Goal: Transaction & Acquisition: Book appointment/travel/reservation

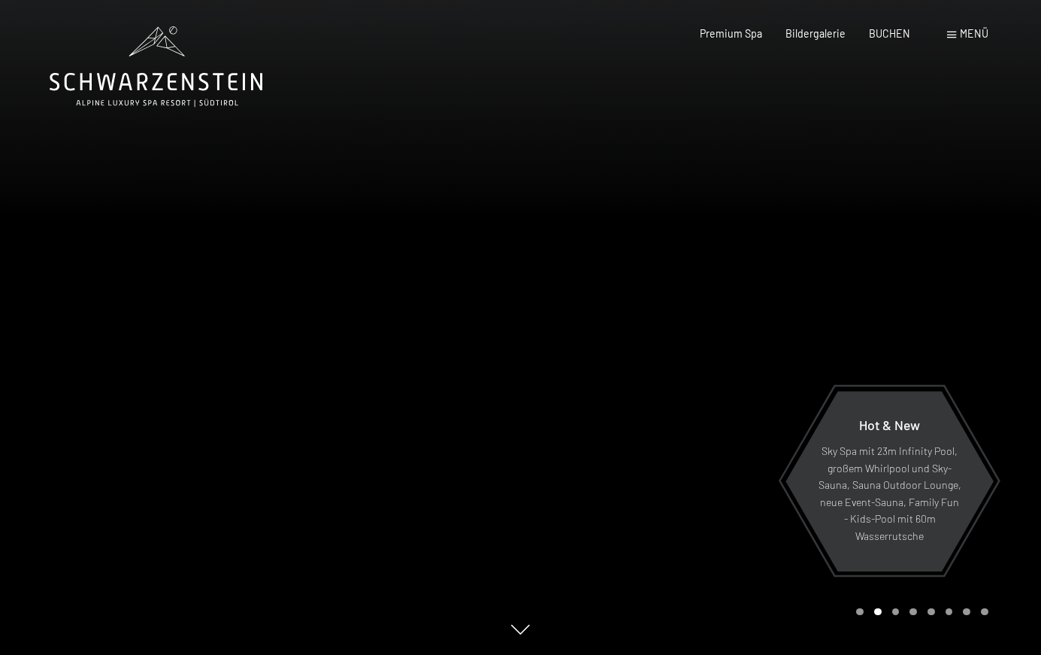
click at [976, 36] on span "Menü" at bounding box center [974, 33] width 29 height 13
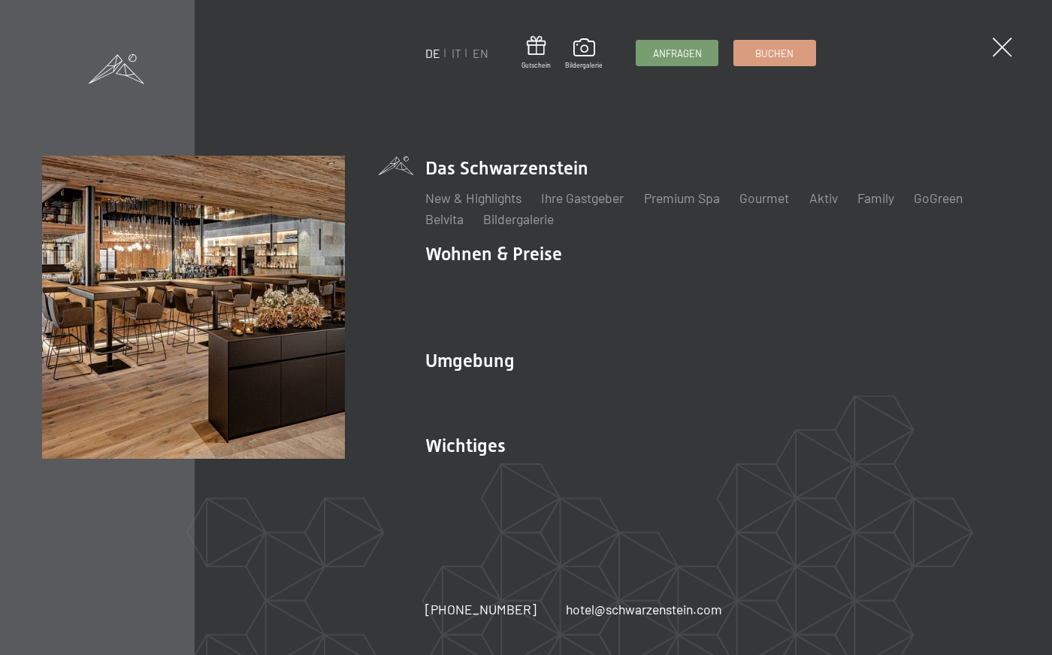
click at [456, 55] on link "IT" at bounding box center [457, 53] width 10 height 14
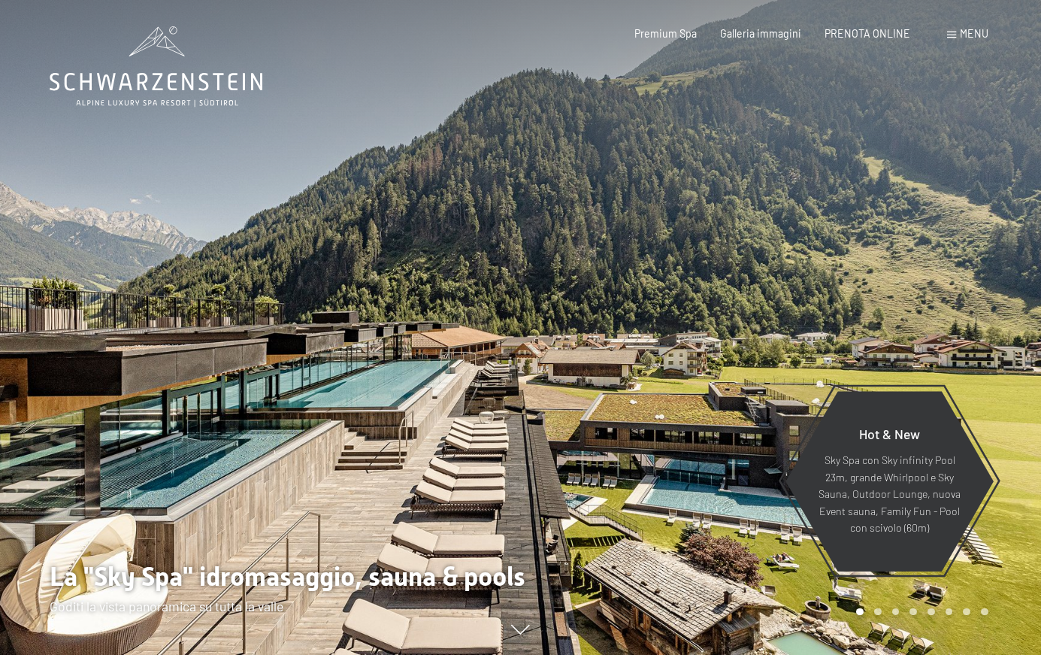
click at [851, 32] on span "PRENOTA ONLINE" at bounding box center [868, 33] width 86 height 13
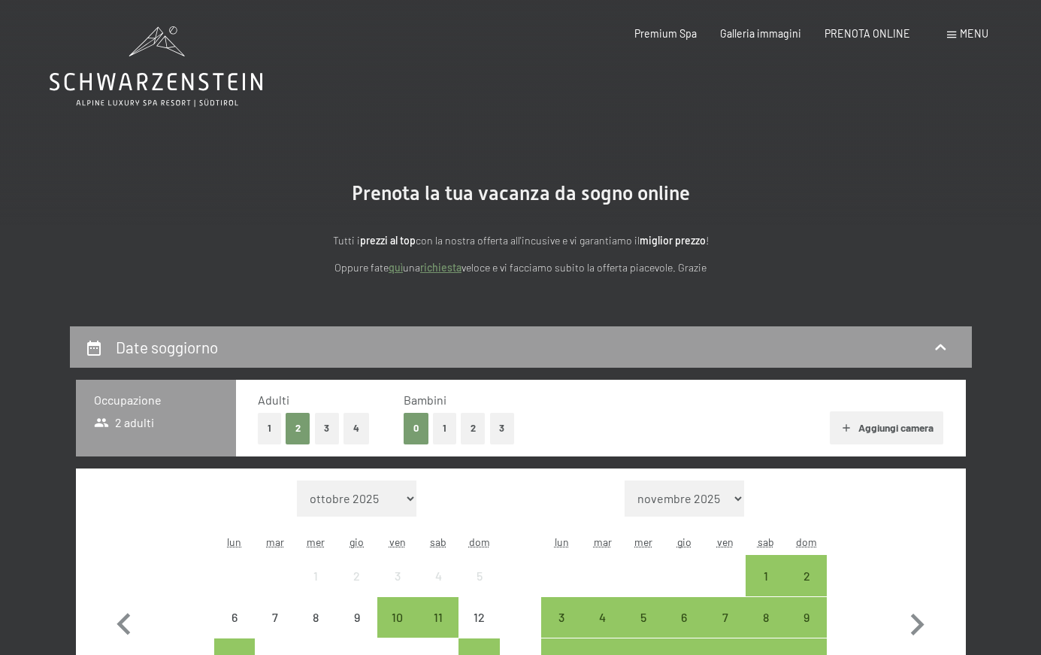
click at [274, 428] on button "1" at bounding box center [269, 428] width 23 height 31
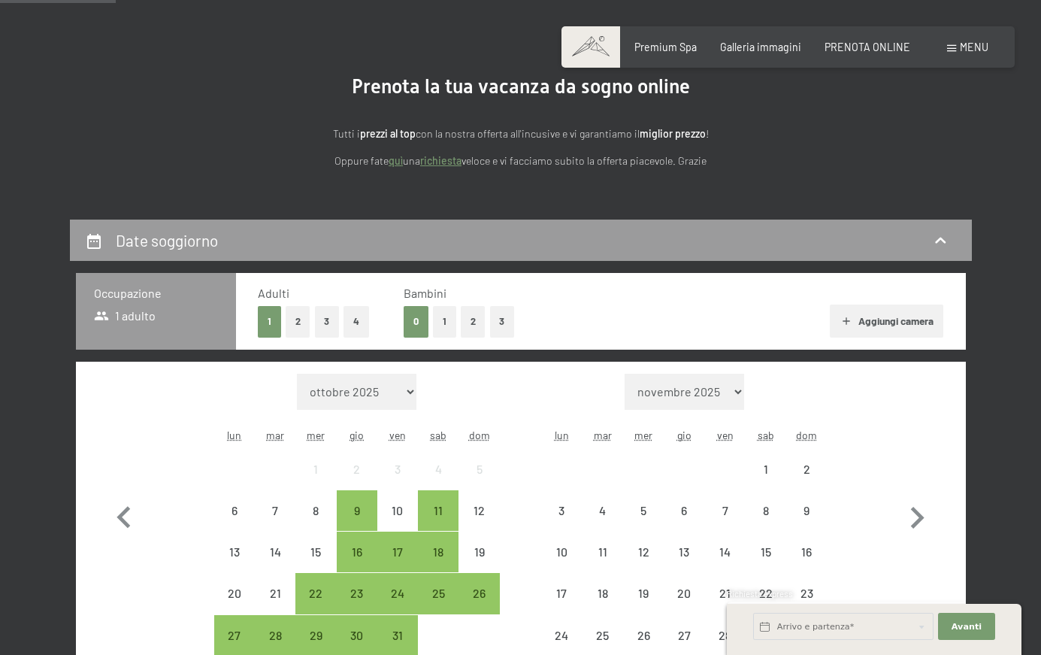
scroll to position [250, 0]
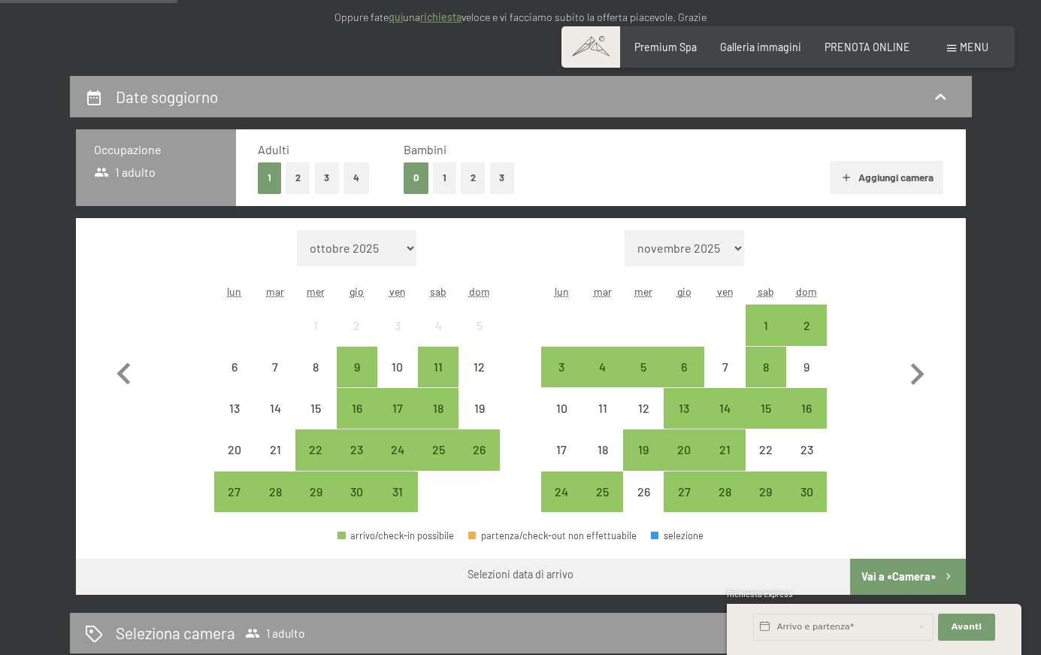
click at [922, 373] on icon "button" at bounding box center [918, 374] width 14 height 22
select select "2025-11-01"
select select "2025-12-01"
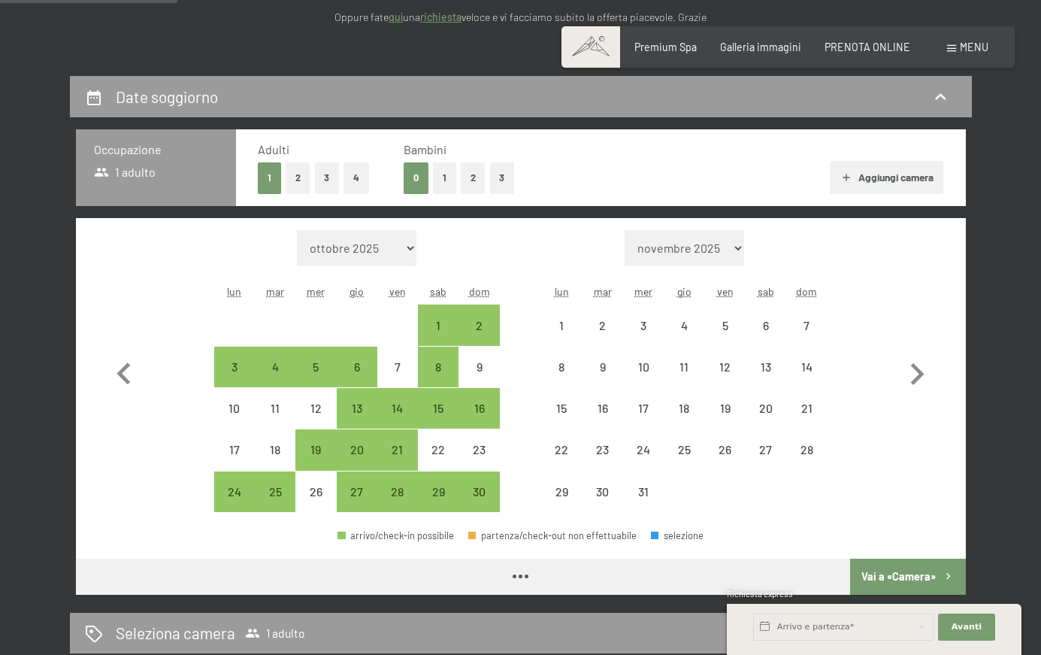
click at [922, 373] on icon "button" at bounding box center [918, 374] width 14 height 22
select select "2025-12-01"
select select "2026-01-01"
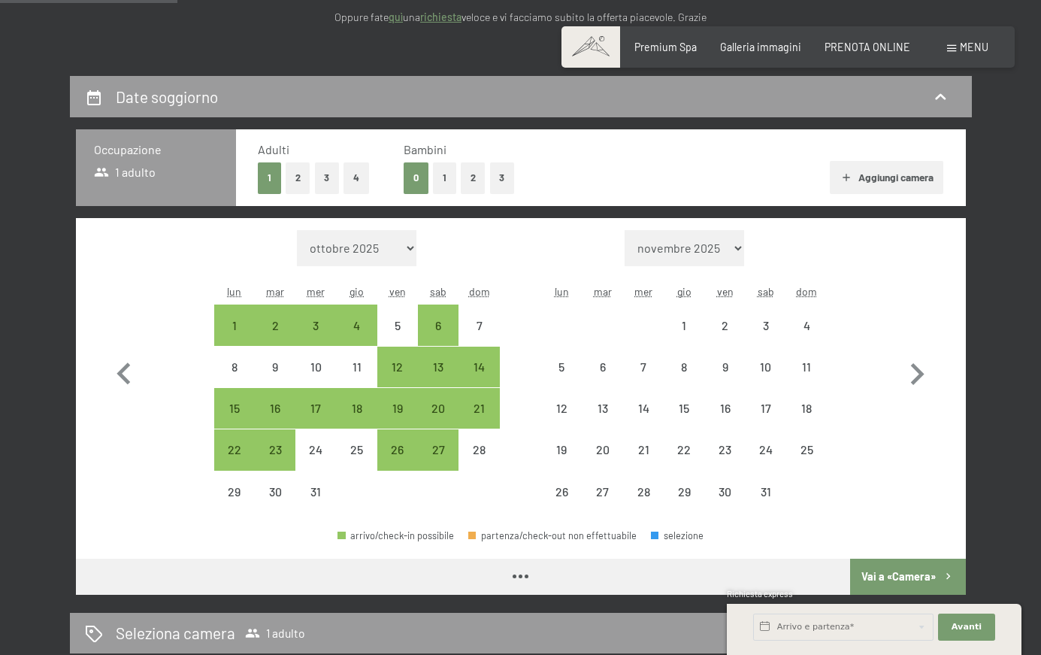
select select "2025-12-01"
select select "2026-01-01"
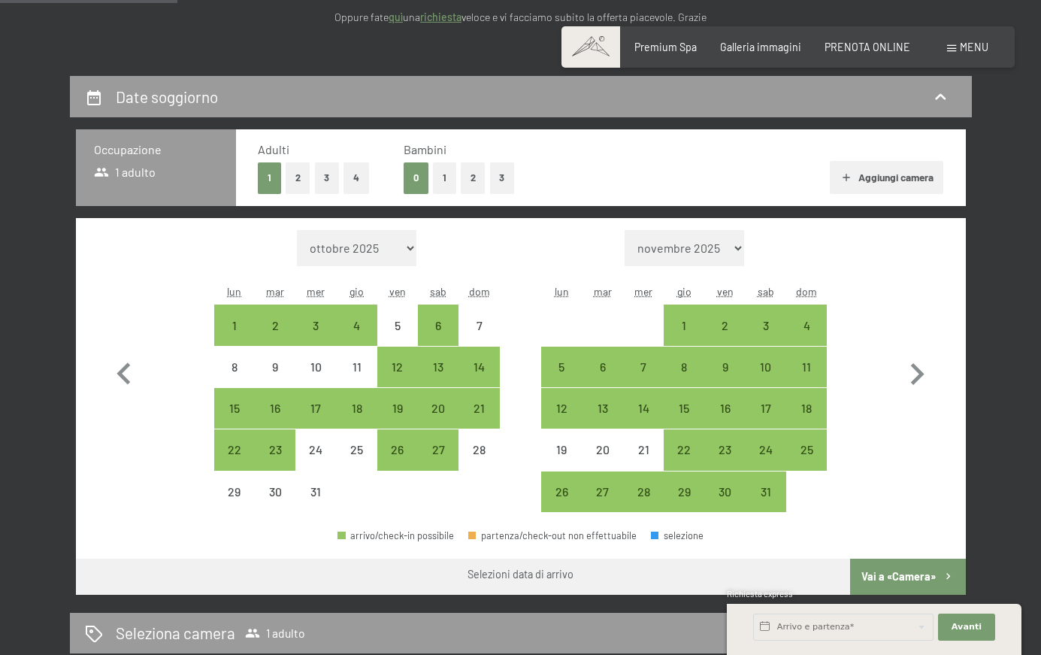
click at [922, 373] on icon "button" at bounding box center [918, 374] width 14 height 22
select select "2026-01-01"
select select "2026-02-01"
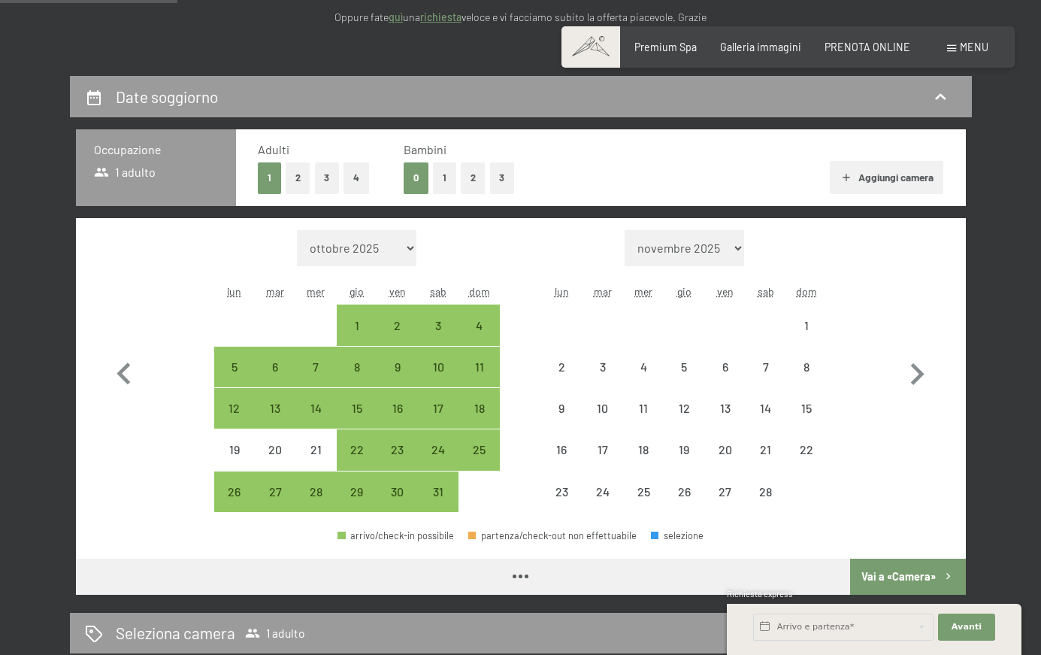
select select "2026-01-01"
select select "2026-02-01"
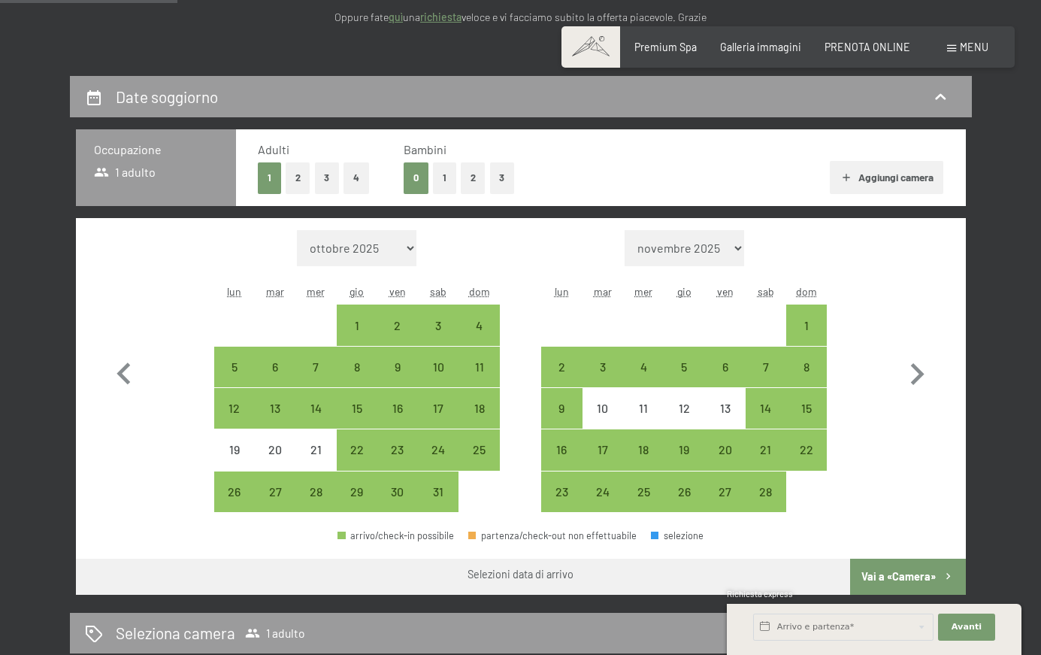
click at [804, 332] on div "1" at bounding box center [807, 338] width 38 height 38
select select "2026-01-01"
select select "2026-02-01"
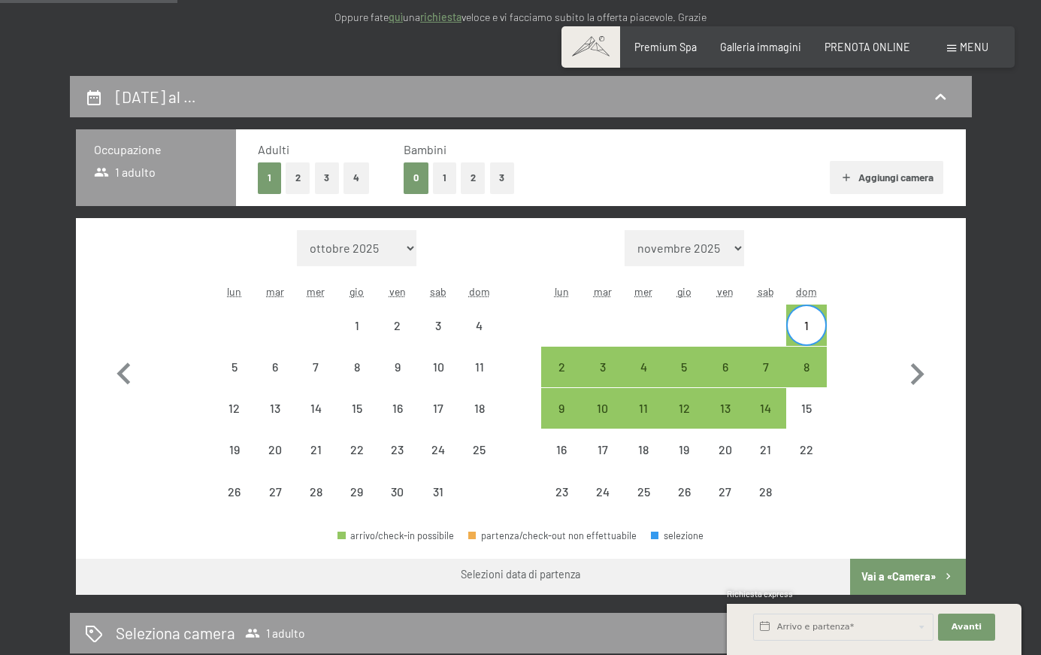
click at [693, 364] on div "5" at bounding box center [684, 380] width 38 height 38
select select "2026-01-01"
select select "2026-02-01"
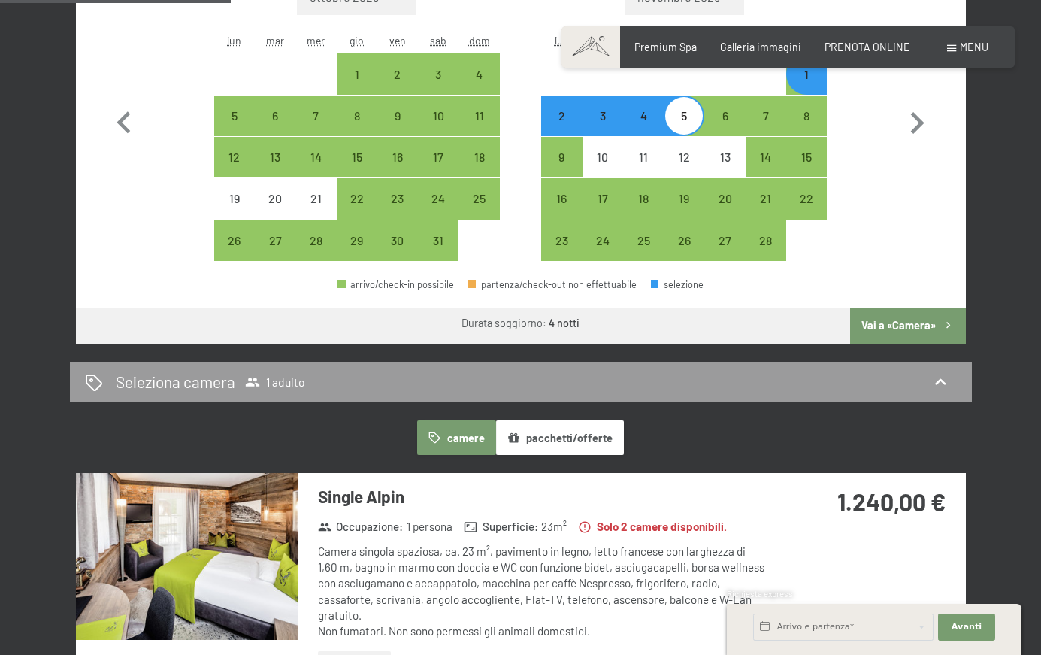
click at [912, 321] on button "Vai a «Camera»" at bounding box center [907, 325] width 115 height 36
select select "2026-01-01"
select select "2026-02-01"
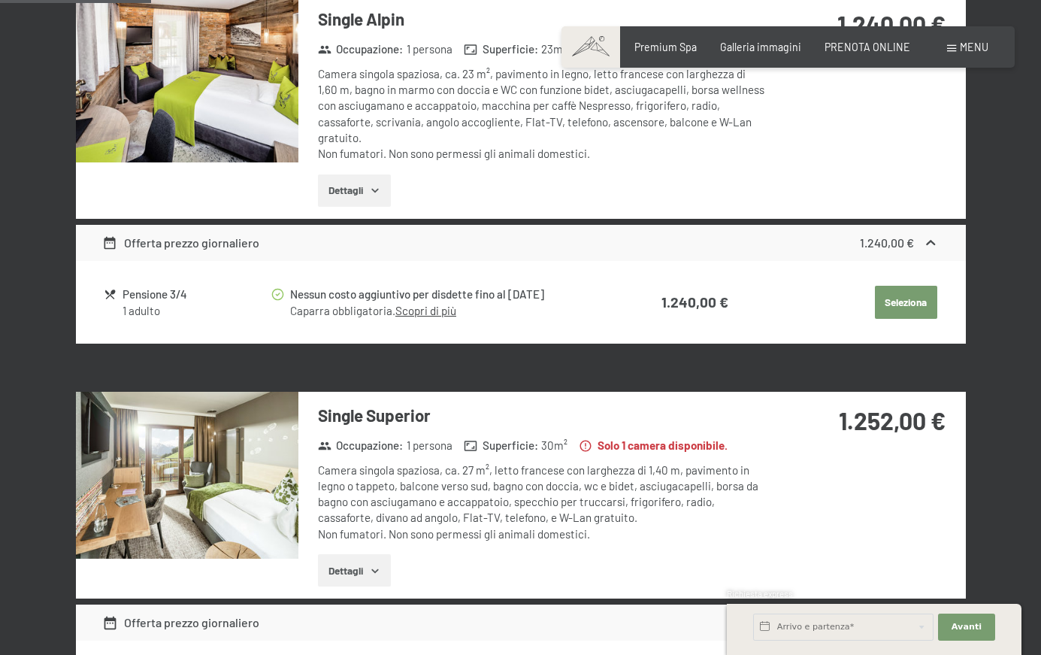
scroll to position [326, 0]
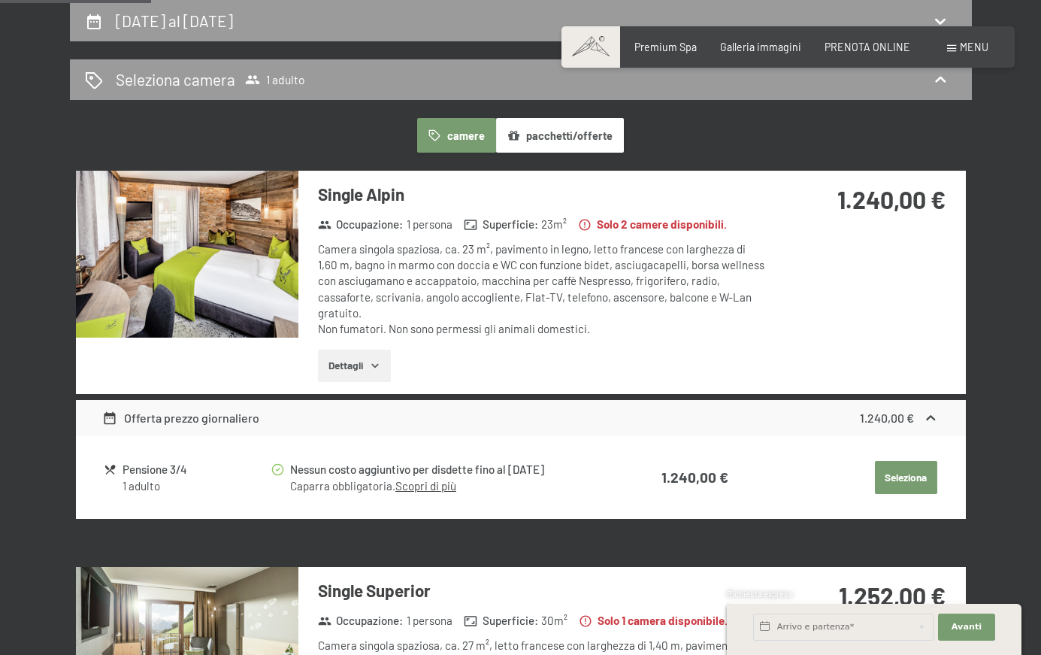
click at [244, 289] on img at bounding box center [187, 254] width 223 height 167
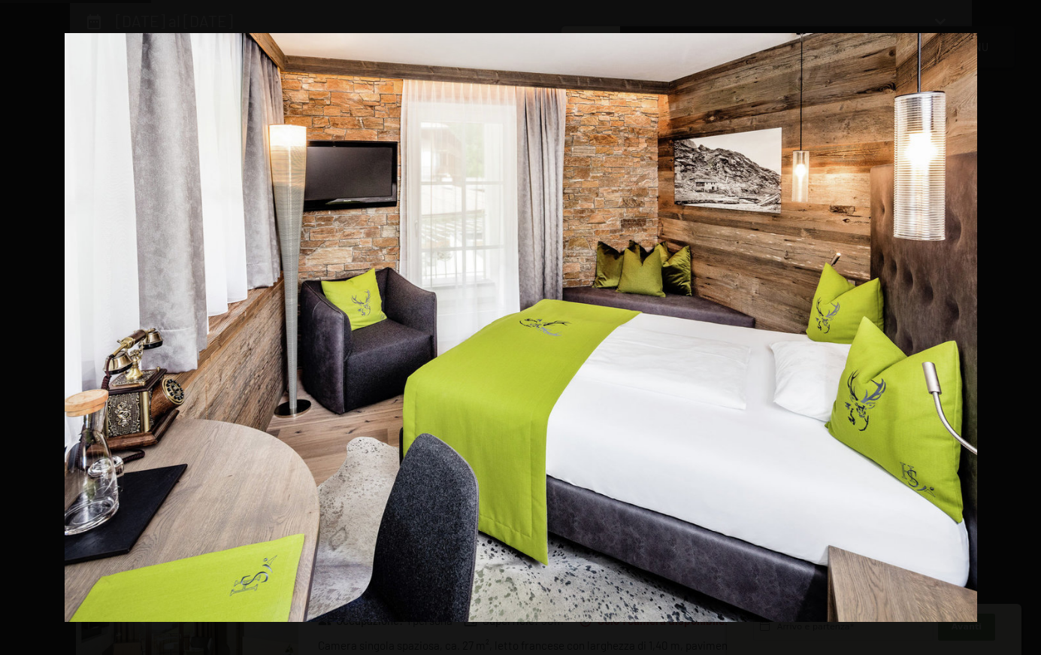
click at [1023, 326] on button "button" at bounding box center [1014, 327] width 53 height 75
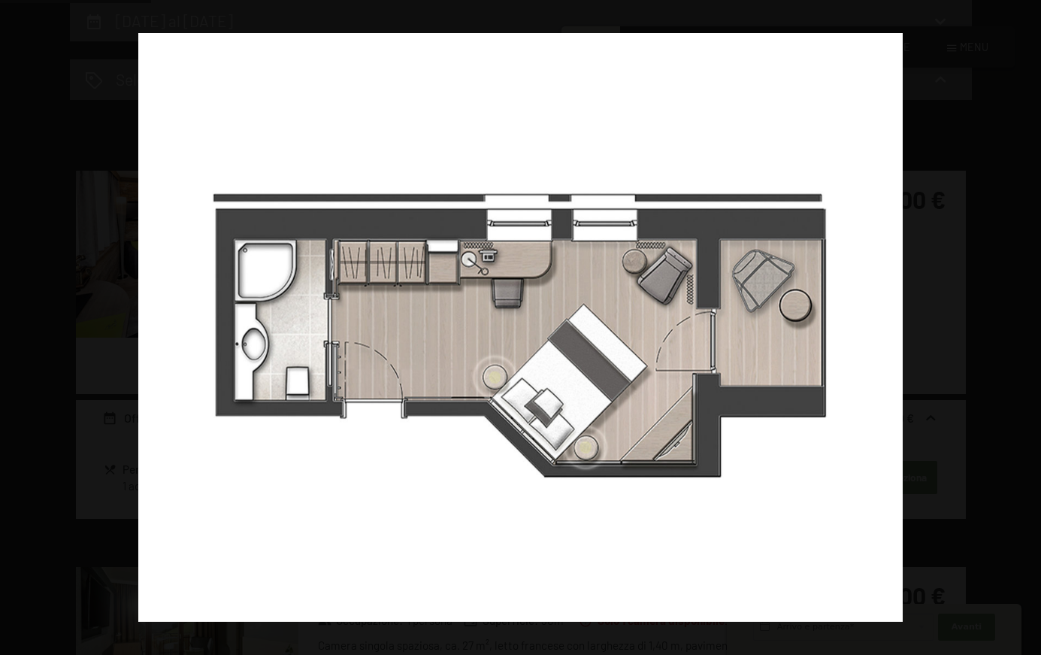
click at [1023, 326] on button "button" at bounding box center [1014, 327] width 53 height 75
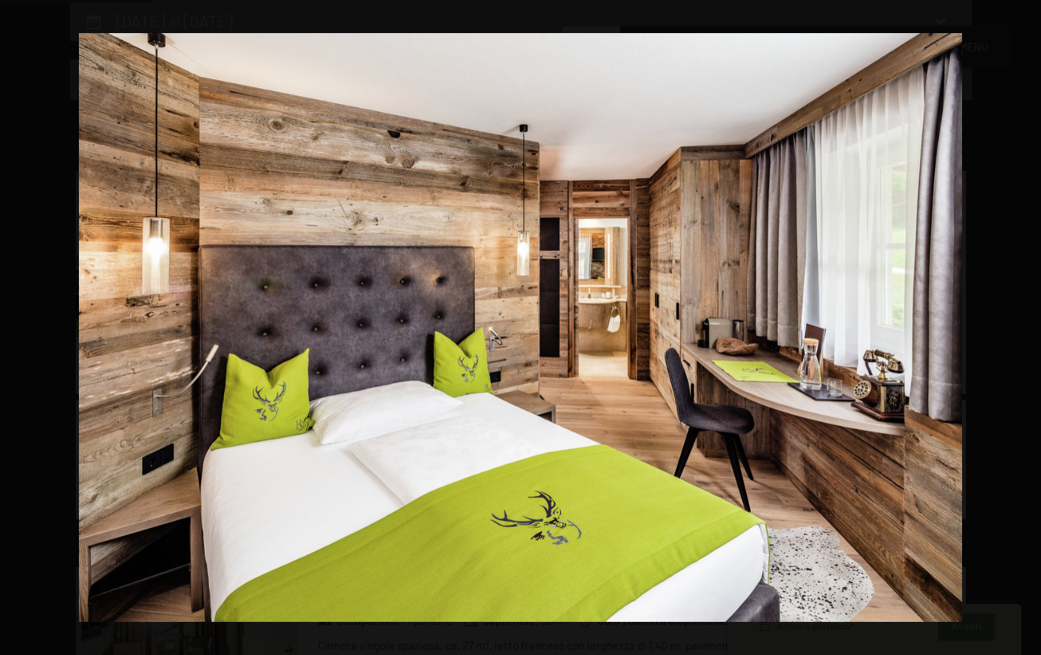
click at [1023, 326] on button "button" at bounding box center [1014, 327] width 53 height 75
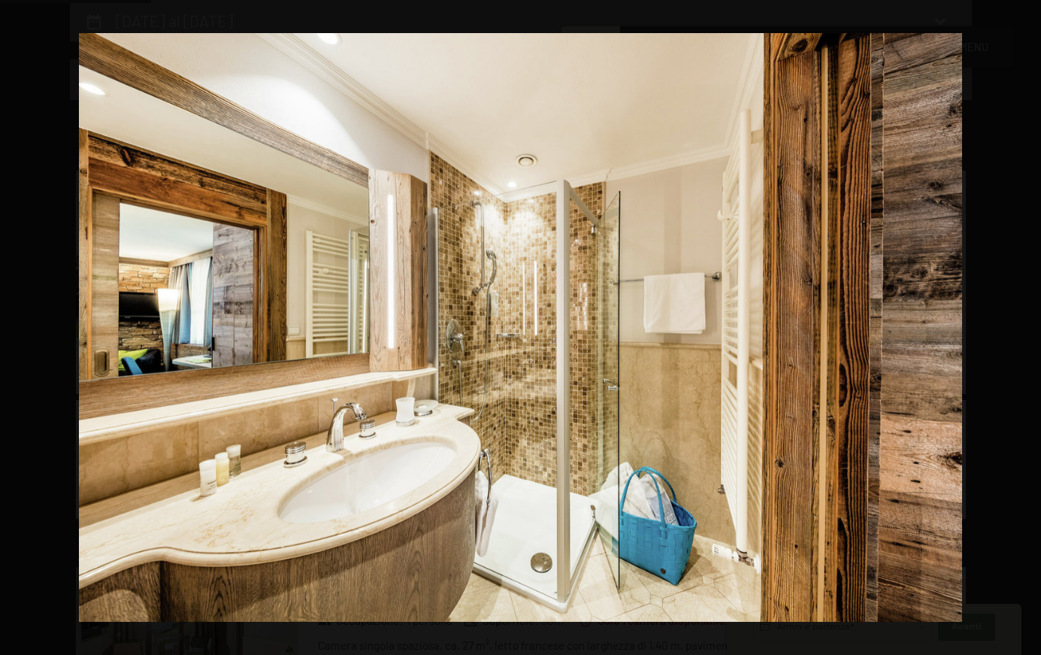
click at [1023, 326] on button "button" at bounding box center [1014, 327] width 53 height 75
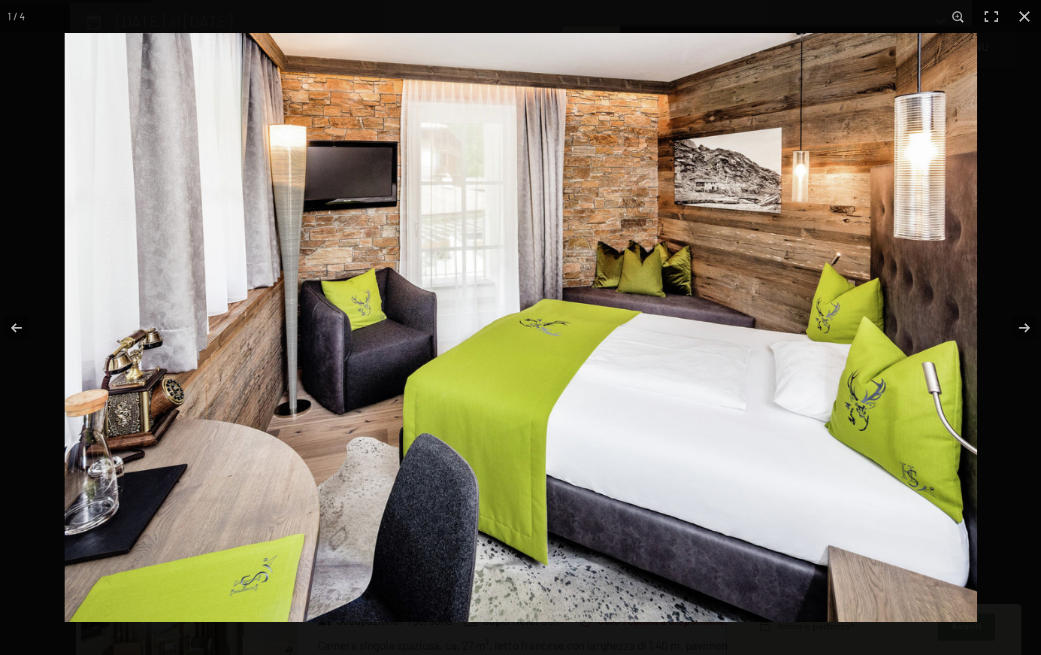
click at [1022, 329] on button "button" at bounding box center [1014, 327] width 53 height 75
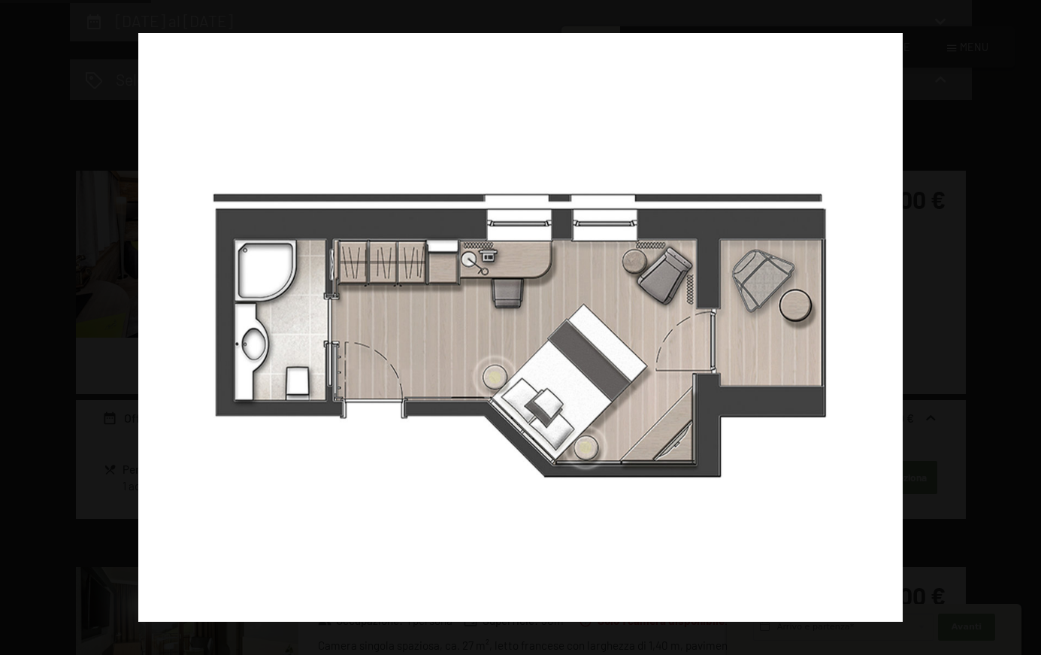
click at [1022, 329] on button "button" at bounding box center [1014, 327] width 53 height 75
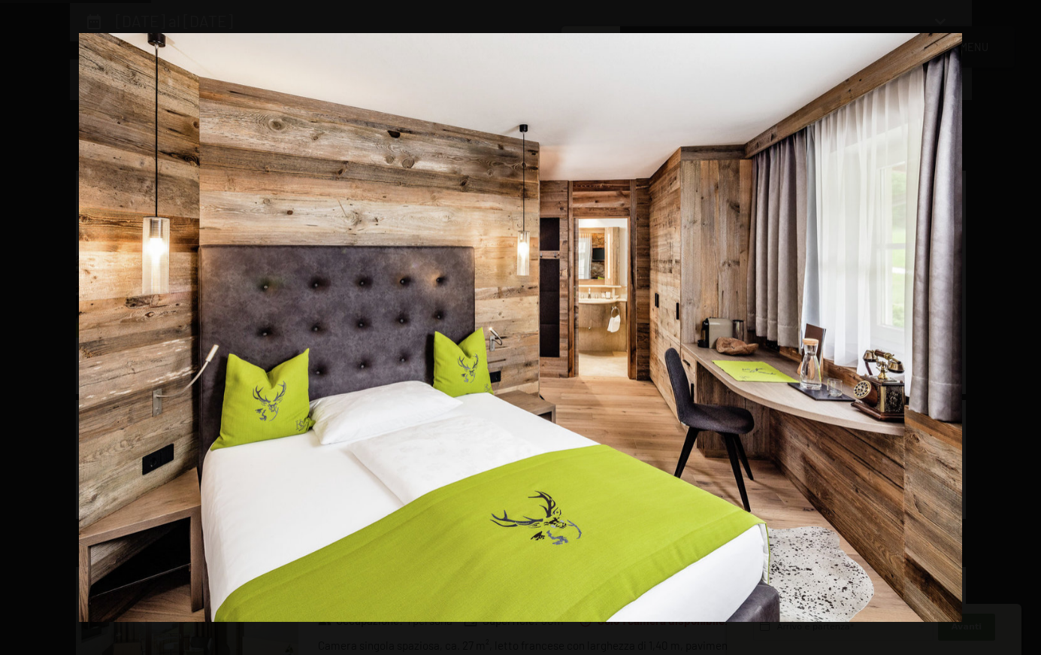
click at [1022, 329] on button "button" at bounding box center [1014, 327] width 53 height 75
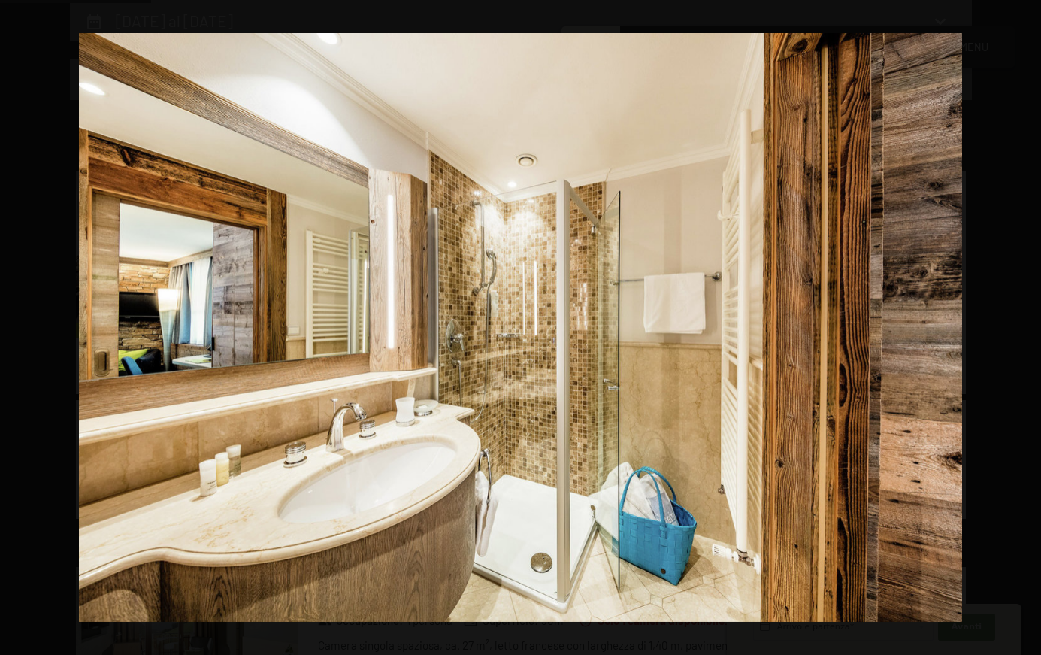
click at [1022, 329] on button "button" at bounding box center [1014, 327] width 53 height 75
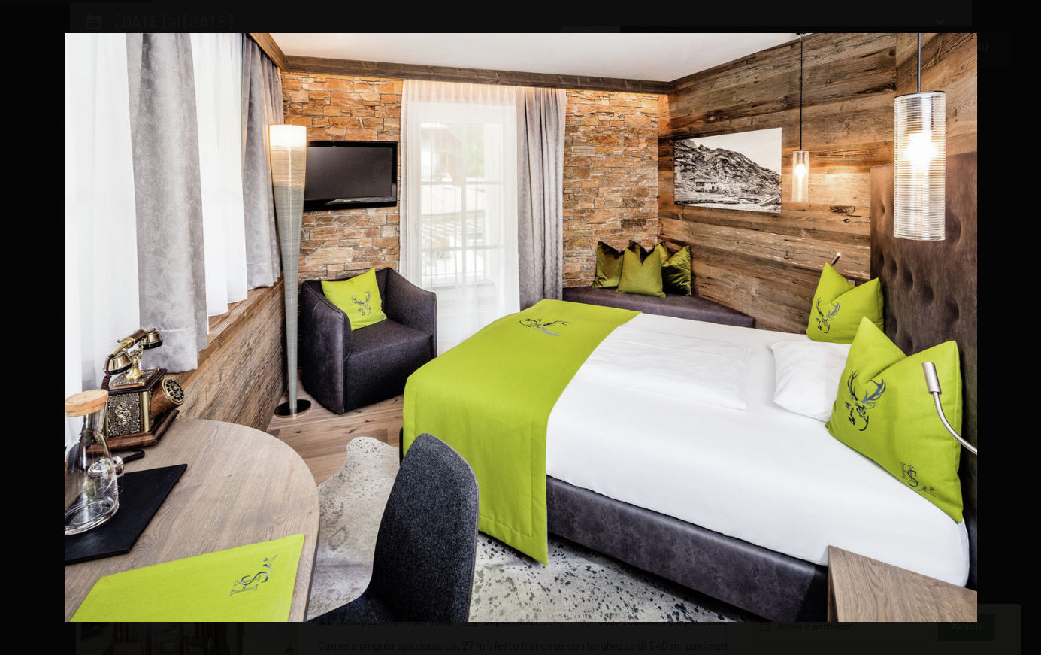
click at [1022, 329] on button "button" at bounding box center [1014, 327] width 53 height 75
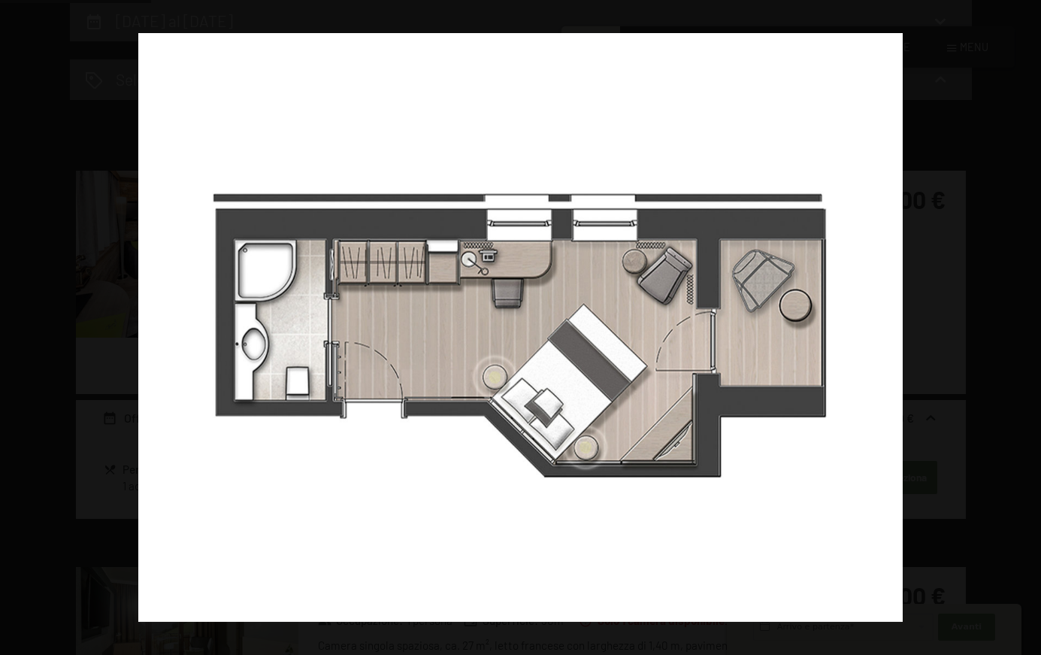
click at [1022, 329] on button "button" at bounding box center [1014, 327] width 53 height 75
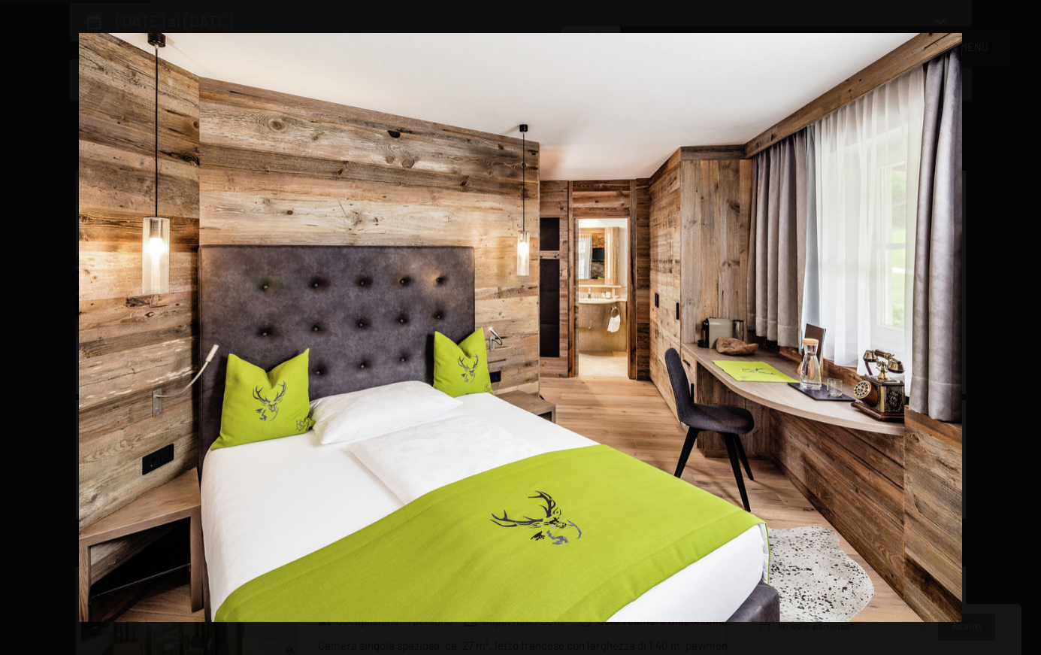
click at [1022, 329] on button "button" at bounding box center [1014, 327] width 53 height 75
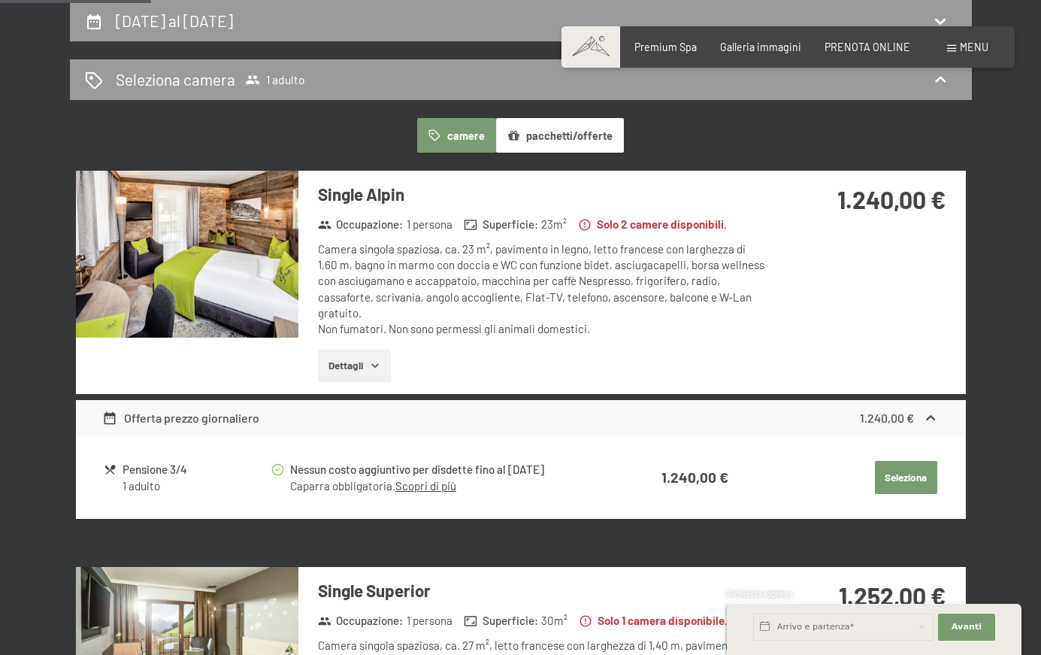
click at [0, 0] on button "button" at bounding box center [0, 0] width 0 height 0
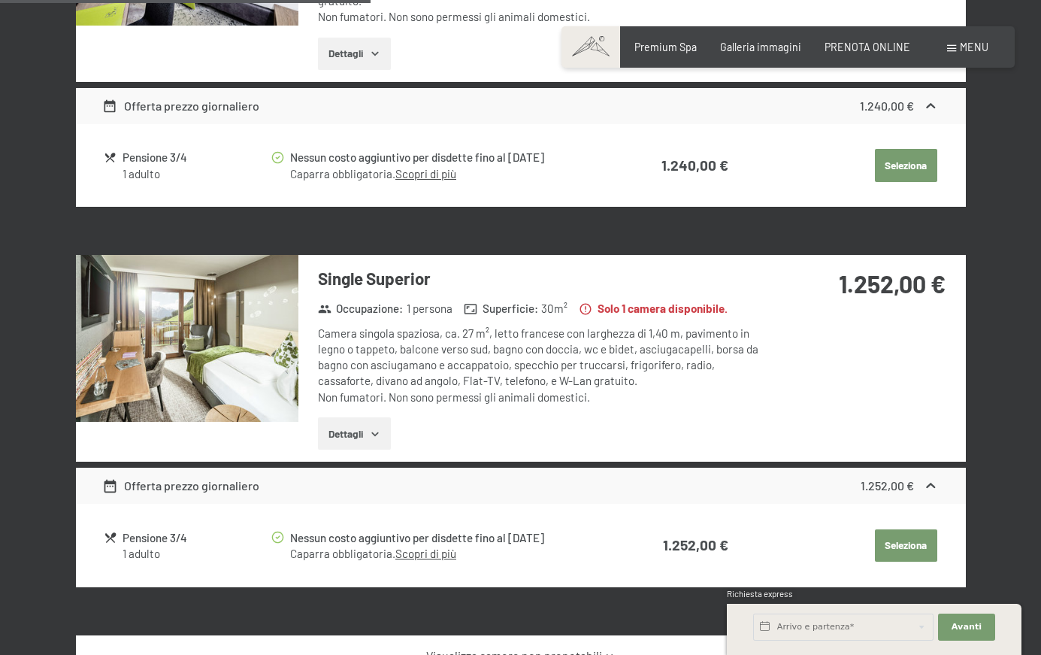
scroll to position [639, 0]
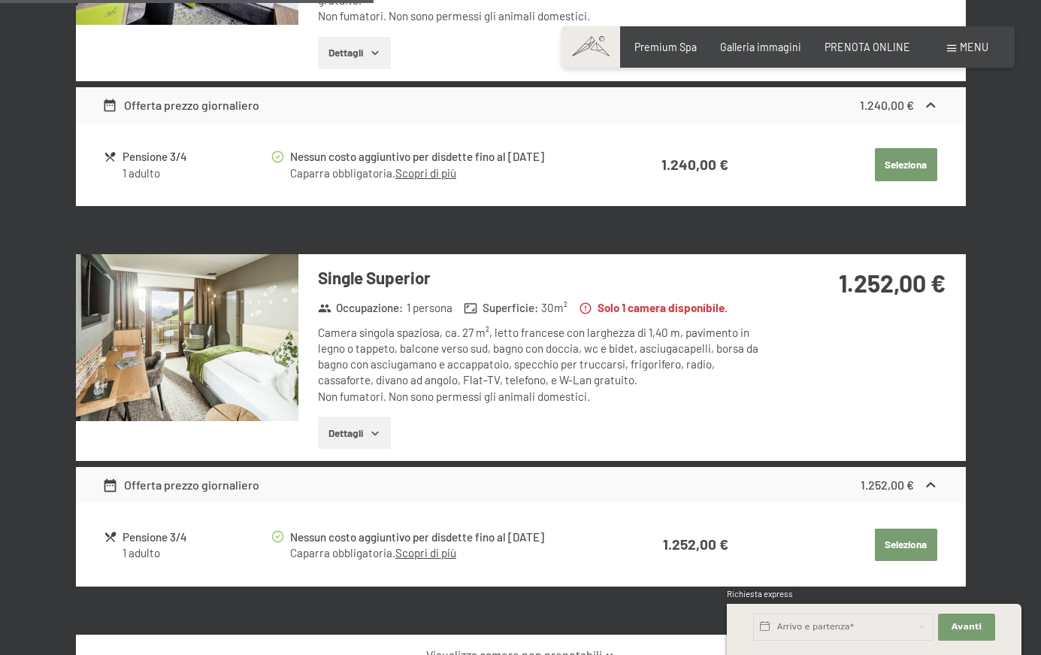
click at [232, 337] on img at bounding box center [187, 337] width 223 height 167
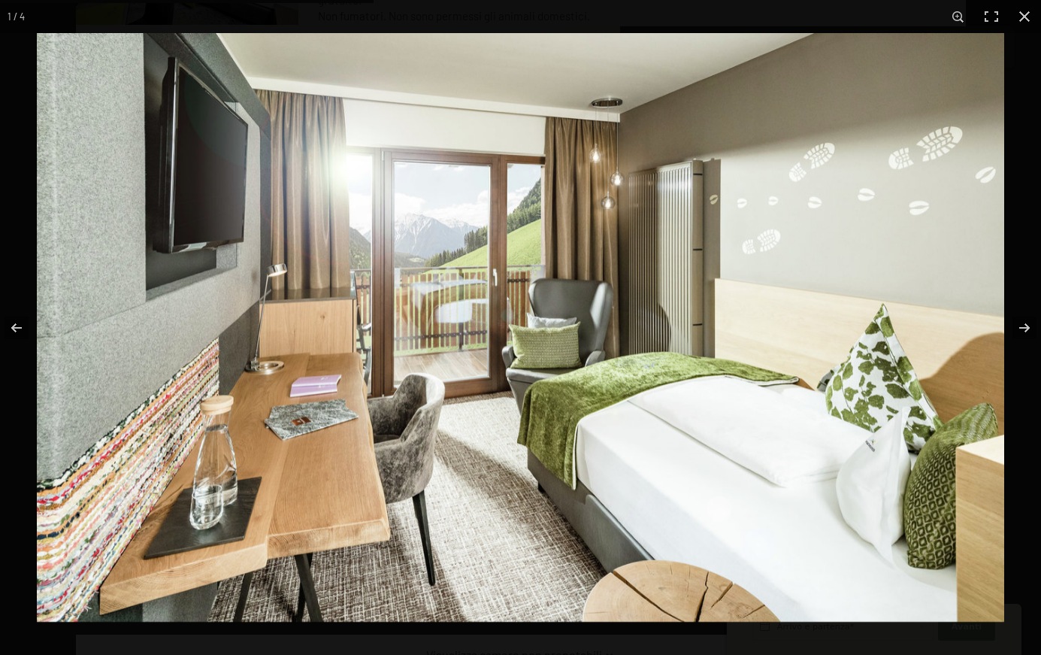
click at [1025, 328] on button "button" at bounding box center [1014, 327] width 53 height 75
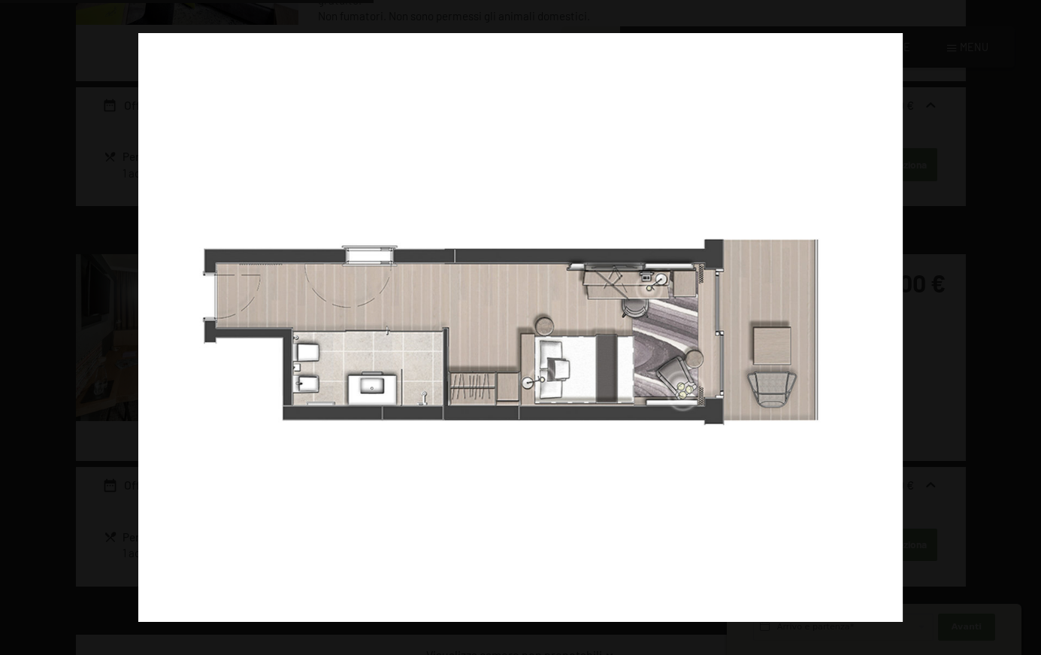
click at [1025, 328] on button "button" at bounding box center [1014, 327] width 53 height 75
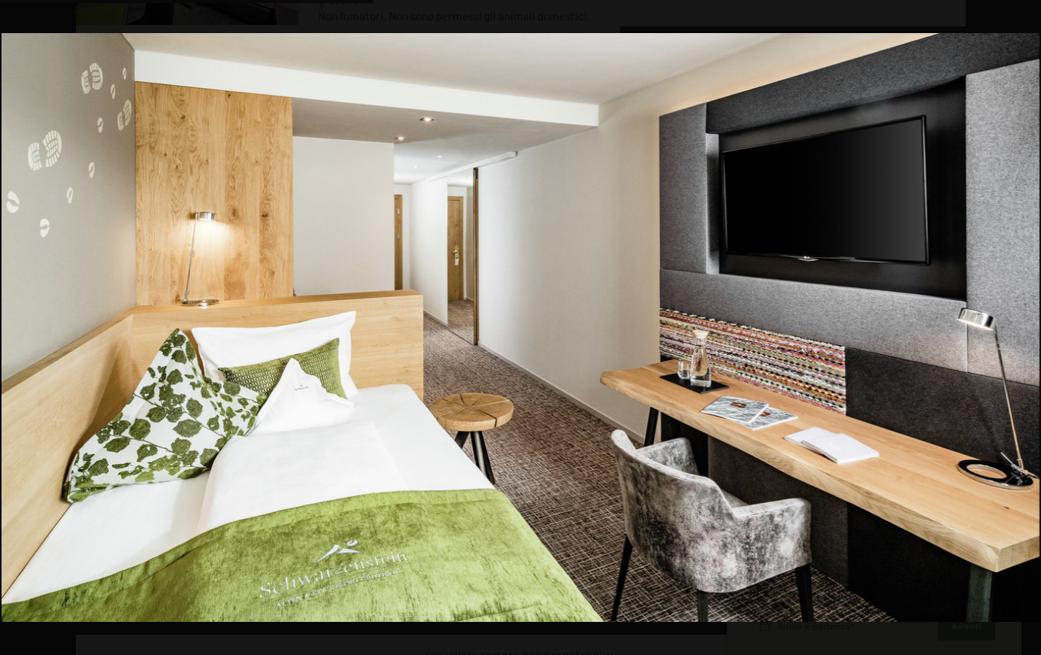
click at [1025, 328] on button "button" at bounding box center [1014, 327] width 53 height 75
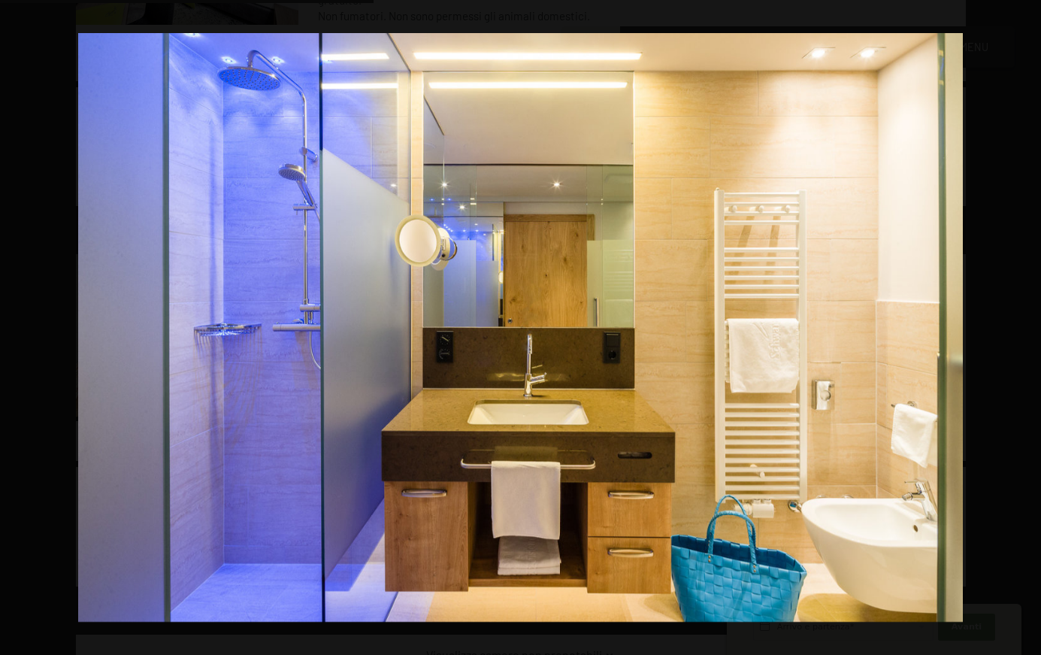
click at [1025, 328] on button "button" at bounding box center [1014, 327] width 53 height 75
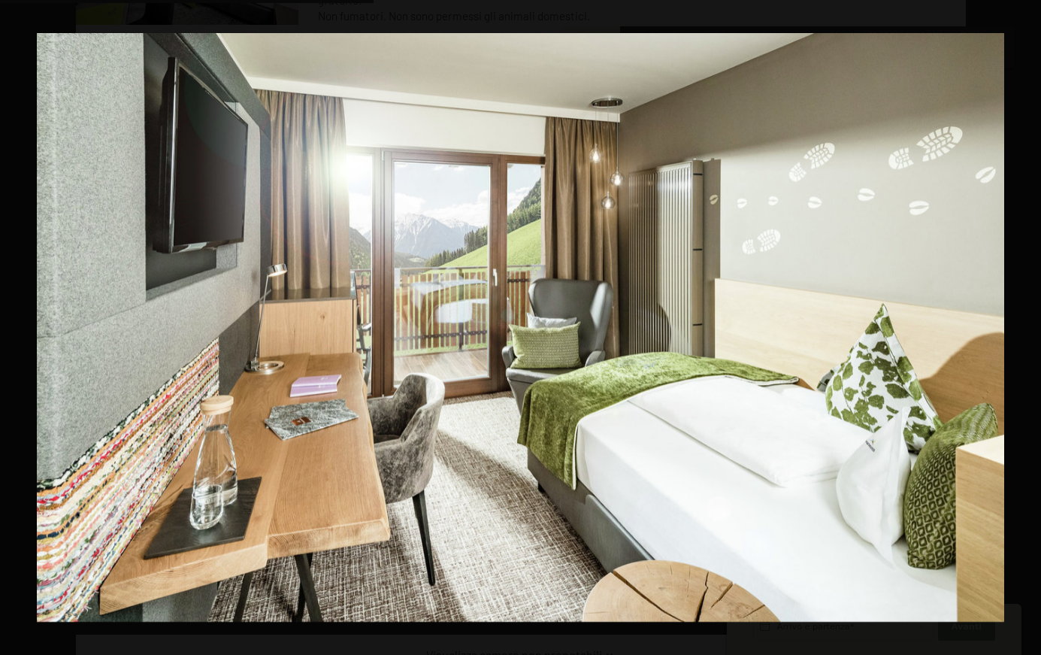
click at [1025, 328] on button "button" at bounding box center [1014, 327] width 53 height 75
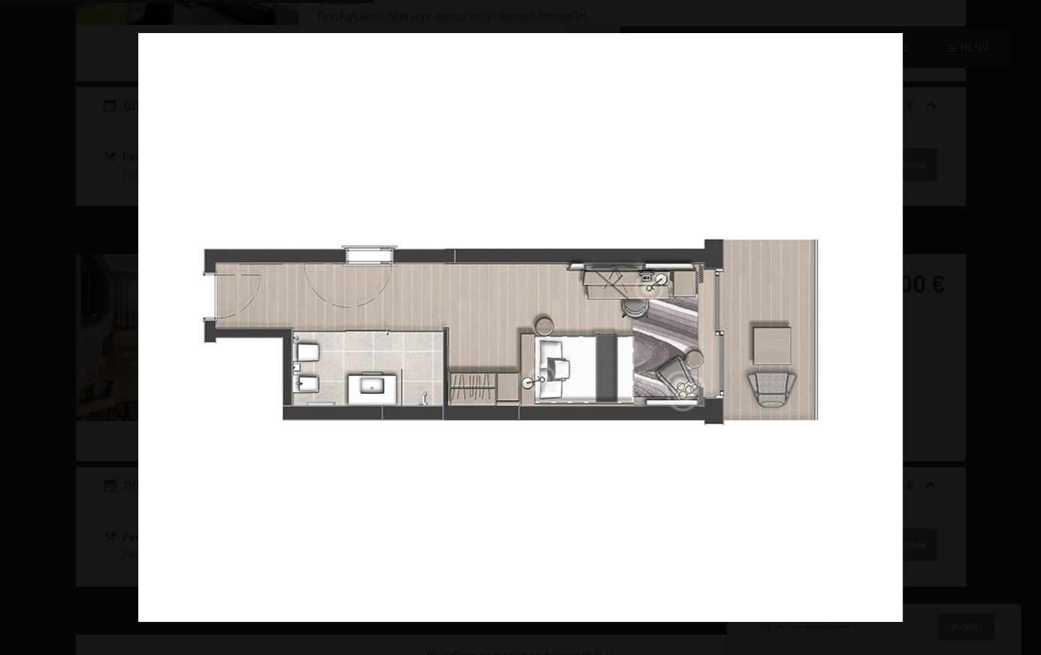
click at [1025, 328] on button "button" at bounding box center [1014, 327] width 53 height 75
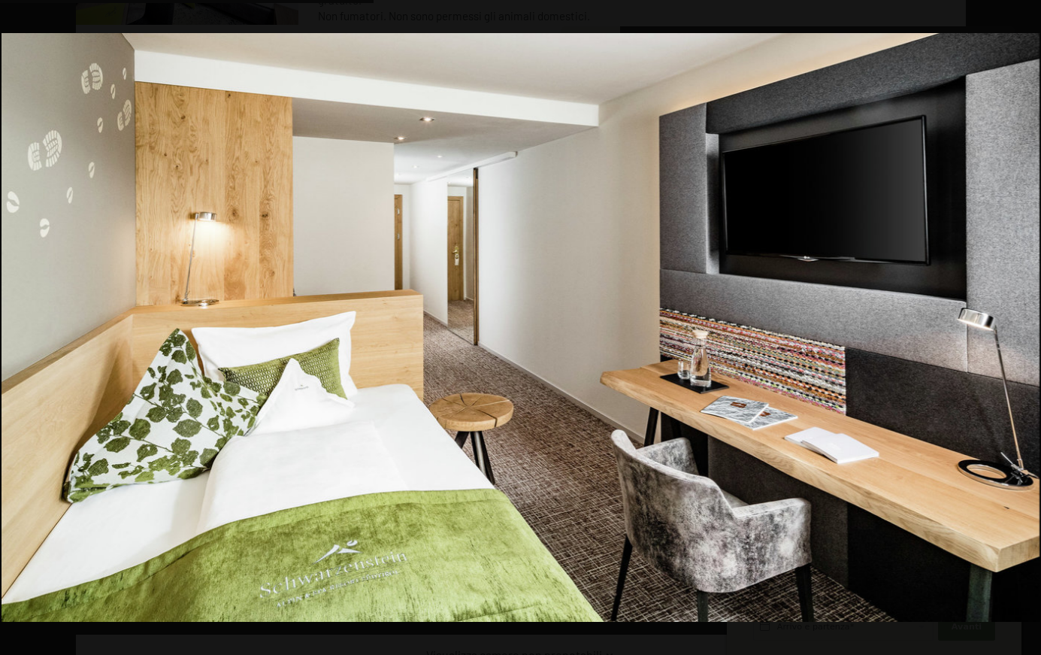
click at [1025, 328] on button "button" at bounding box center [1014, 327] width 53 height 75
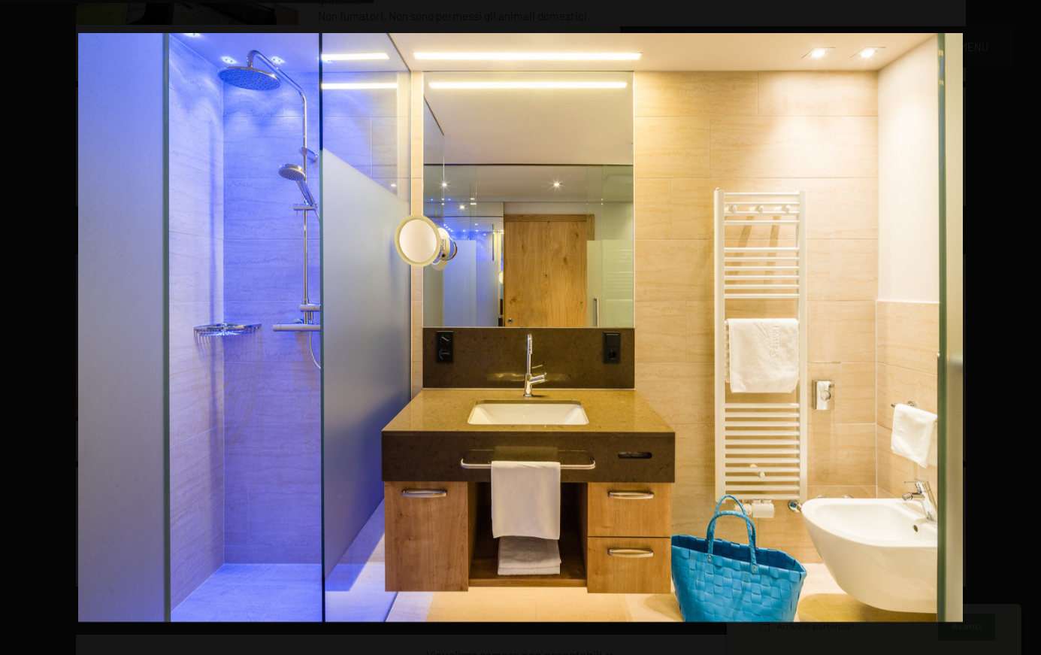
click at [1025, 328] on button "button" at bounding box center [1014, 327] width 53 height 75
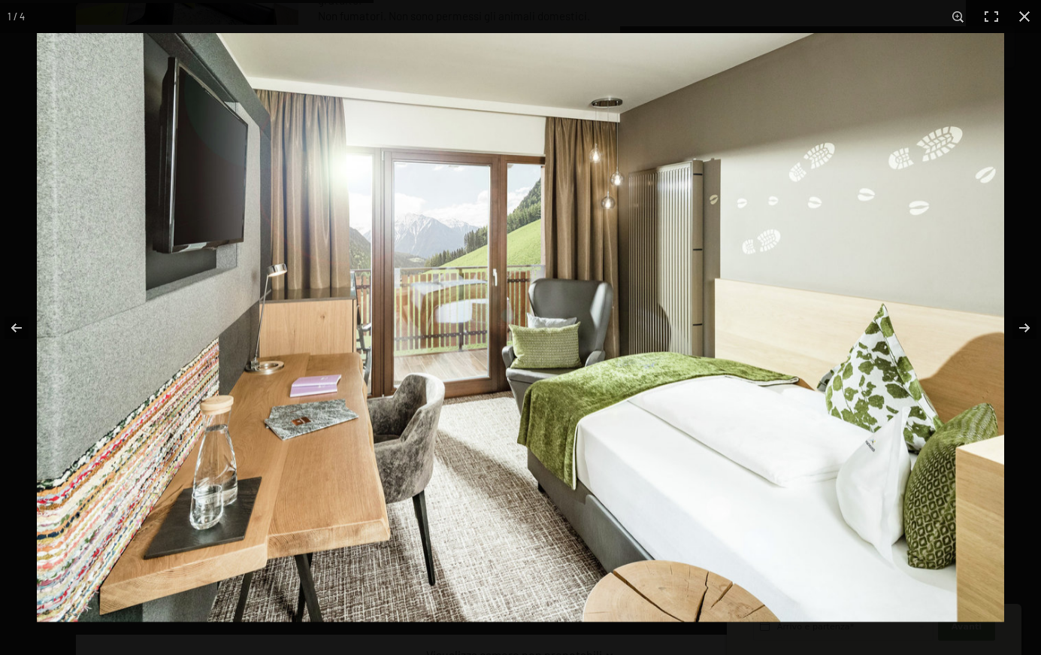
click at [1021, 18] on button "button" at bounding box center [1024, 16] width 33 height 33
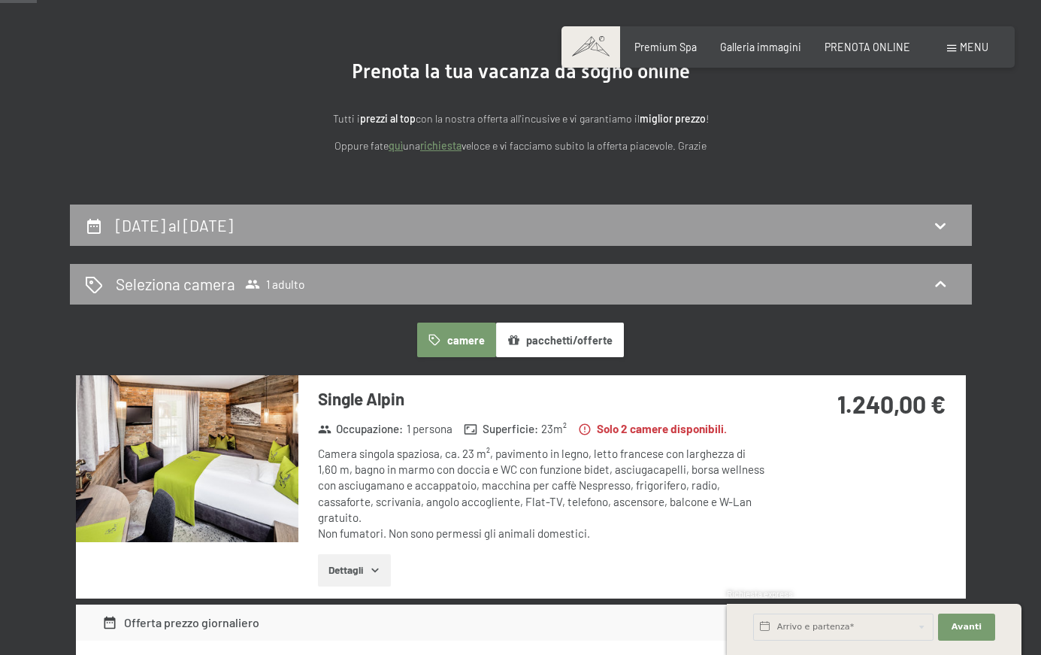
scroll to position [62, 0]
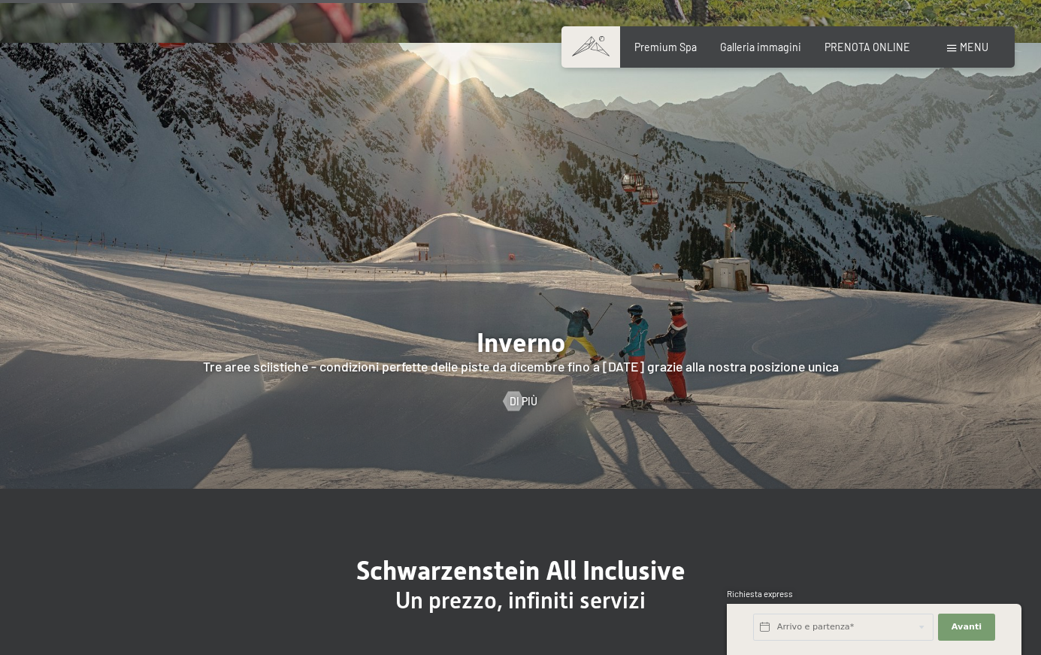
scroll to position [3320, 0]
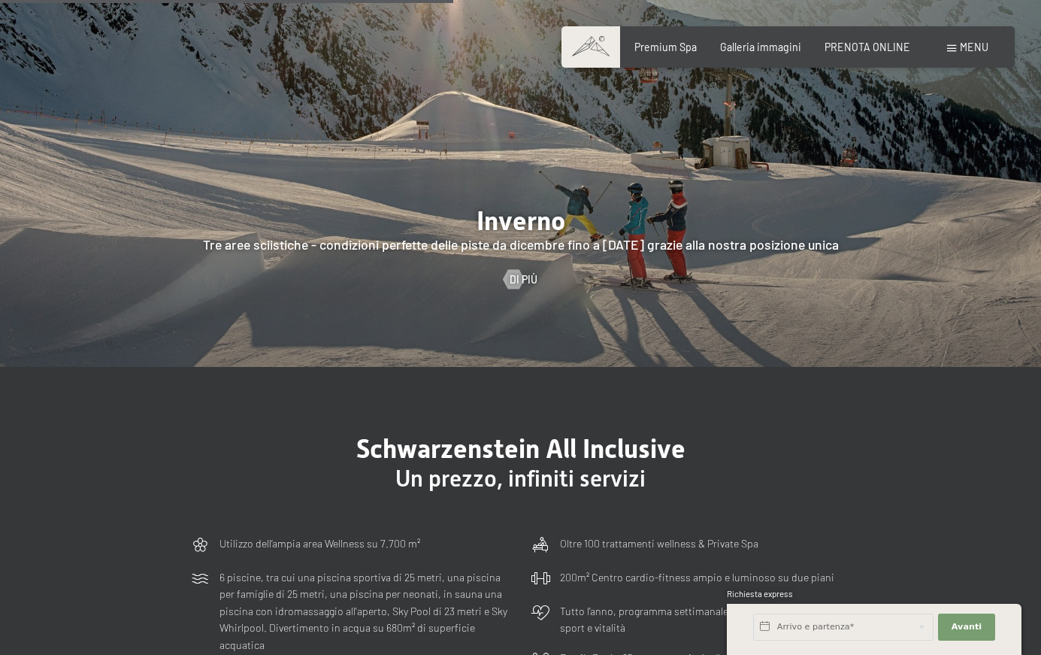
click at [519, 270] on div at bounding box center [512, 280] width 11 height 20
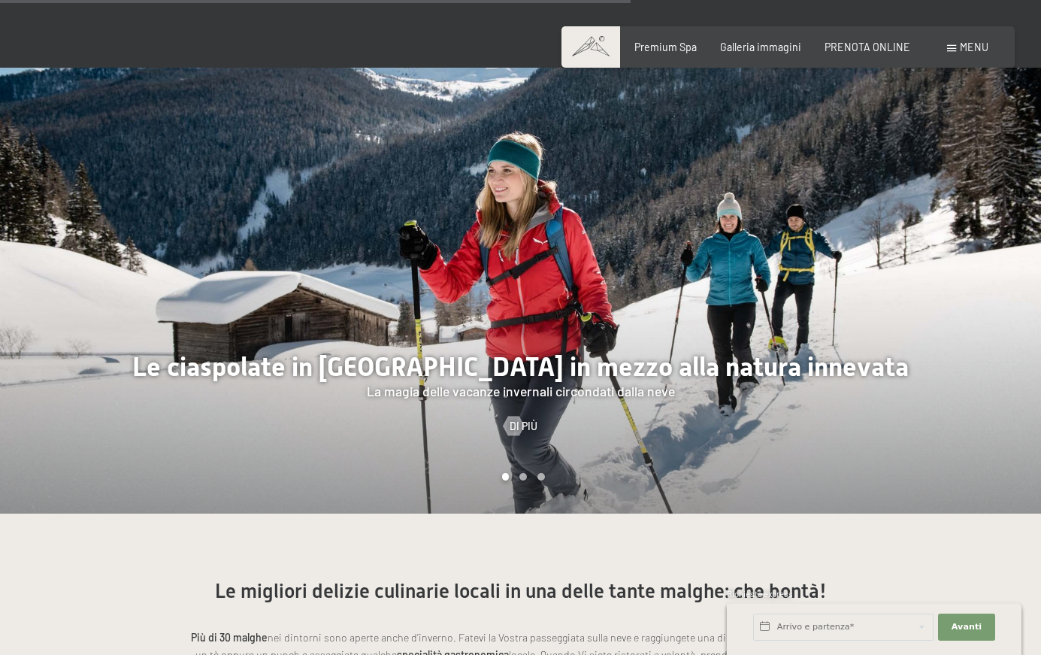
scroll to position [3007, 0]
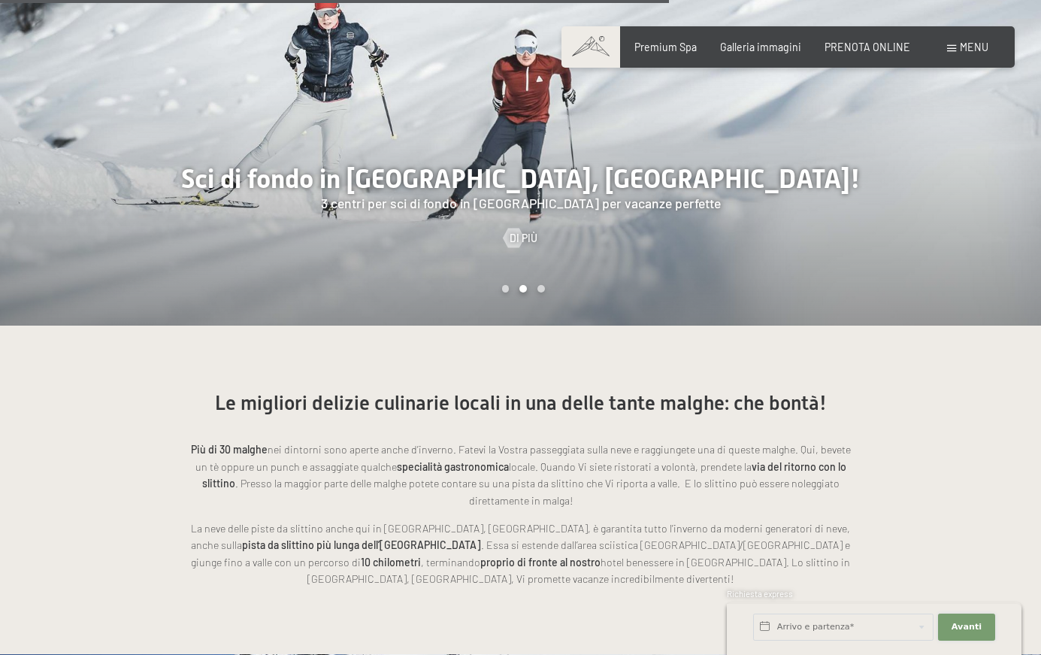
click at [973, 627] on span "Avanti" at bounding box center [967, 627] width 30 height 12
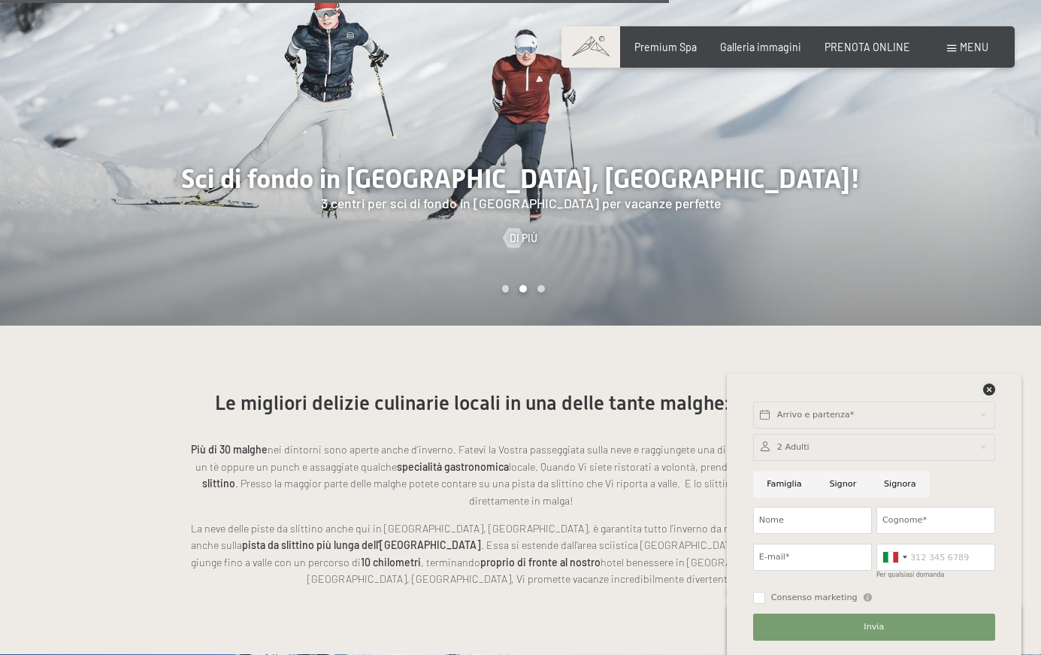
click at [989, 388] on icon at bounding box center [989, 389] width 12 height 12
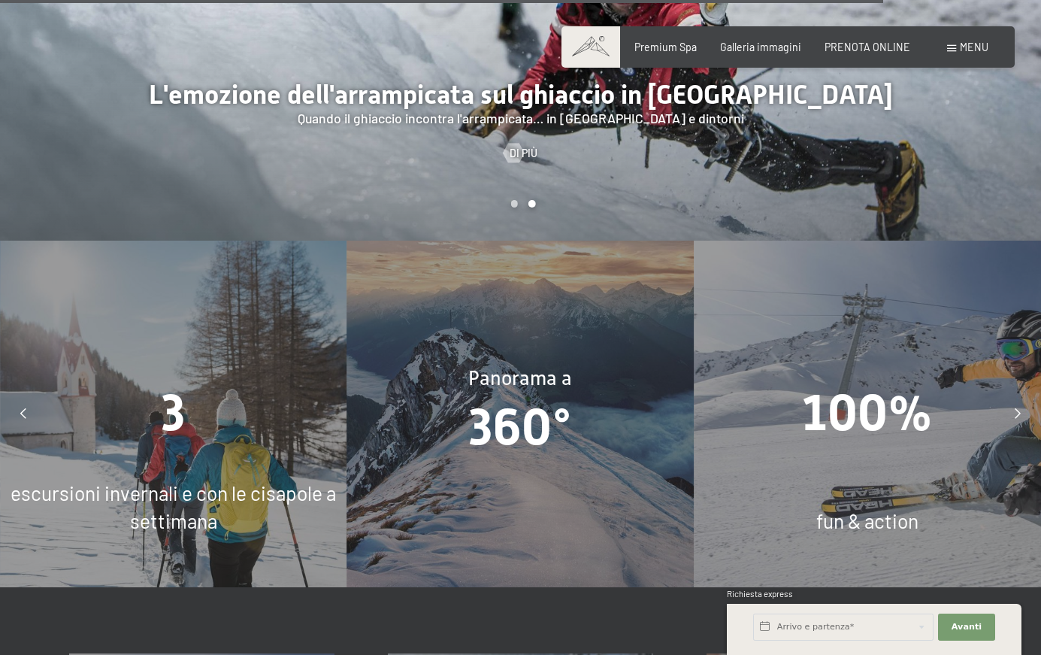
scroll to position [4009, 0]
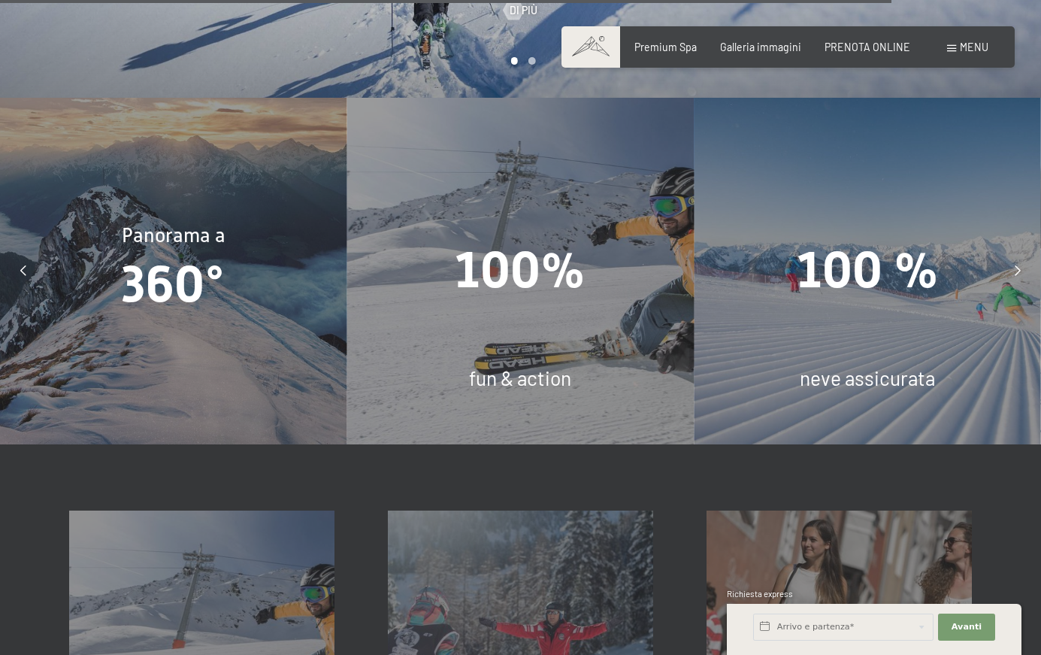
click at [21, 265] on icon at bounding box center [23, 270] width 6 height 11
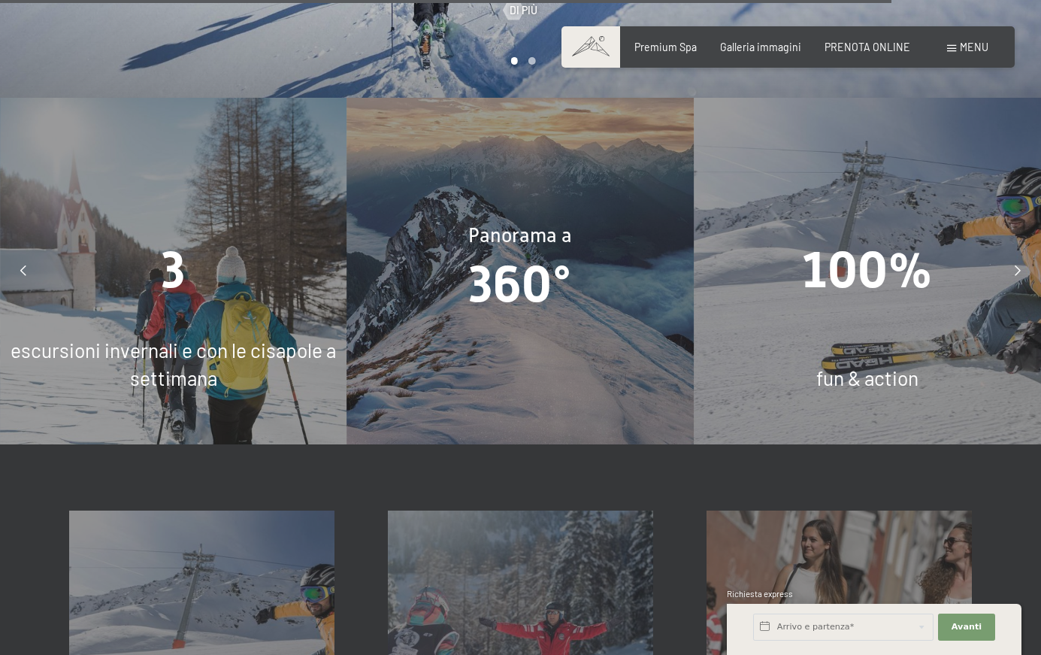
click at [137, 315] on div "3 escursioni invernali e con le cisapole a settimana" at bounding box center [173, 271] width 347 height 347
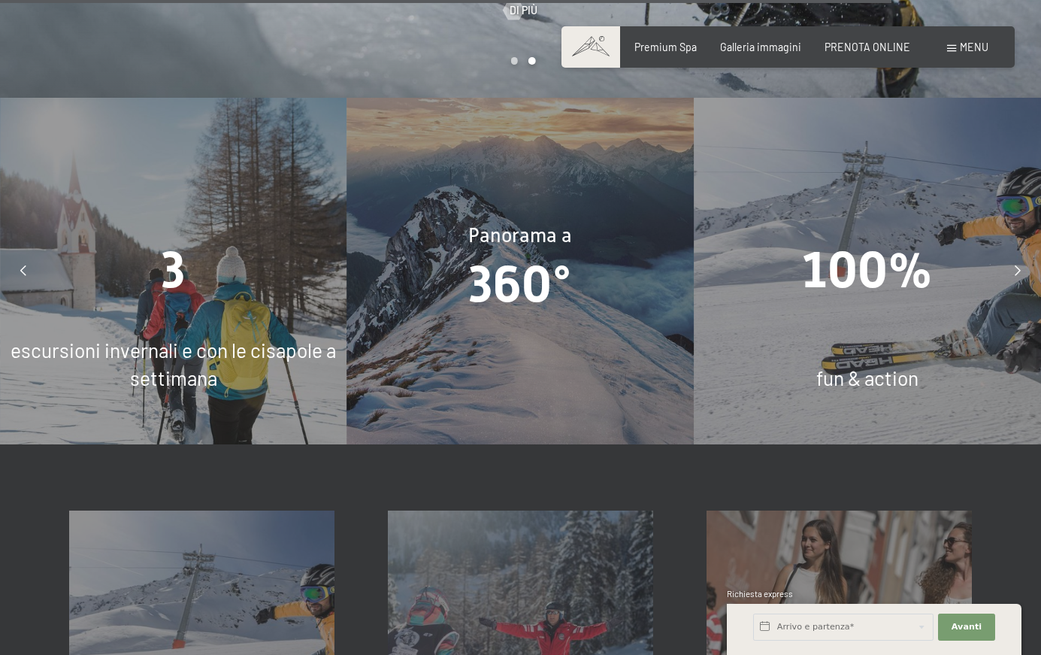
click at [167, 249] on span "3" at bounding box center [174, 270] width 24 height 59
click at [172, 256] on span "3" at bounding box center [174, 270] width 24 height 59
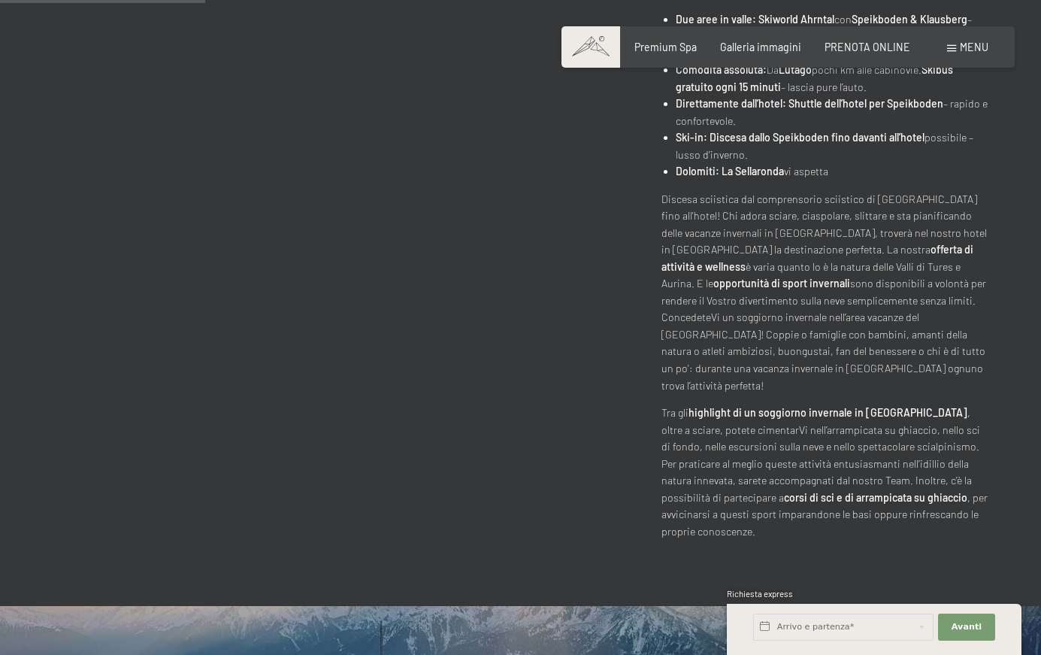
scroll to position [752, 0]
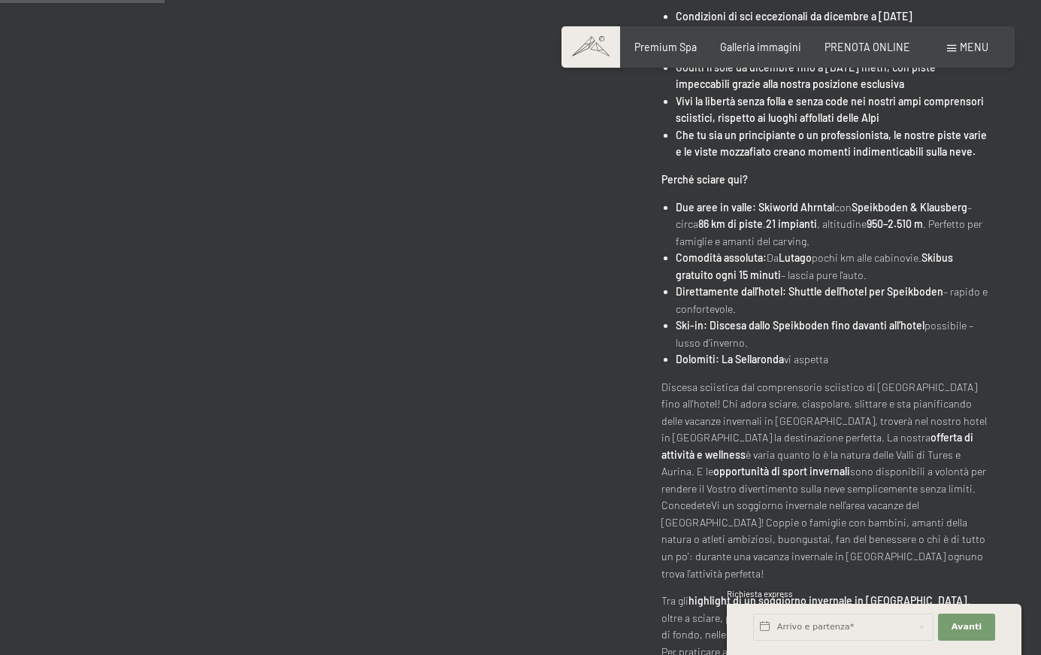
click at [682, 49] on span "Premium Spa" at bounding box center [665, 47] width 62 height 13
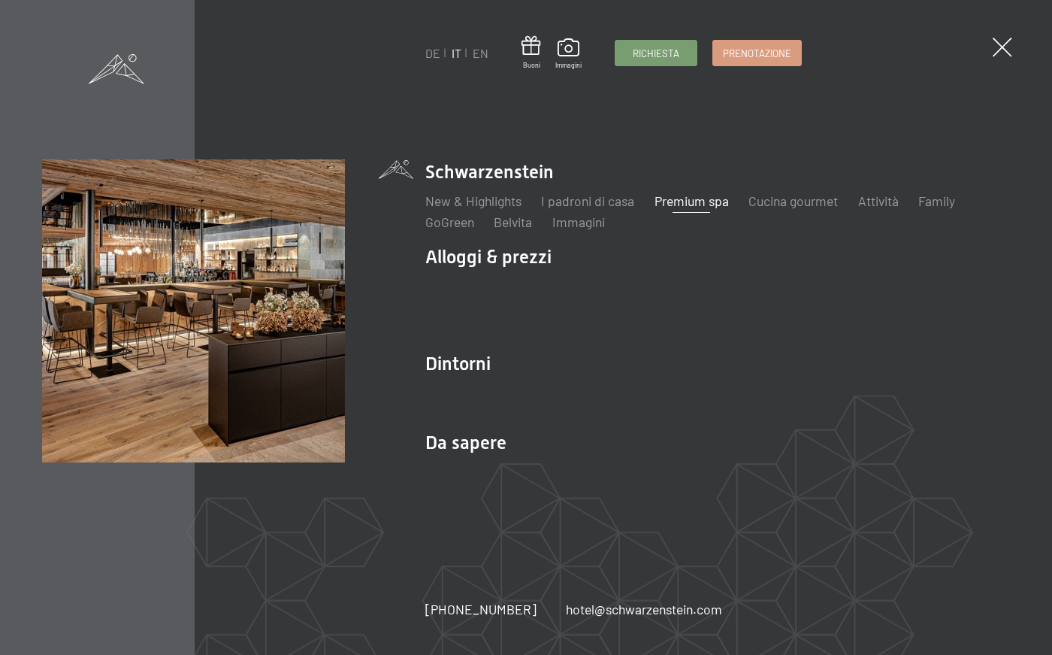
click at [777, 195] on link "Cucina gourmet" at bounding box center [793, 200] width 89 height 17
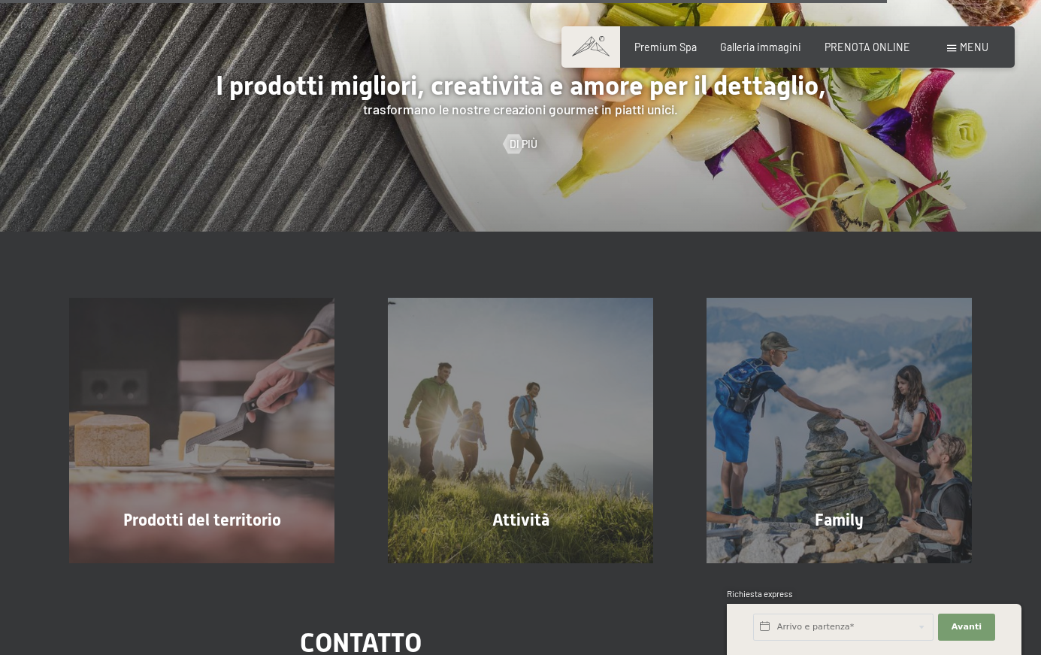
scroll to position [3696, 0]
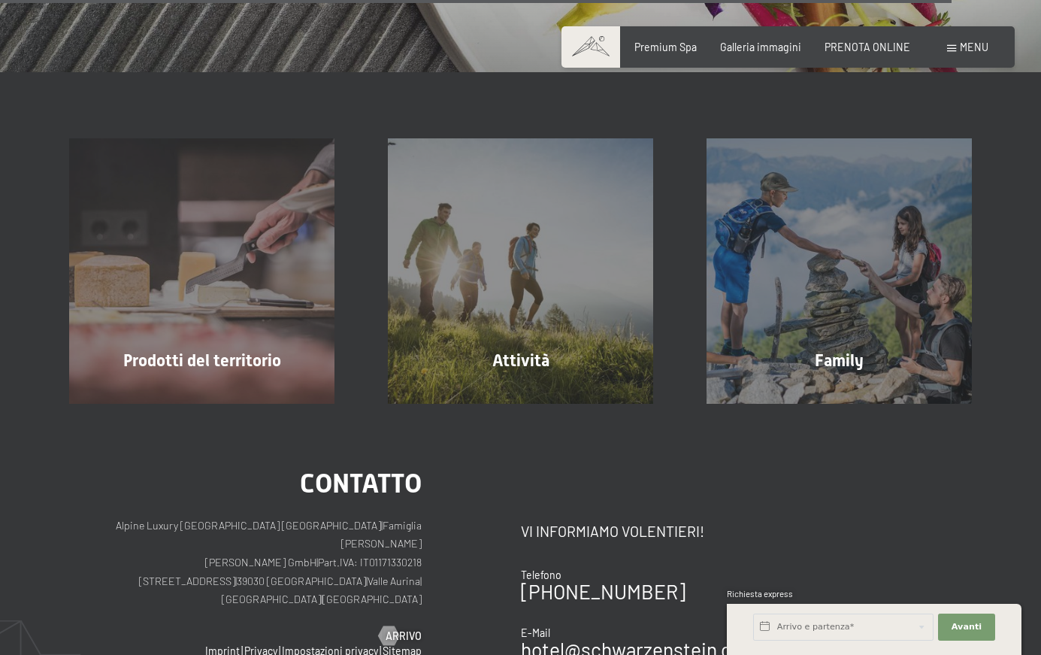
click at [534, 389] on span "mostra altro" at bounding box center [524, 396] width 74 height 15
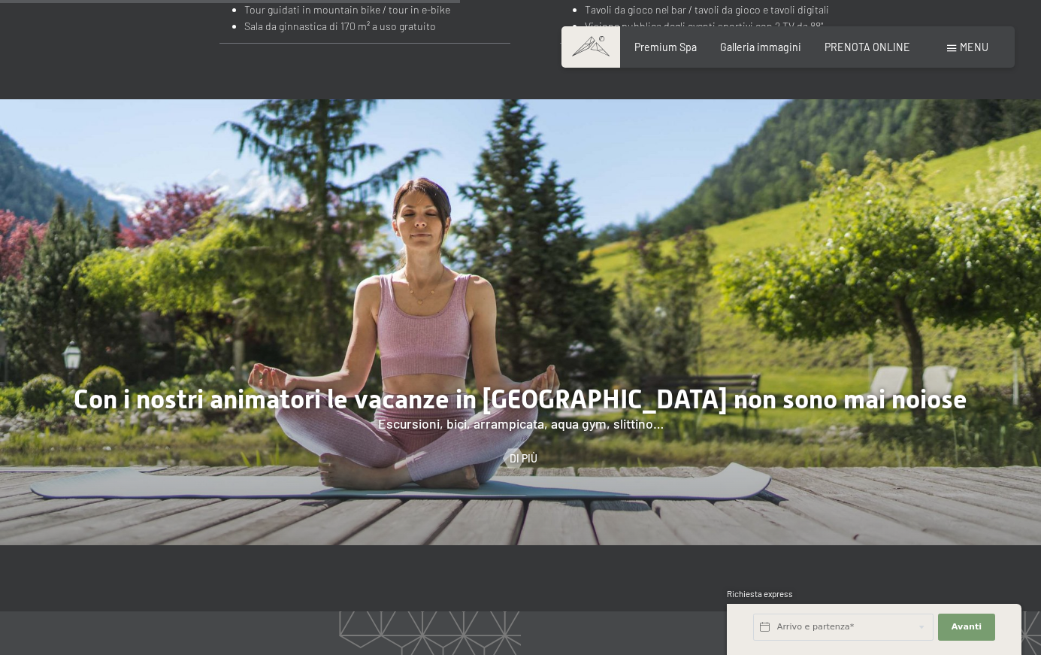
scroll to position [1566, 0]
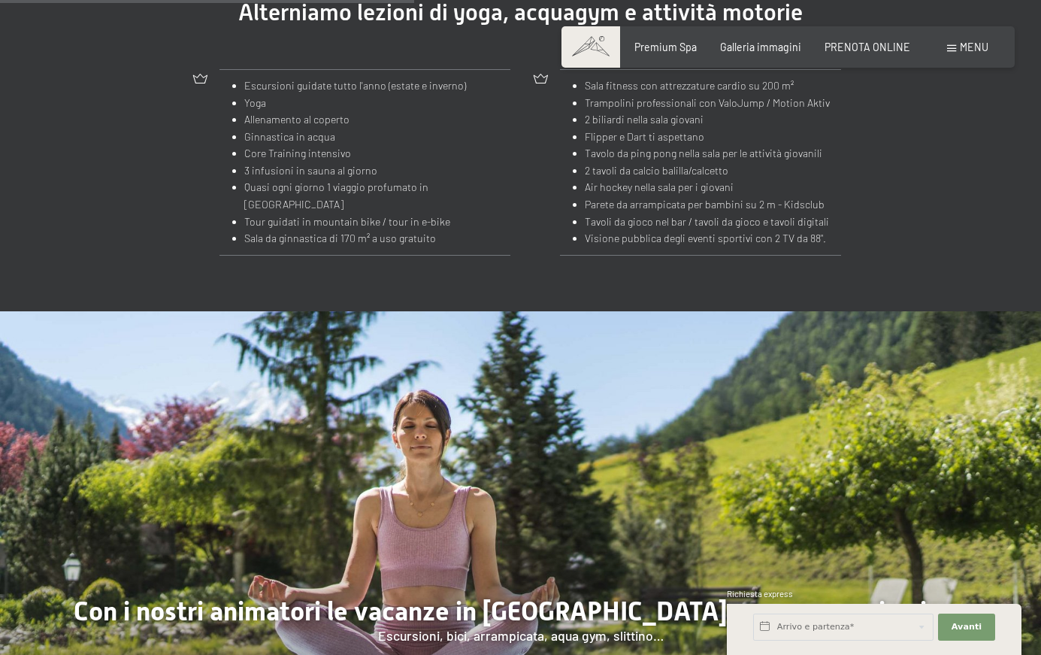
click at [969, 45] on span "Menu" at bounding box center [974, 47] width 29 height 13
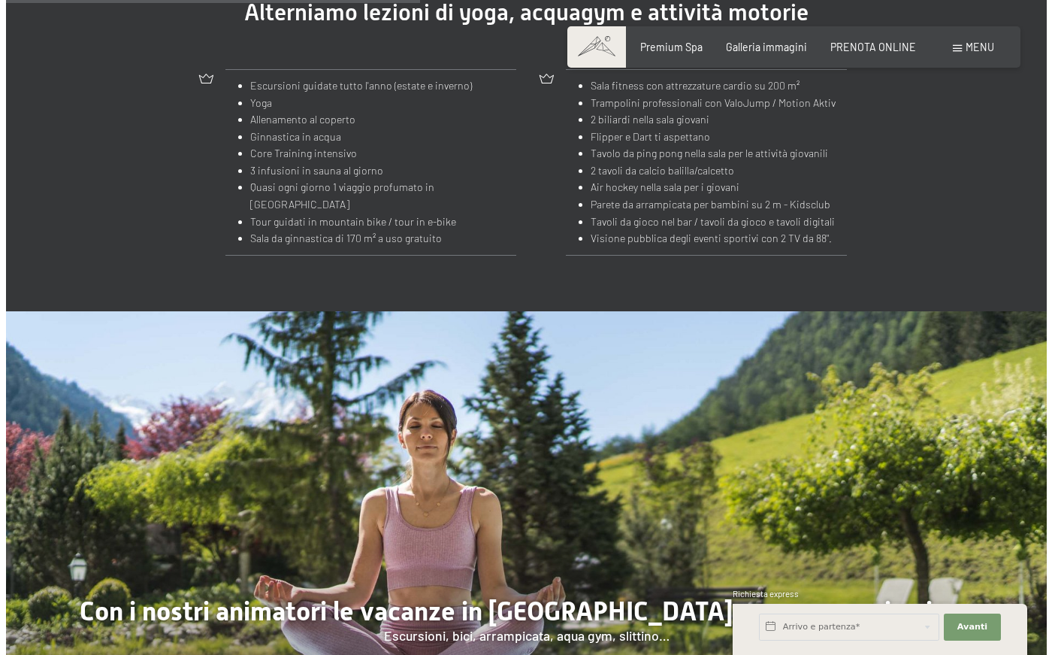
scroll to position [1570, 0]
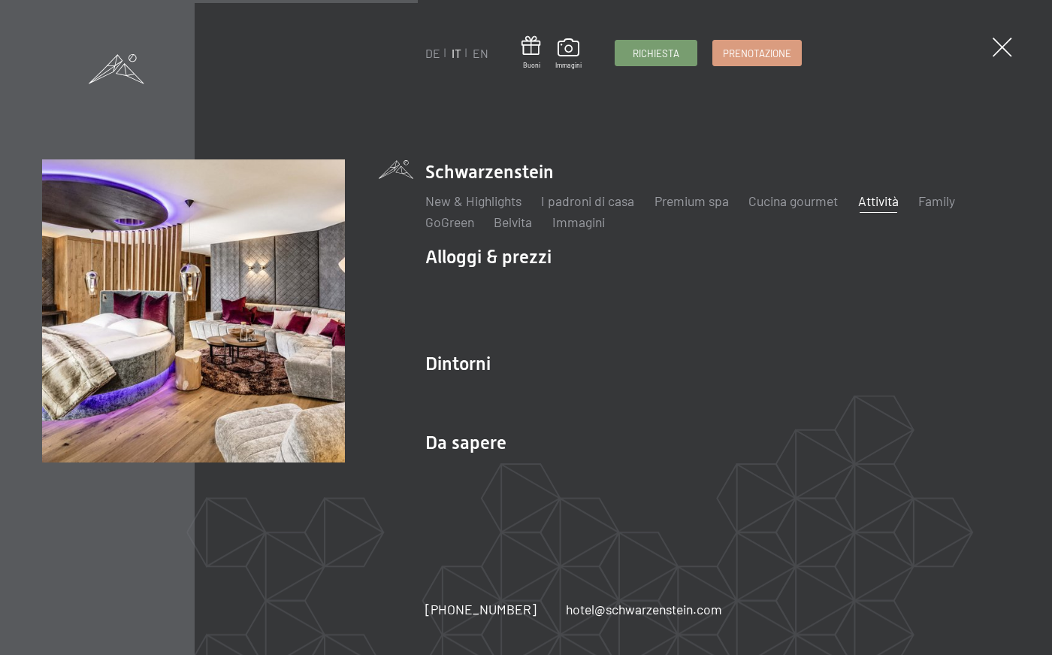
click at [486, 284] on link "Servizi inclusi" at bounding box center [462, 286] width 75 height 17
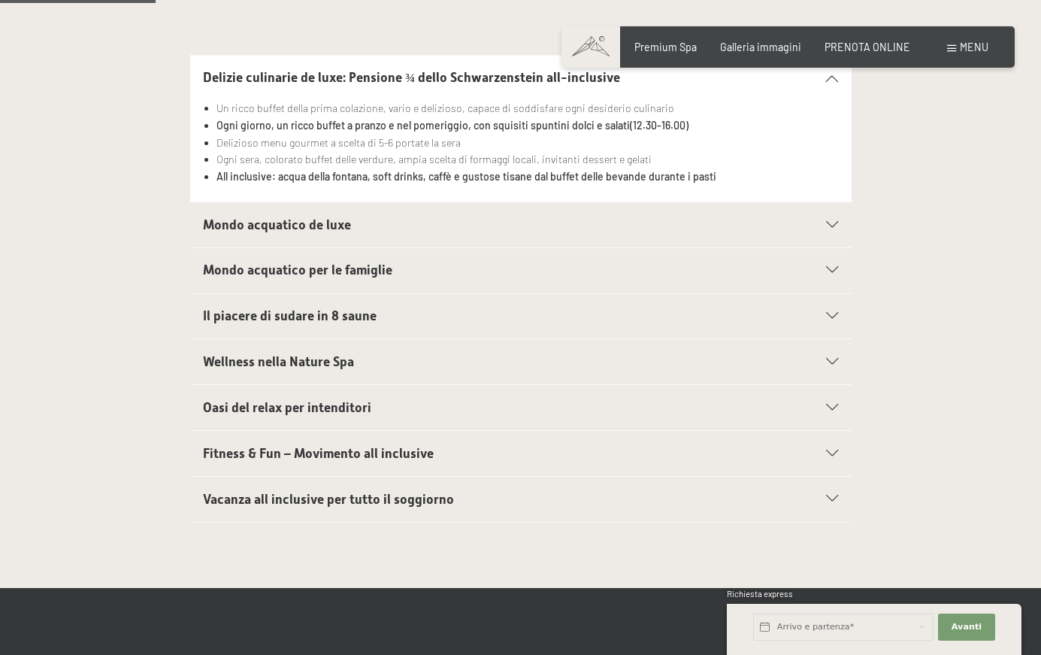
scroll to position [313, 0]
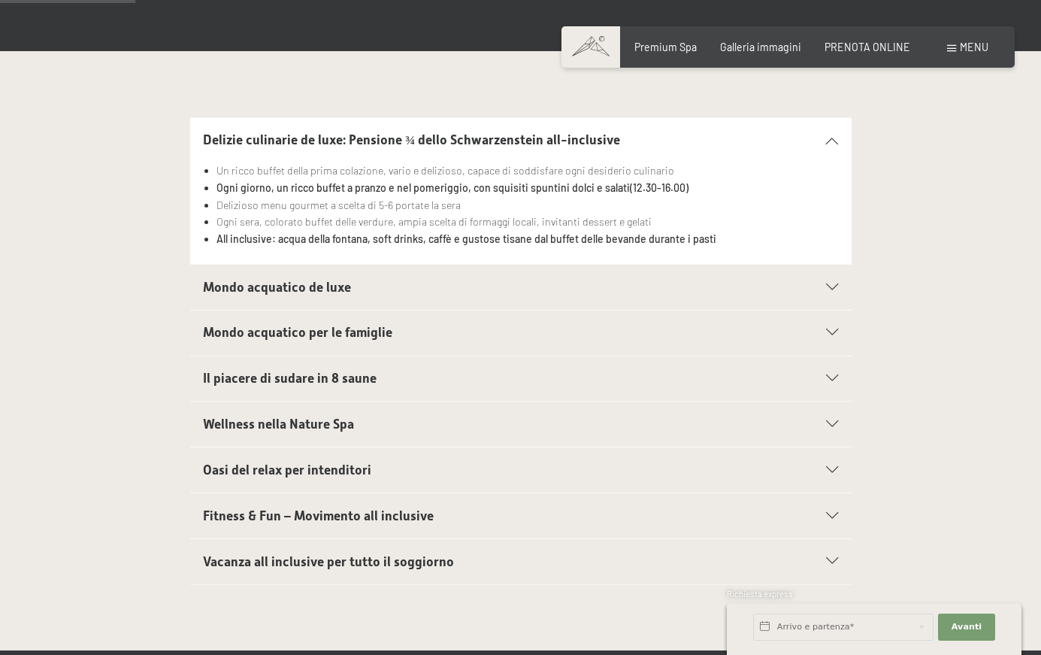
click at [835, 140] on icon at bounding box center [832, 140] width 12 height 7
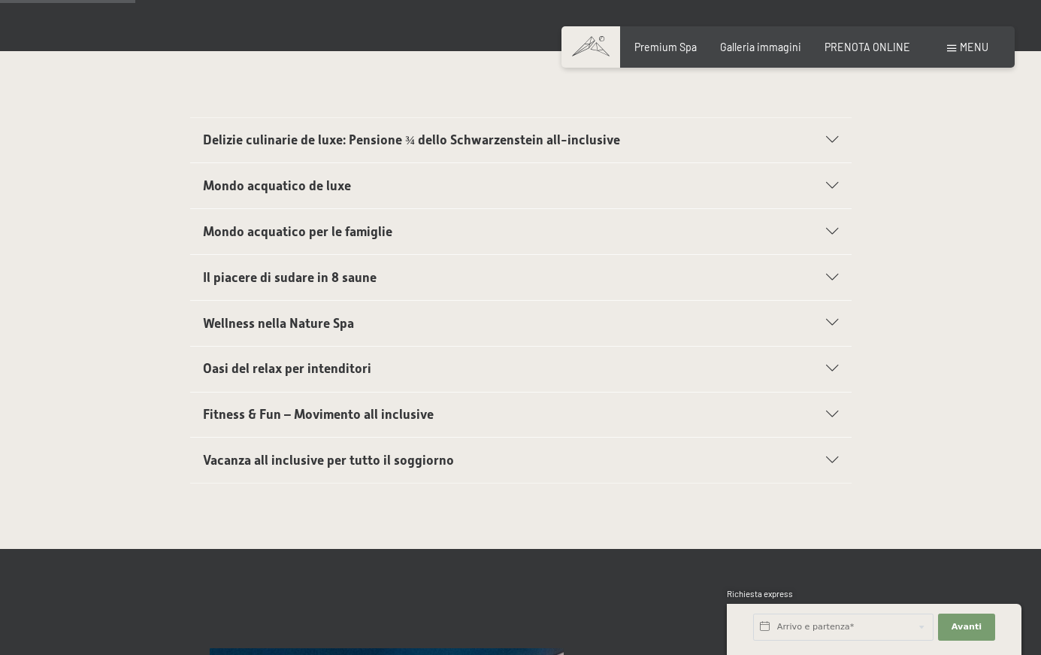
click at [832, 184] on icon at bounding box center [832, 186] width 12 height 7
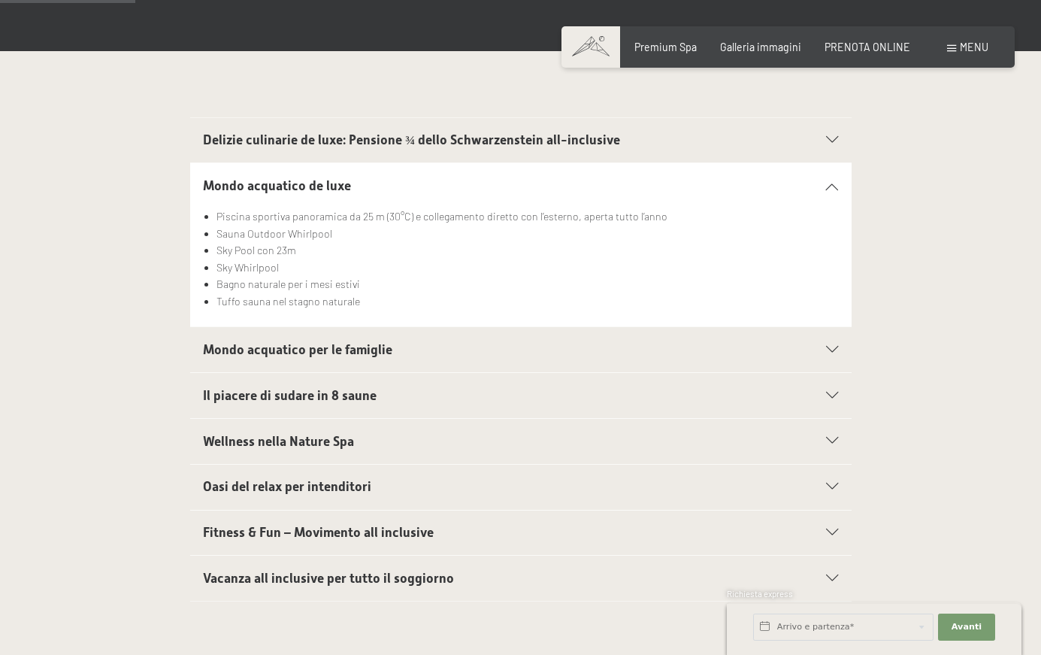
click at [832, 184] on icon at bounding box center [832, 186] width 12 height 7
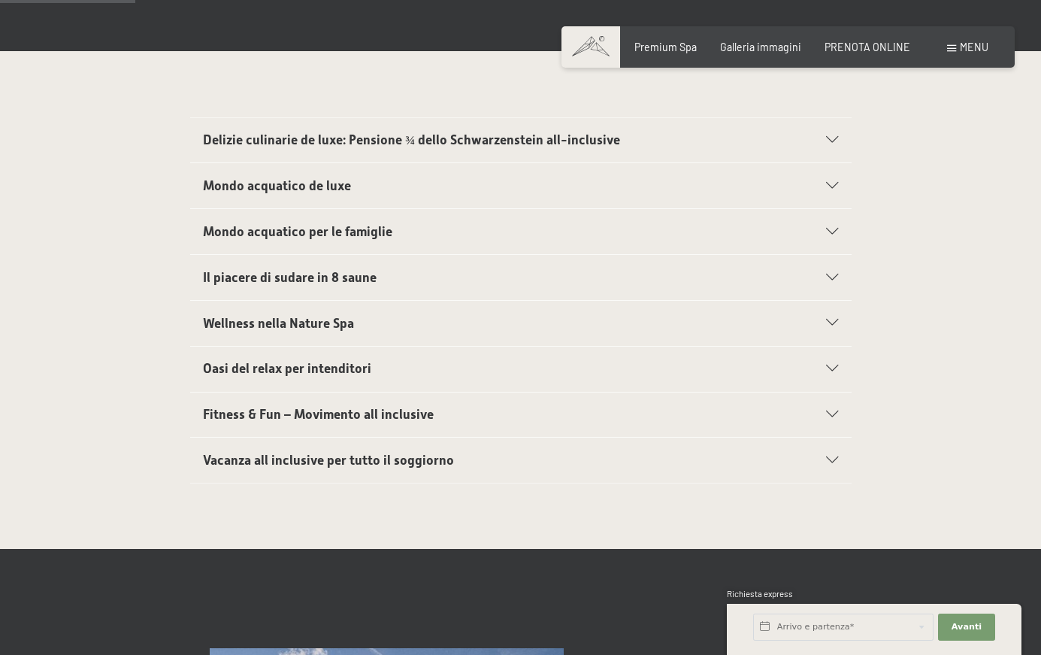
click at [833, 232] on icon at bounding box center [832, 232] width 12 height 7
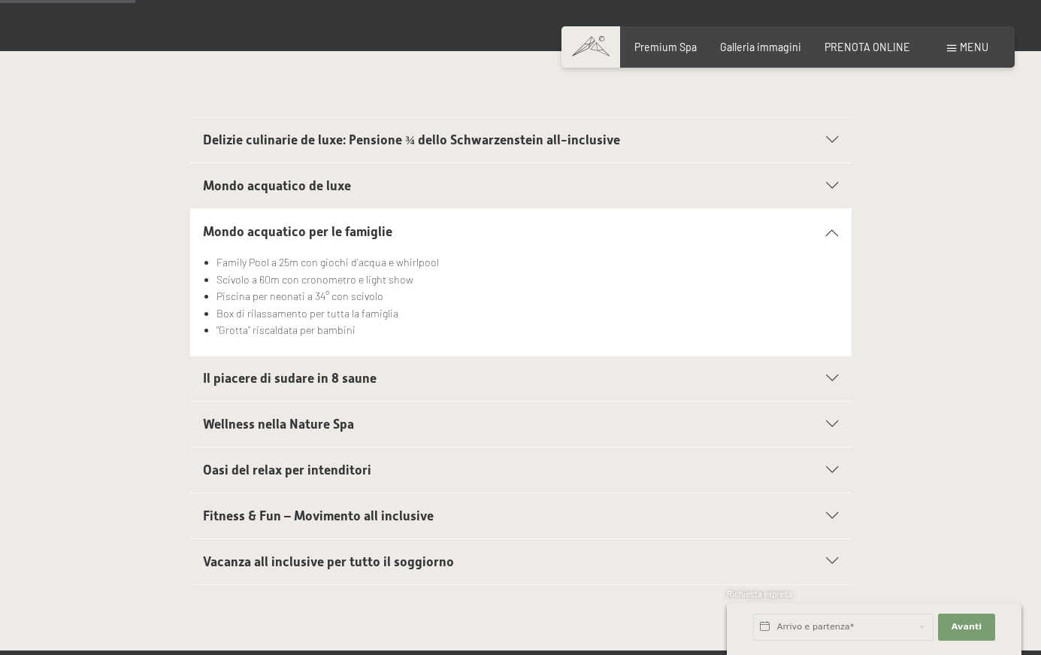
click at [833, 232] on icon at bounding box center [832, 232] width 12 height 7
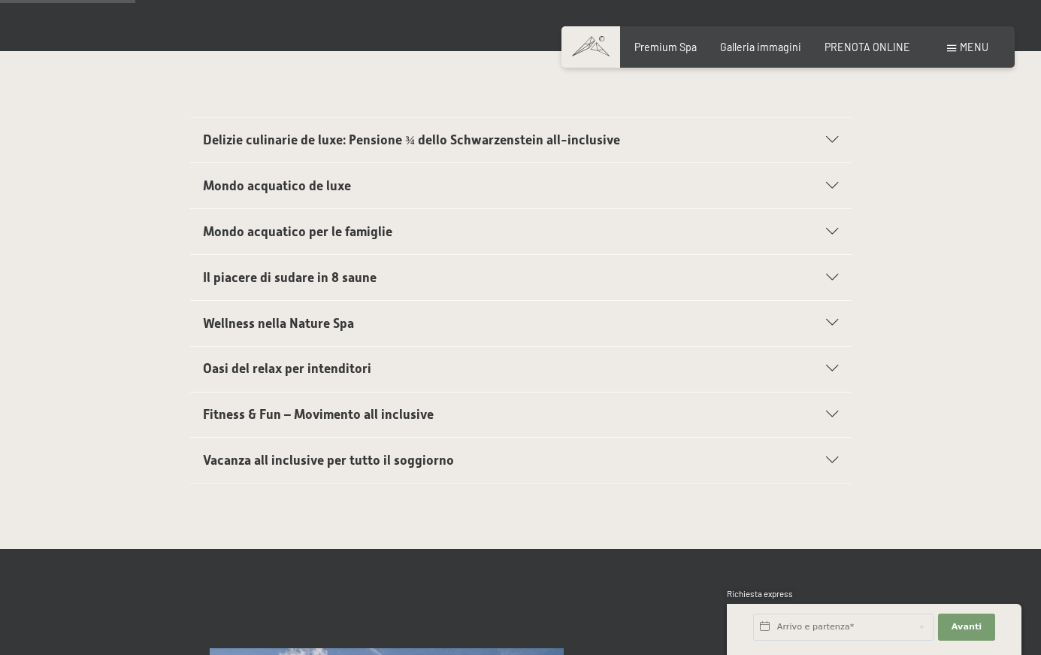
click at [829, 280] on icon at bounding box center [832, 277] width 12 height 7
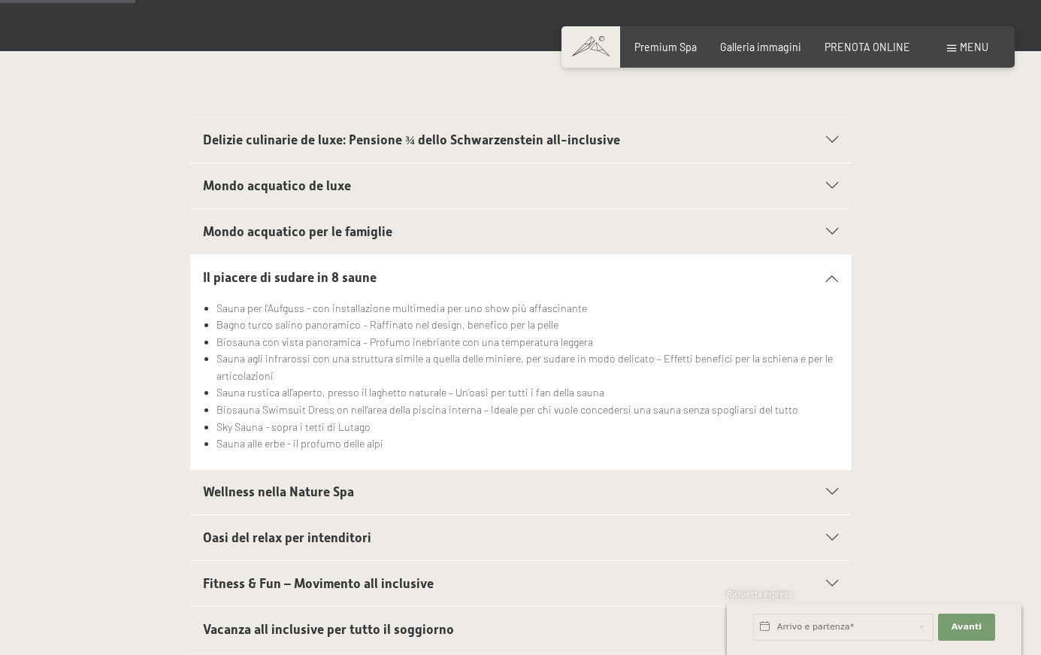
click at [829, 280] on icon at bounding box center [832, 277] width 12 height 7
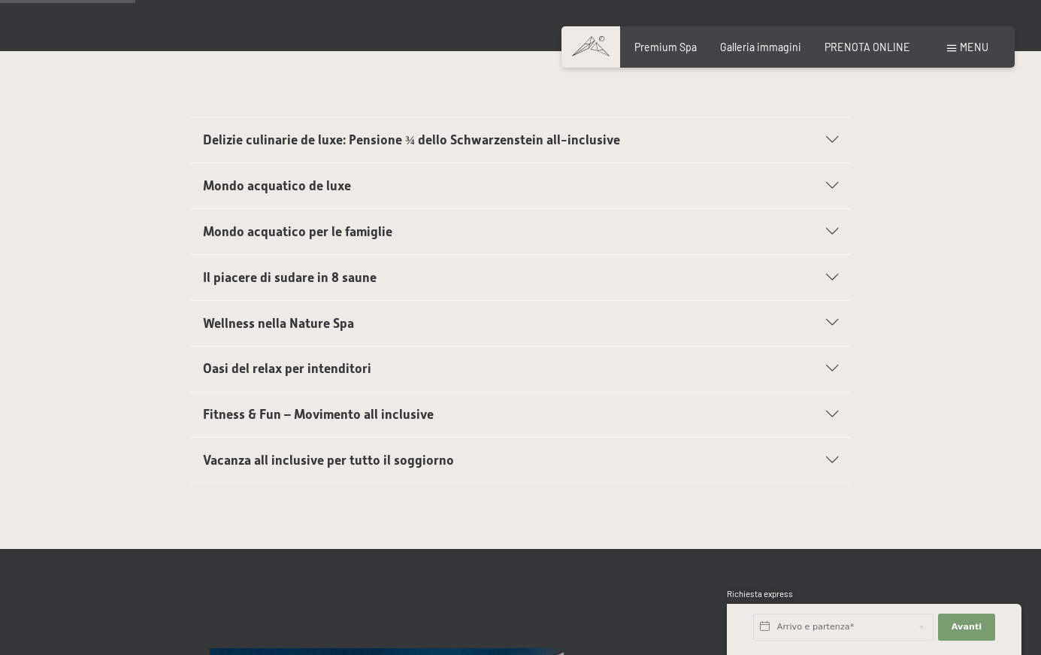
click at [834, 321] on icon at bounding box center [832, 322] width 12 height 7
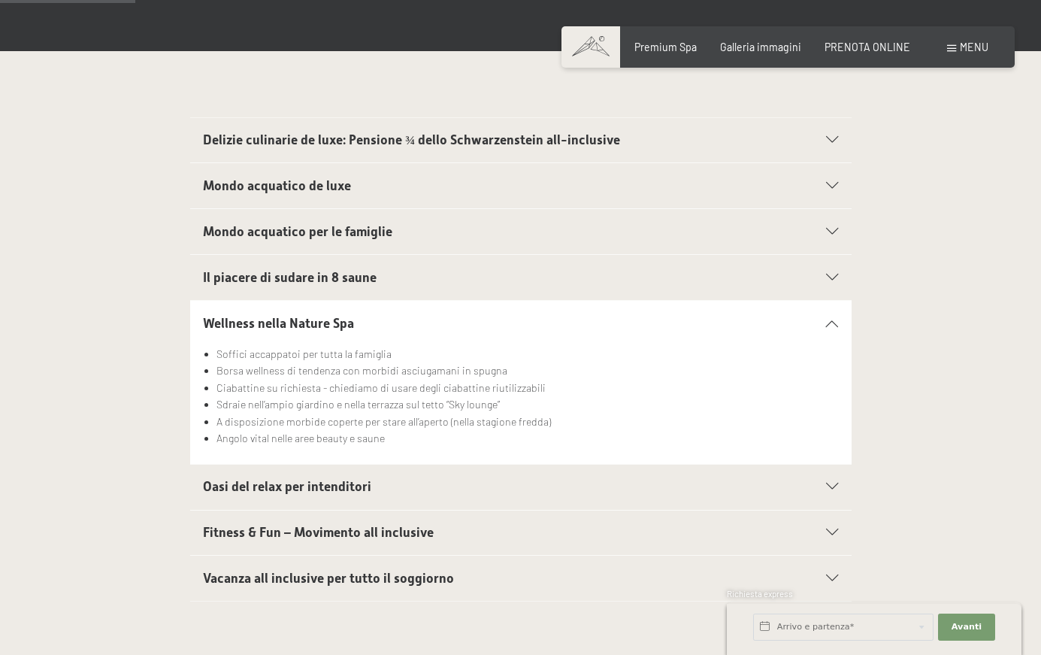
click at [831, 321] on icon at bounding box center [832, 322] width 12 height 7
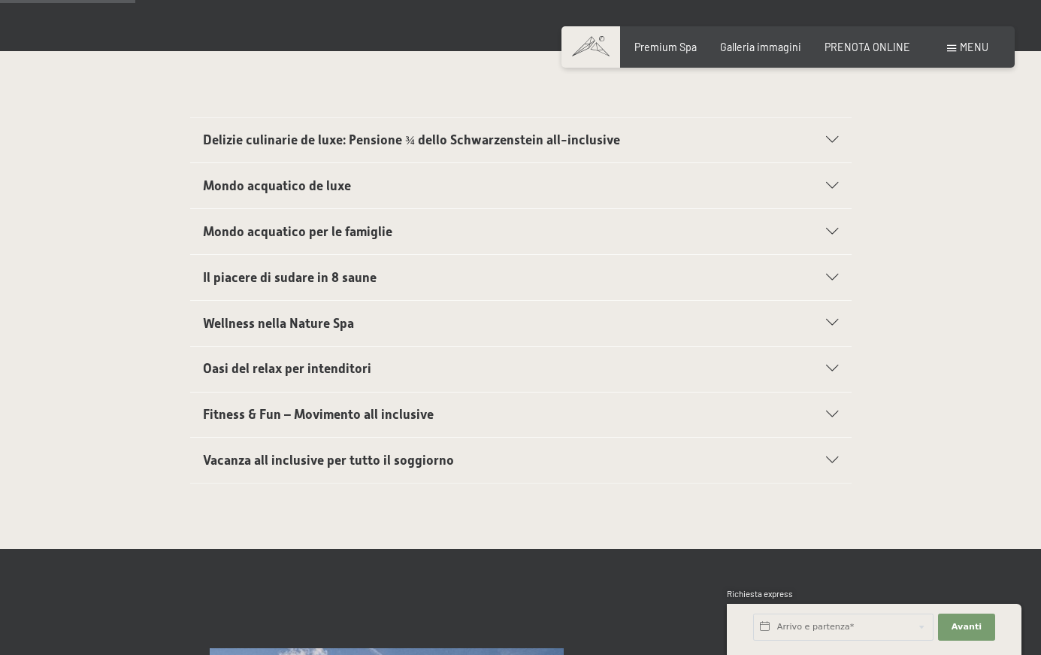
click at [836, 365] on icon at bounding box center [832, 368] width 12 height 7
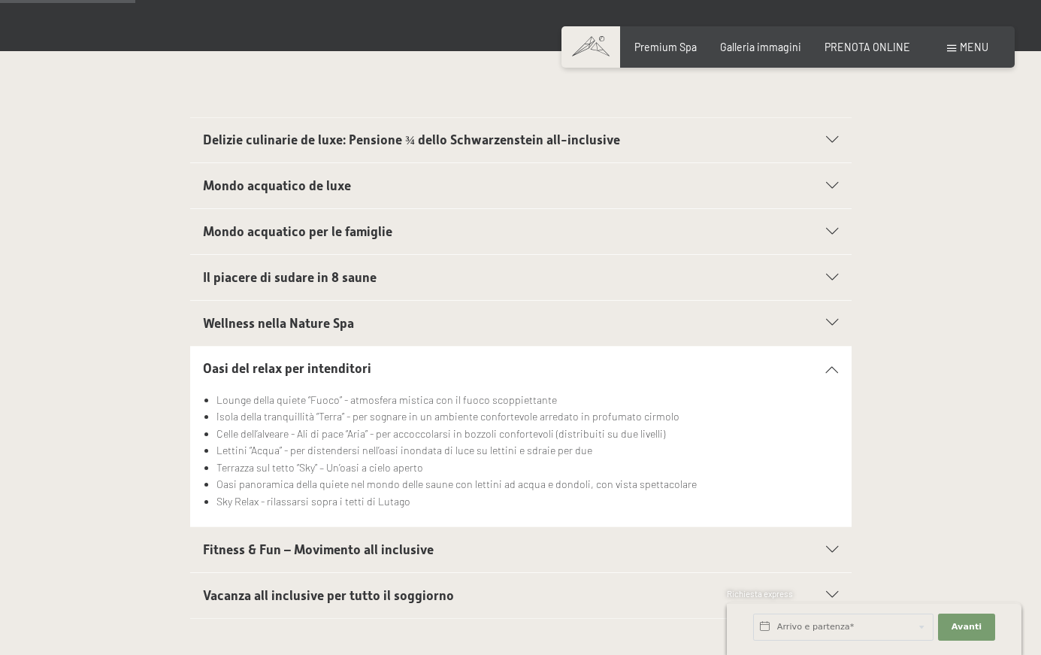
click at [836, 365] on div "Oasi del relax per intenditori" at bounding box center [520, 369] width 635 height 45
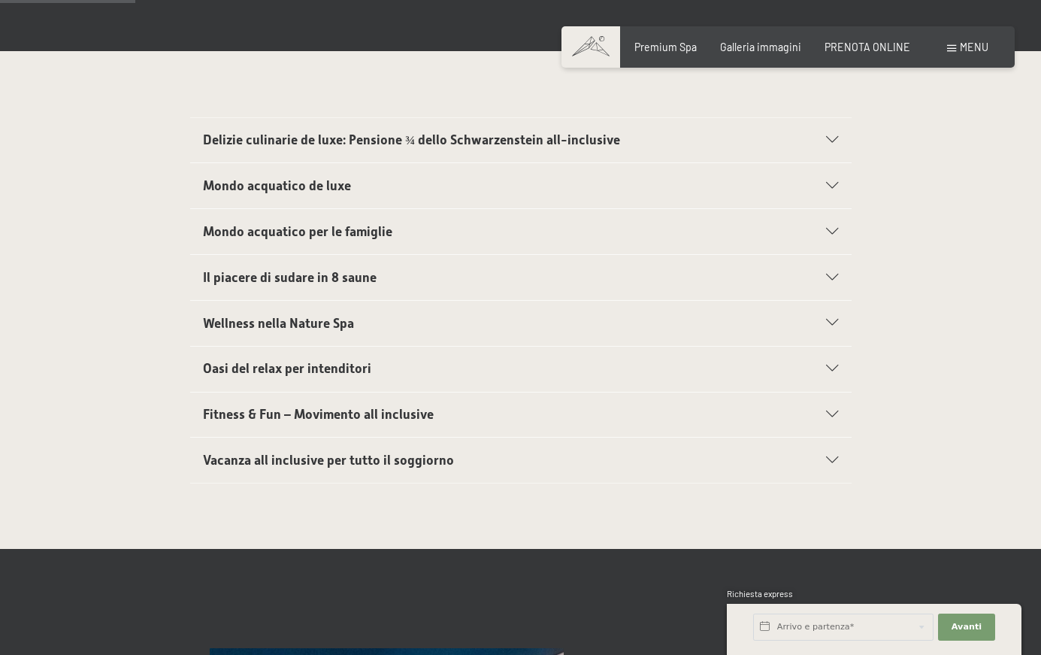
click at [835, 409] on div "Fitness & Fun – Movimento all inclusive" at bounding box center [520, 414] width 635 height 45
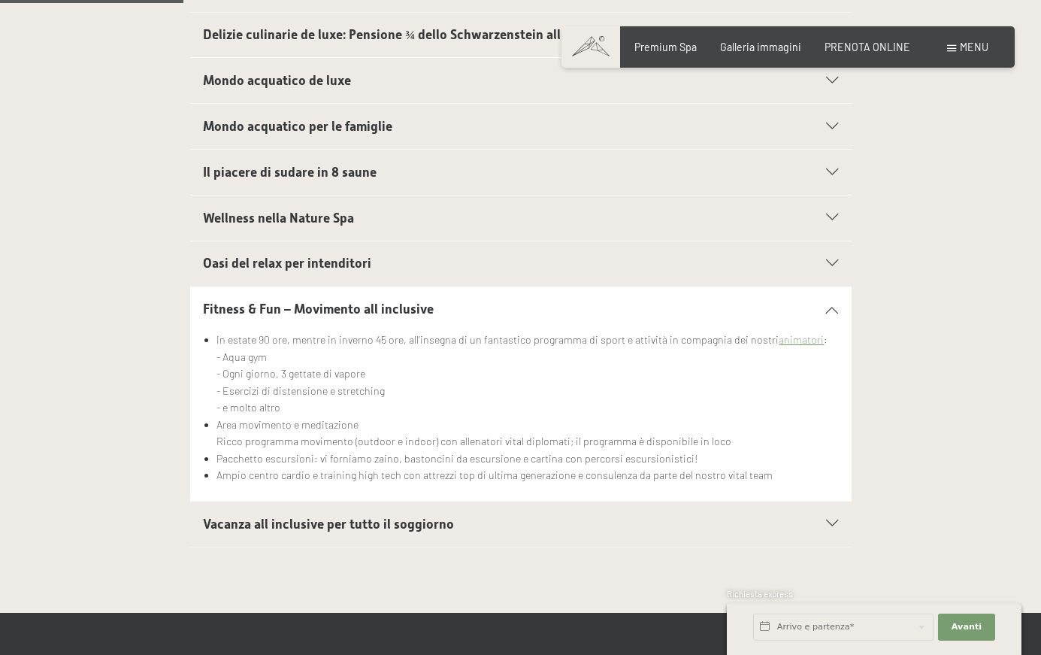
scroll to position [438, 0]
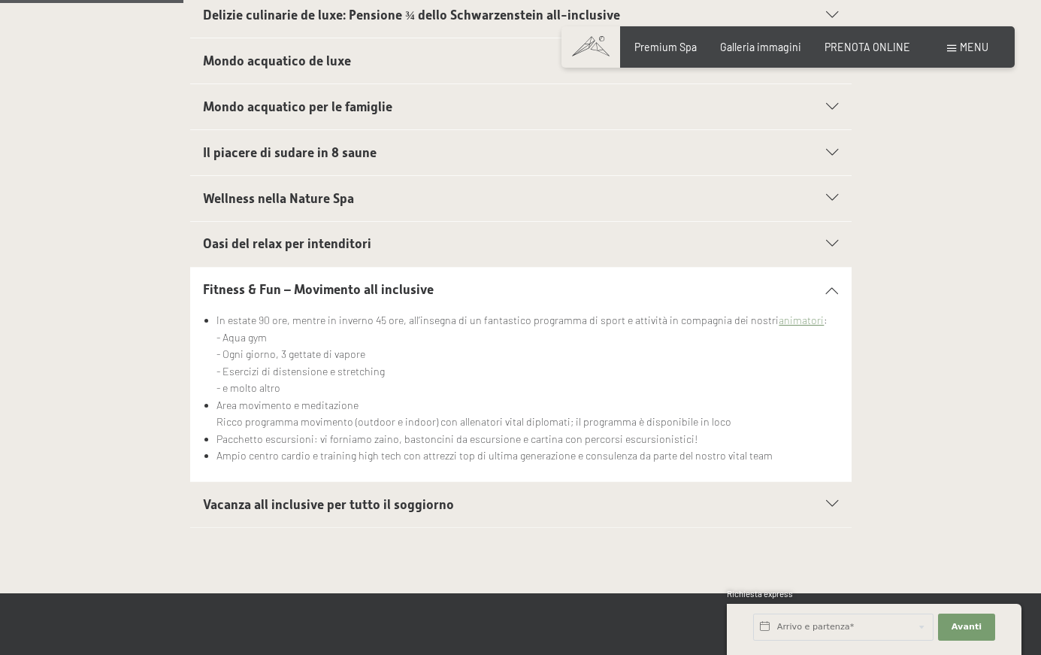
click at [837, 293] on icon at bounding box center [832, 289] width 12 height 7
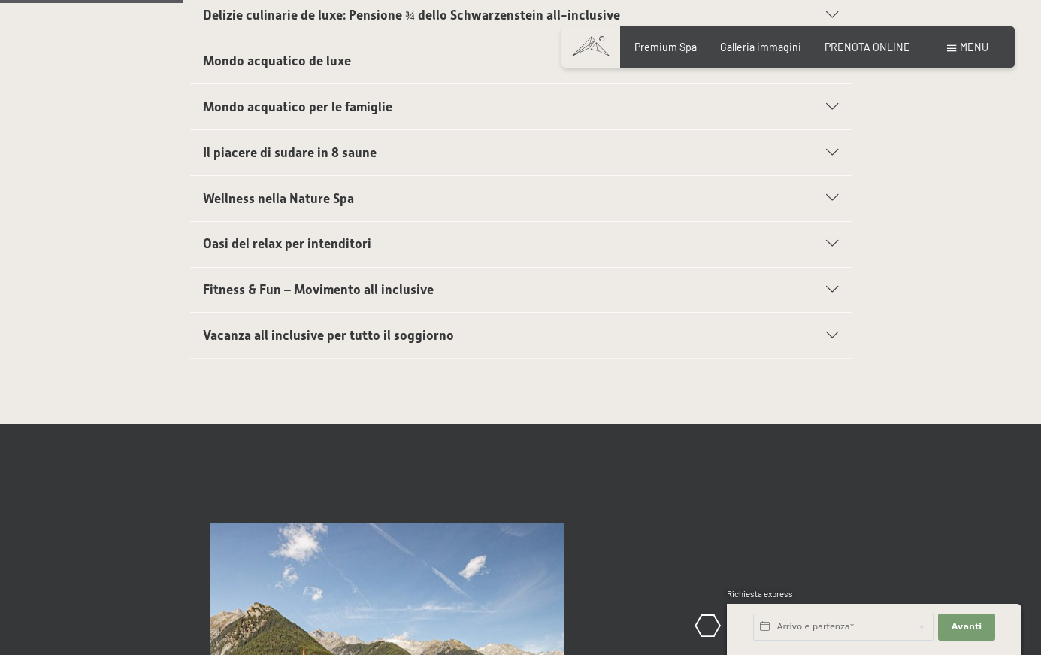
click at [834, 328] on div "Vacanza all inclusive per tutto il soggiorno" at bounding box center [520, 335] width 635 height 45
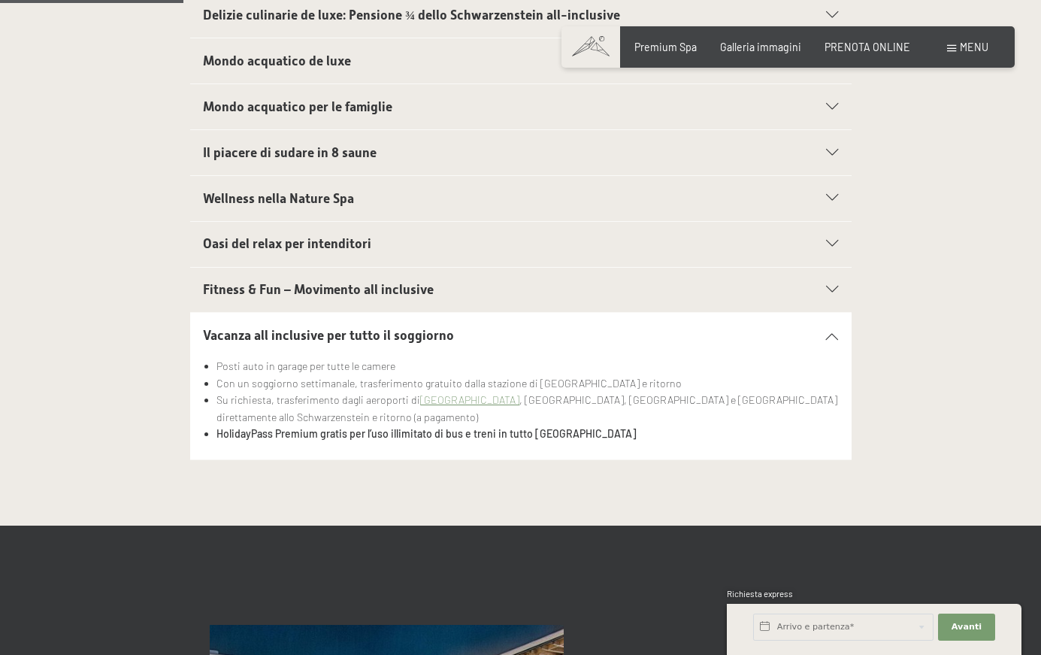
click at [834, 339] on icon at bounding box center [832, 335] width 12 height 7
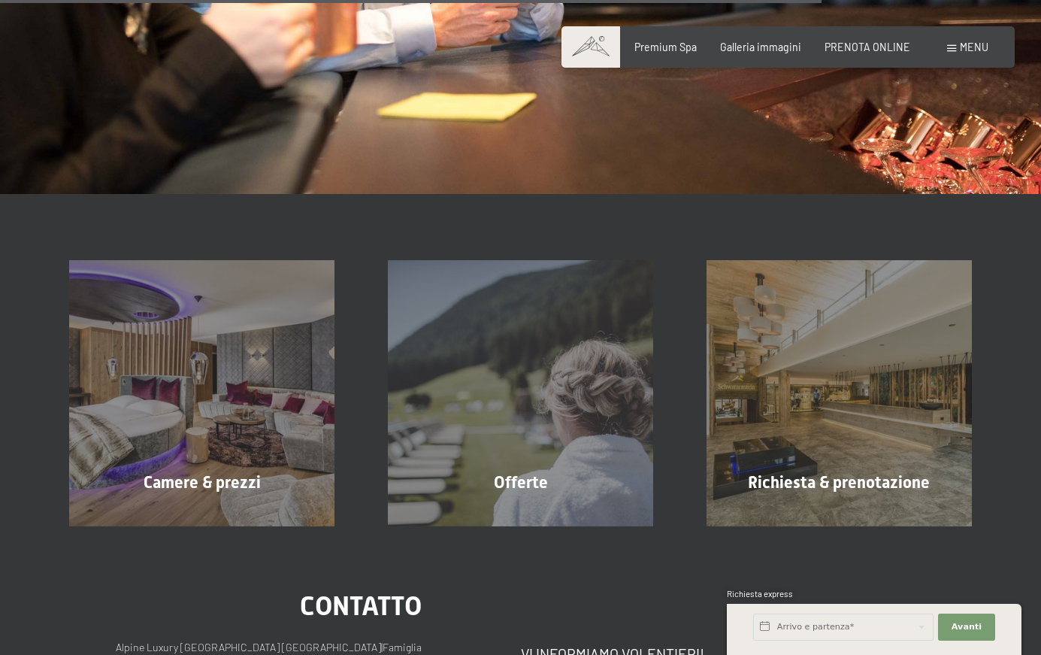
scroll to position [1879, 0]
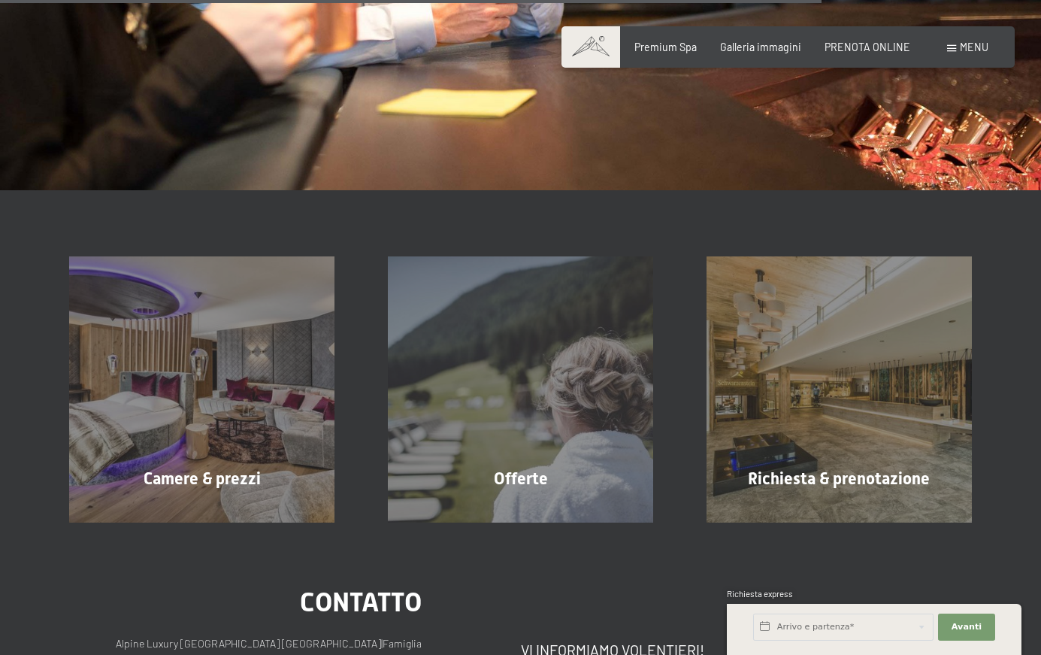
click at [847, 507] on span "mostra altro" at bounding box center [843, 514] width 74 height 15
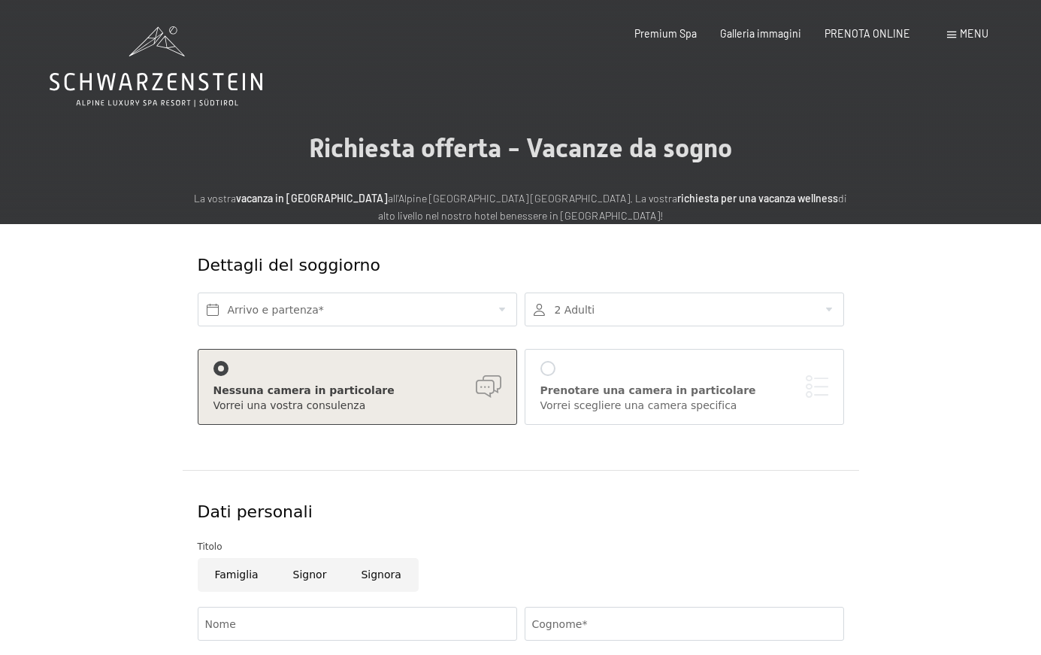
click at [883, 32] on span "PRENOTA ONLINE" at bounding box center [868, 33] width 86 height 13
click at [861, 29] on span "PRENOTA ONLINE" at bounding box center [868, 33] width 86 height 13
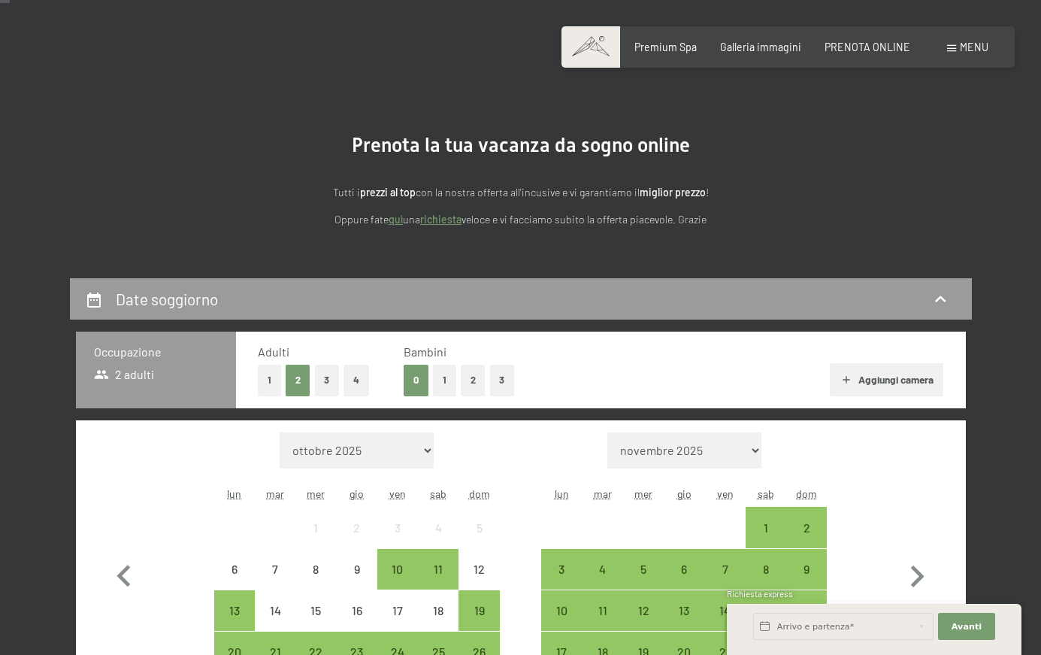
scroll to position [188, 0]
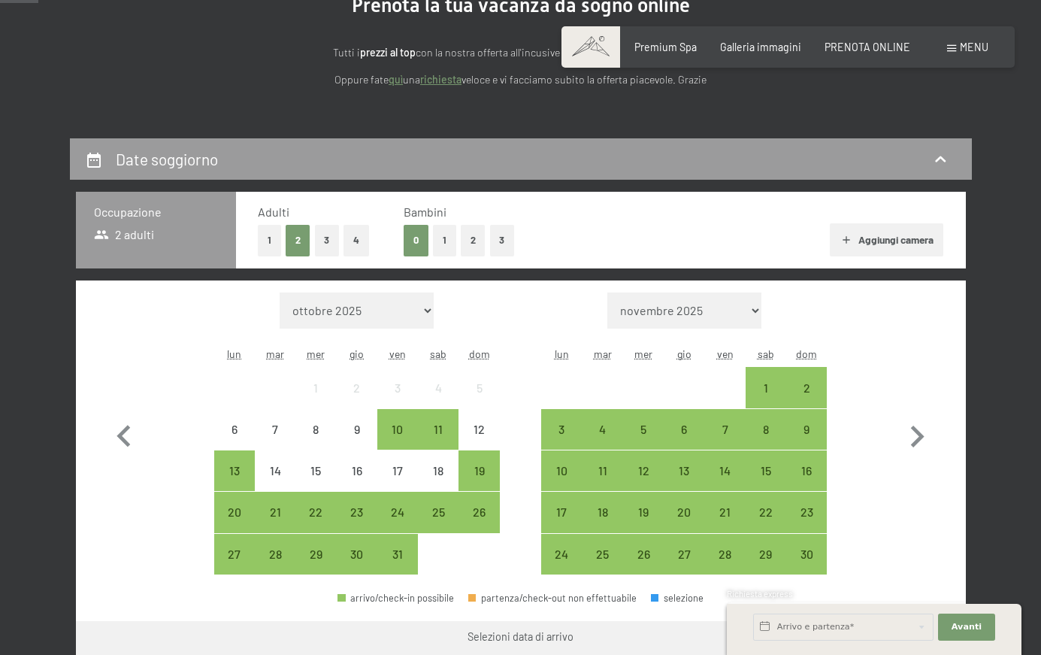
click at [916, 436] on icon "button" at bounding box center [917, 437] width 44 height 44
select select "[DATE]"
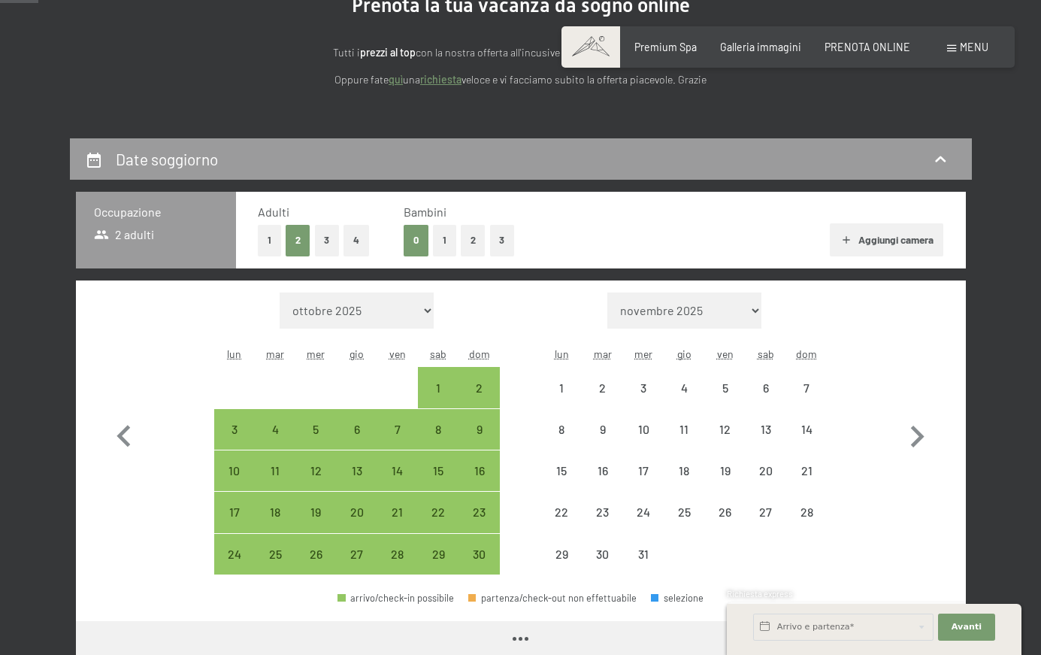
click at [916, 436] on icon "button" at bounding box center [917, 437] width 44 height 44
select select "[DATE]"
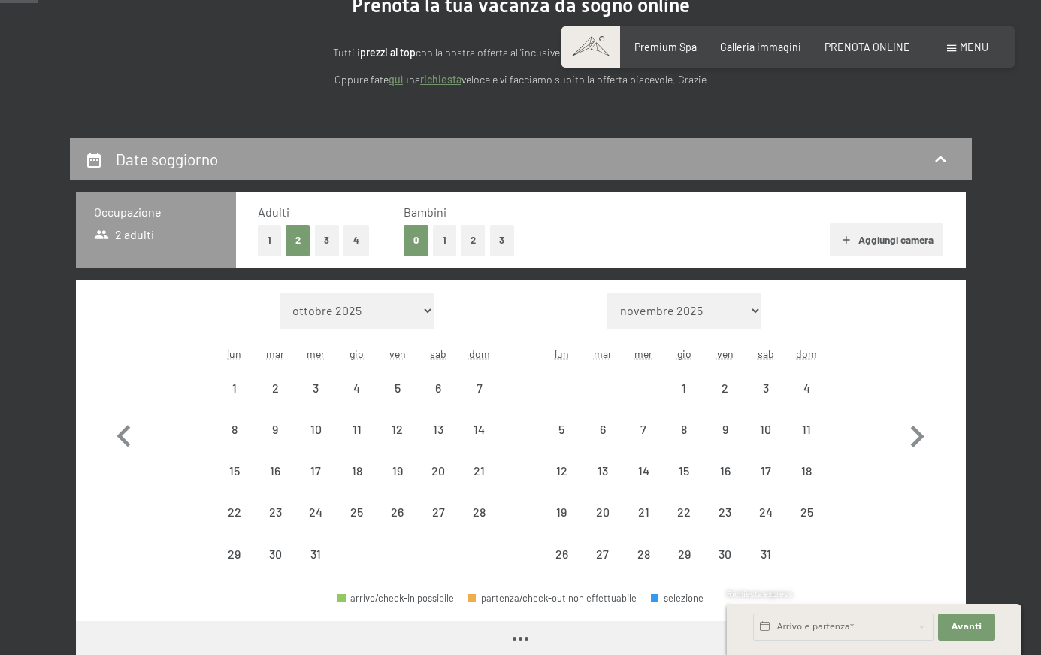
select select "[DATE]"
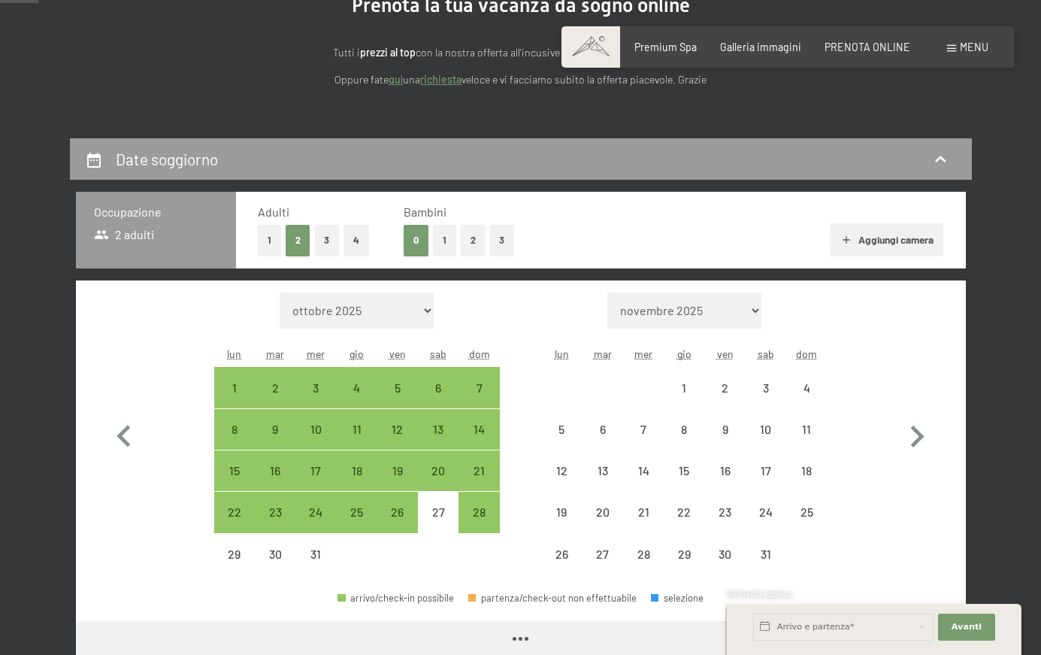
select select "[DATE]"
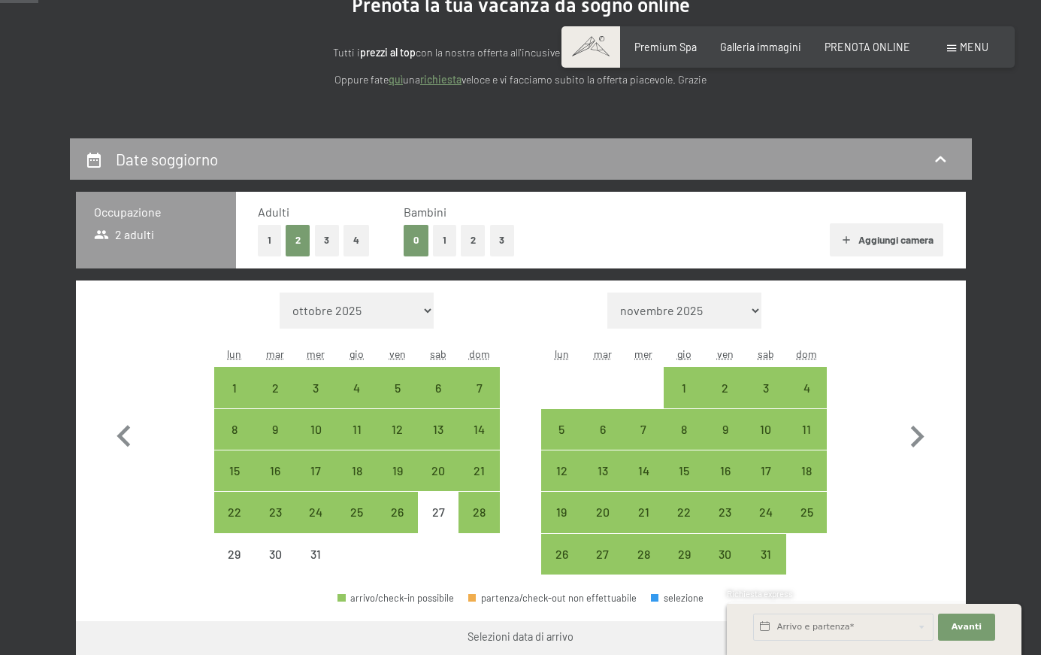
click at [916, 436] on icon "button" at bounding box center [917, 437] width 44 height 44
select select "[DATE]"
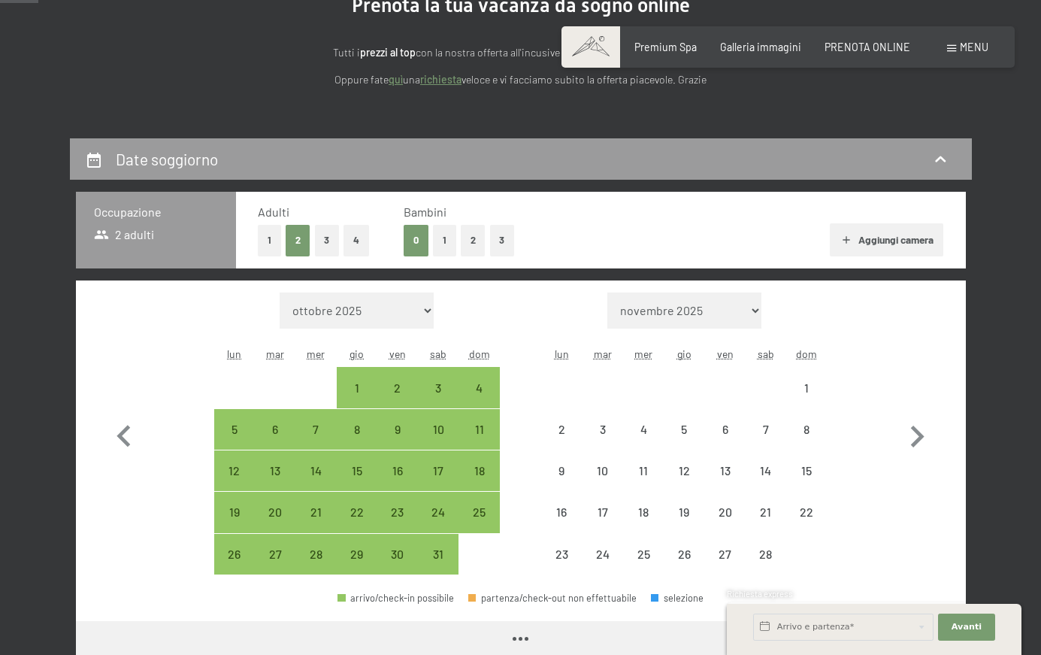
select select "[DATE]"
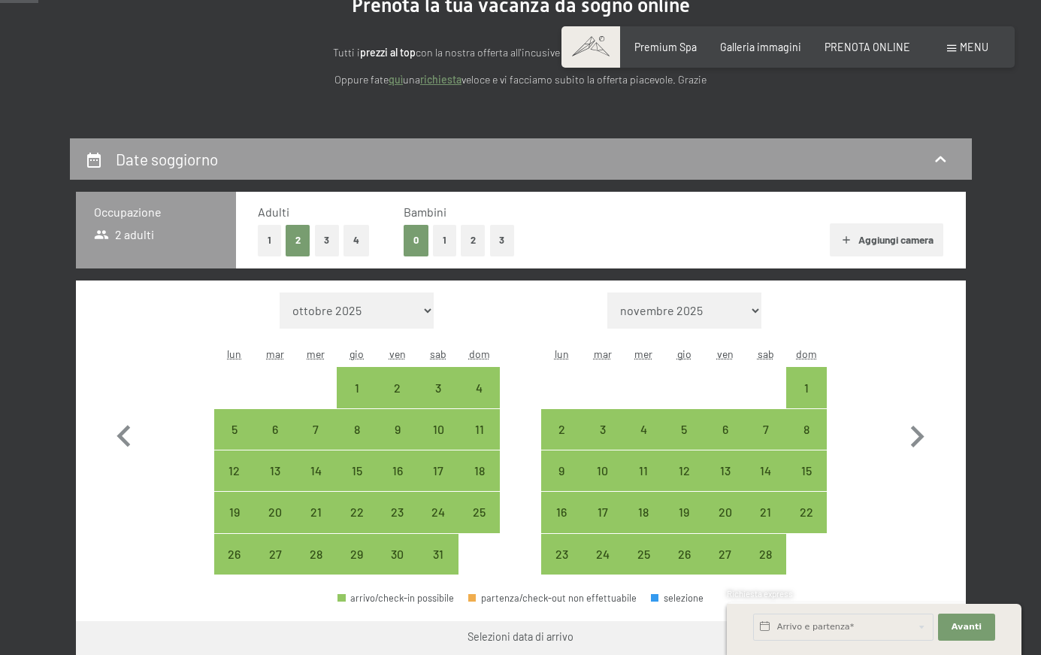
click at [805, 392] on div "1" at bounding box center [807, 401] width 38 height 38
select select "[DATE]"
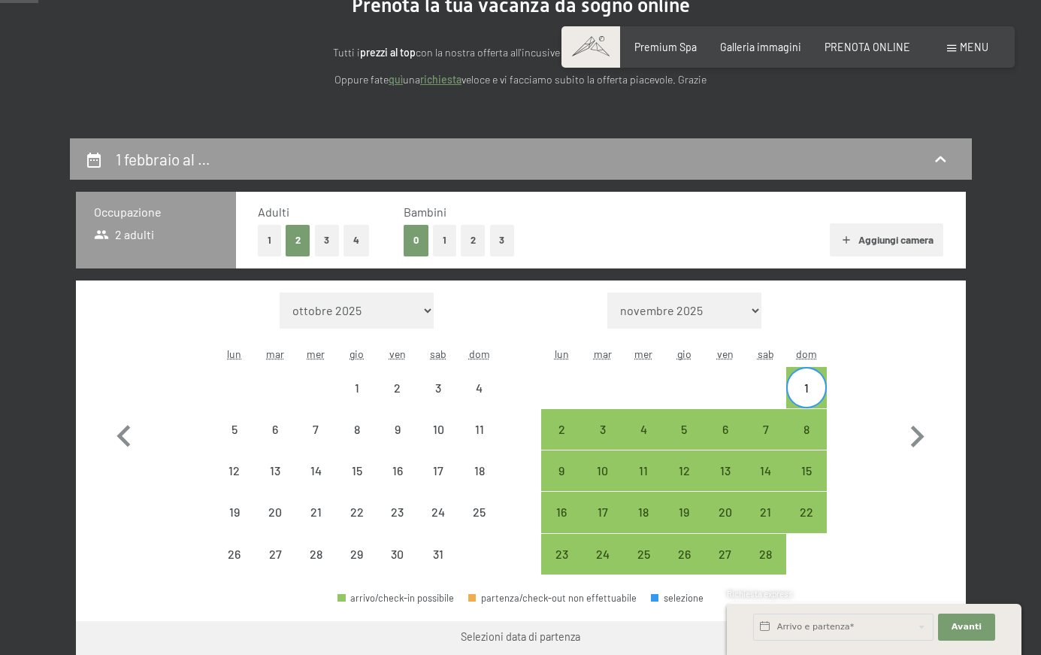
click at [741, 428] on div "6" at bounding box center [725, 442] width 38 height 38
select select "[DATE]"
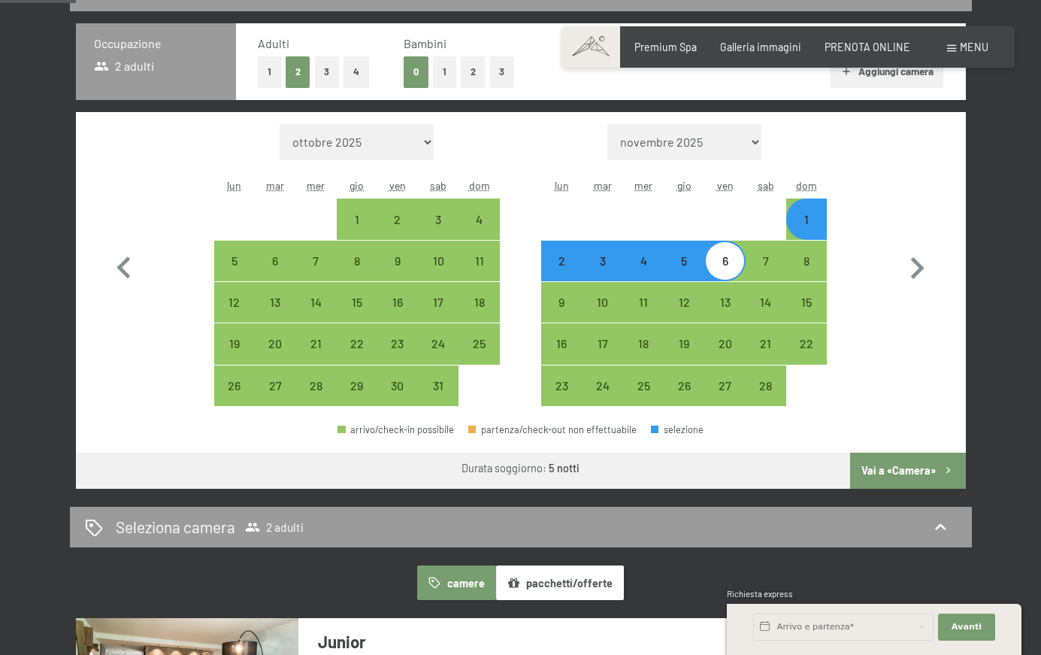
scroll to position [376, 0]
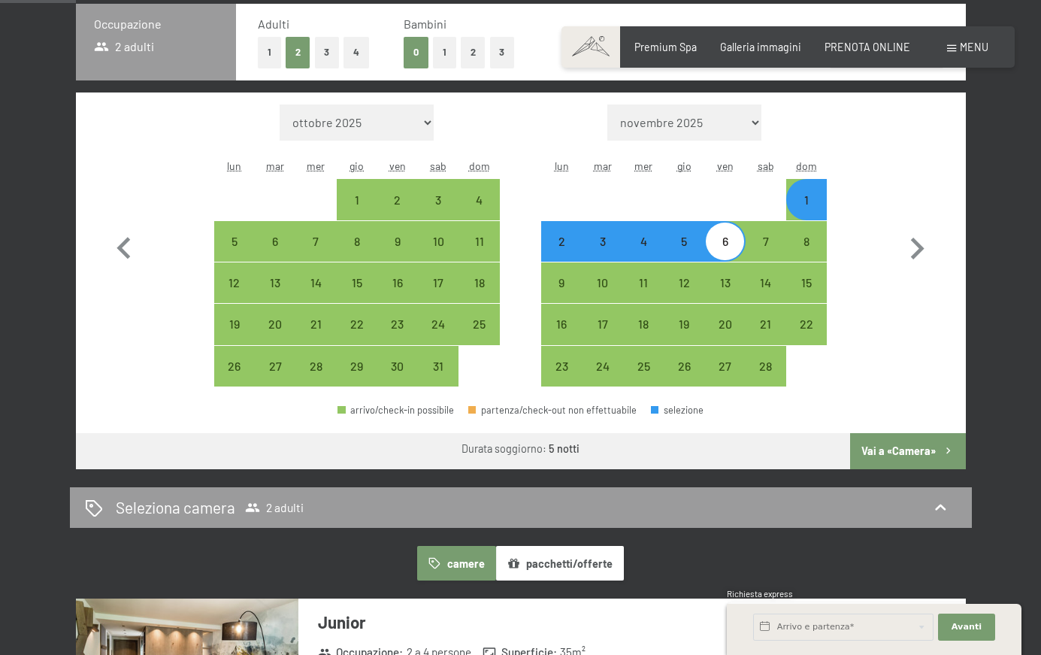
click at [908, 459] on button "Vai a «Camera»" at bounding box center [907, 451] width 115 height 36
select select "[DATE]"
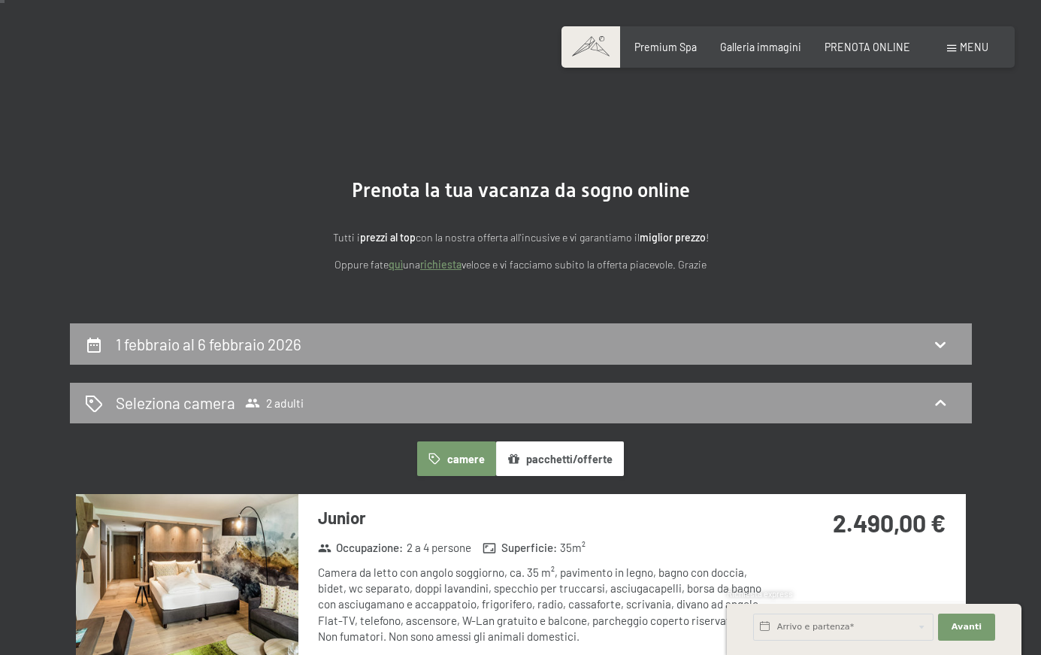
scroll to position [0, 0]
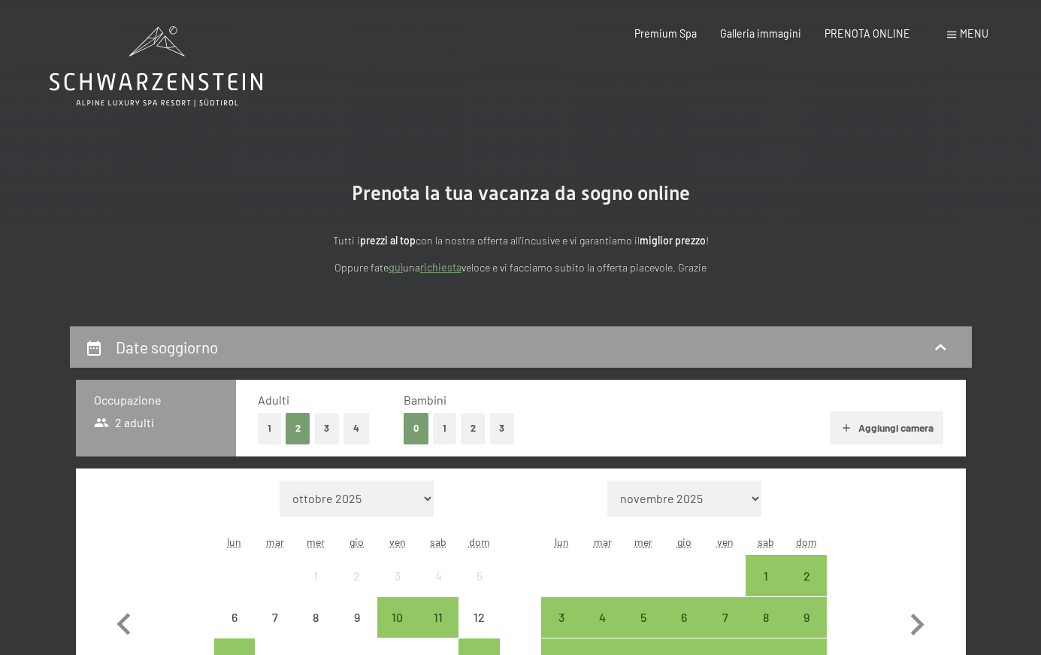
click at [267, 425] on button "1" at bounding box center [269, 428] width 23 height 31
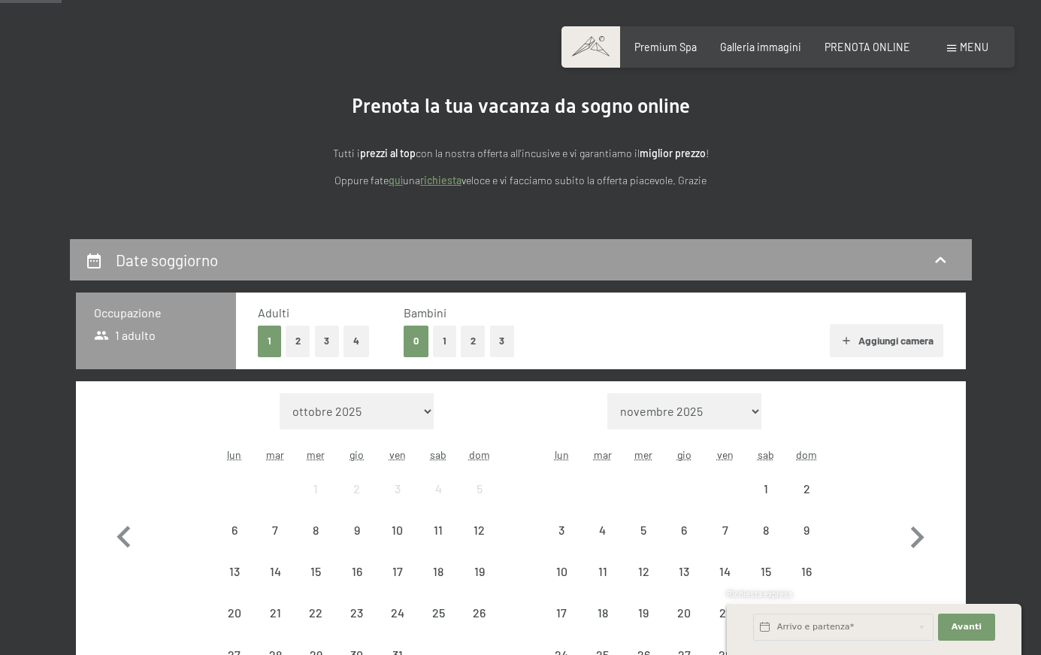
scroll to position [250, 0]
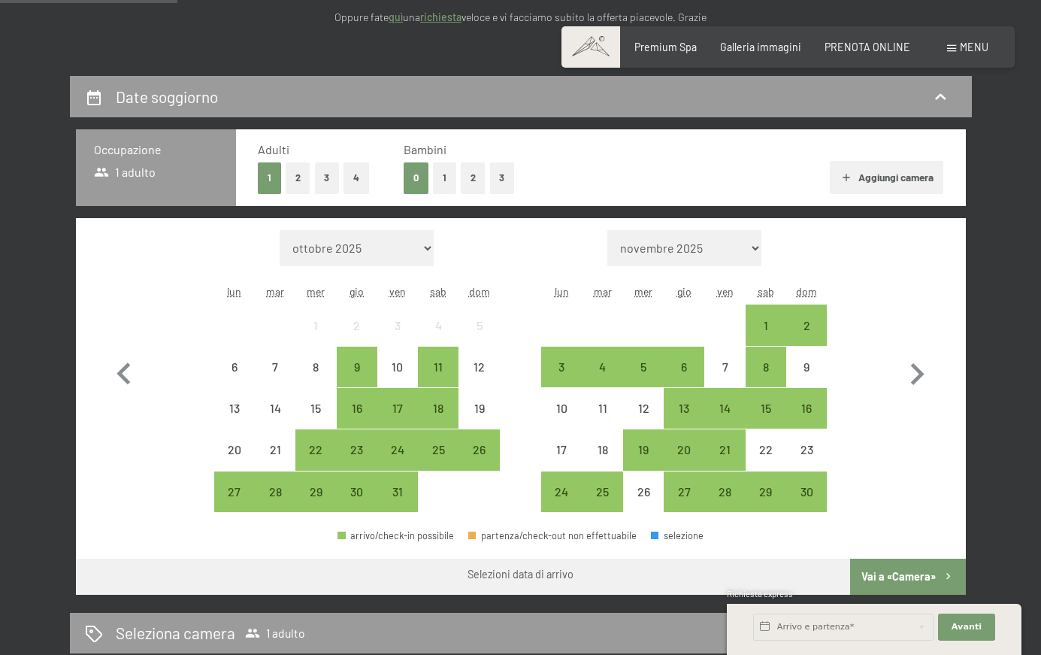
click at [913, 372] on icon "button" at bounding box center [917, 375] width 44 height 44
select select "[DATE]"
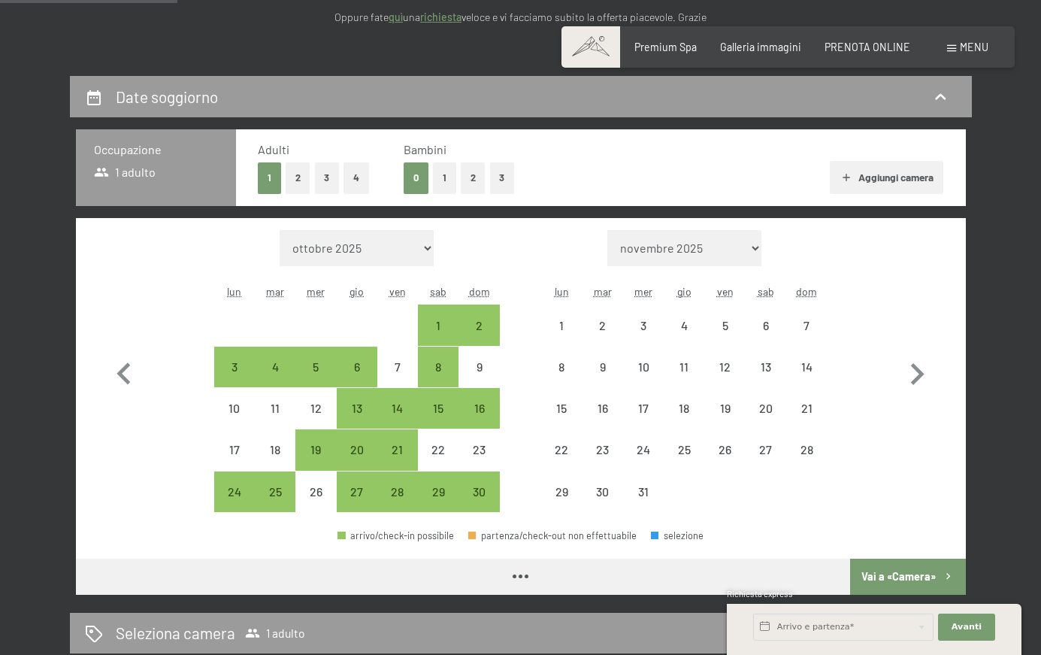
click at [915, 372] on icon "button" at bounding box center [917, 375] width 44 height 44
select select "[DATE]"
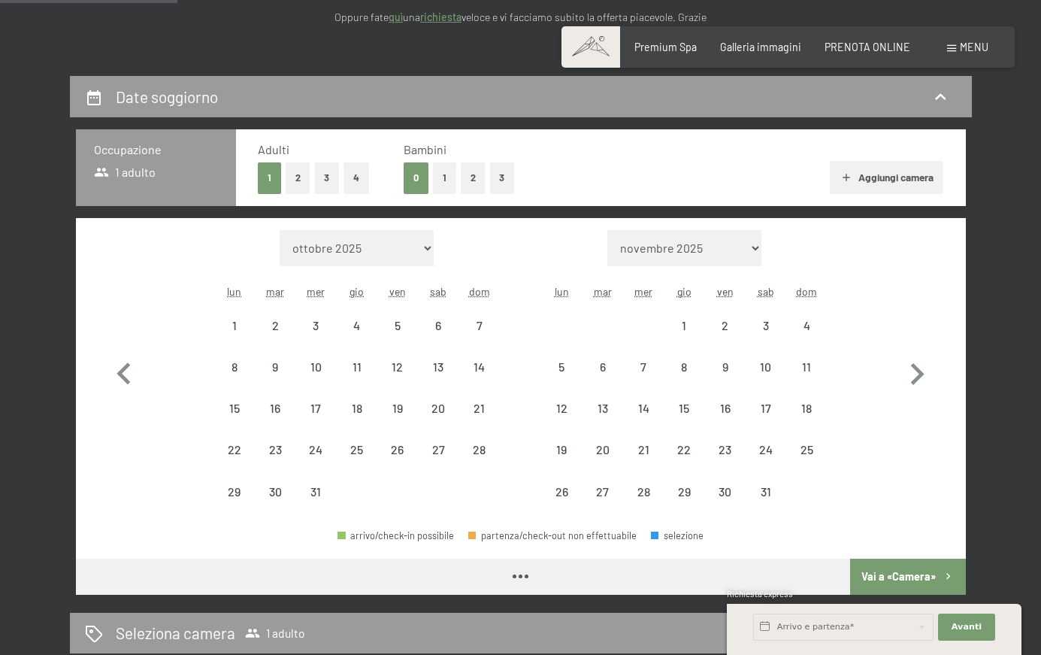
select select "[DATE]"
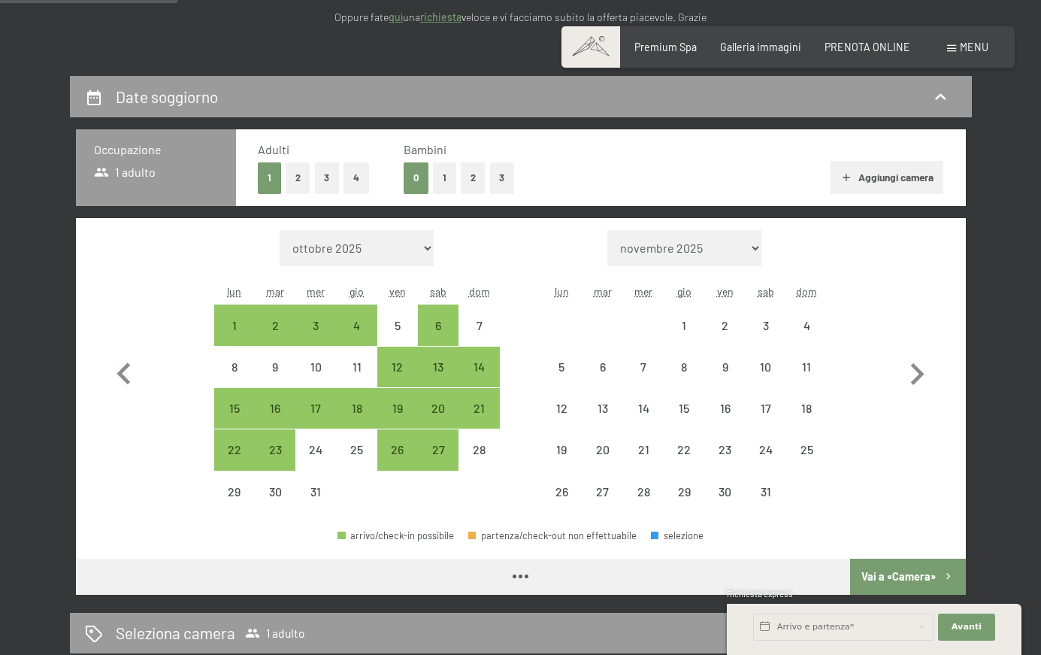
click at [915, 372] on icon "button" at bounding box center [917, 375] width 44 height 44
select select "[DATE]"
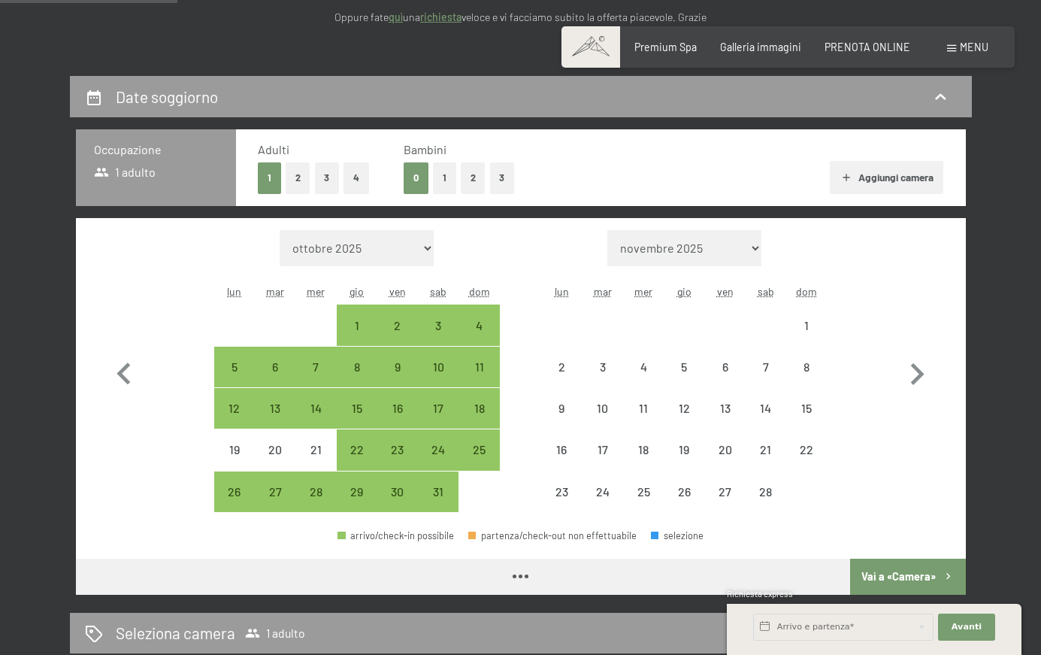
select select "[DATE]"
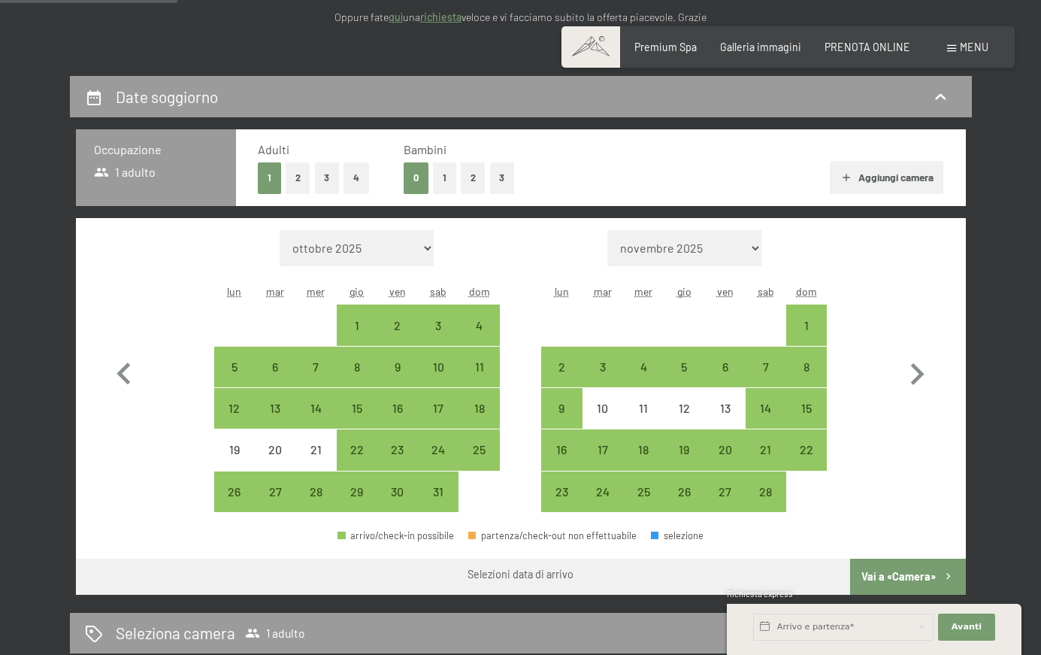
click at [823, 326] on div "1" at bounding box center [807, 338] width 38 height 38
select select "[DATE]"
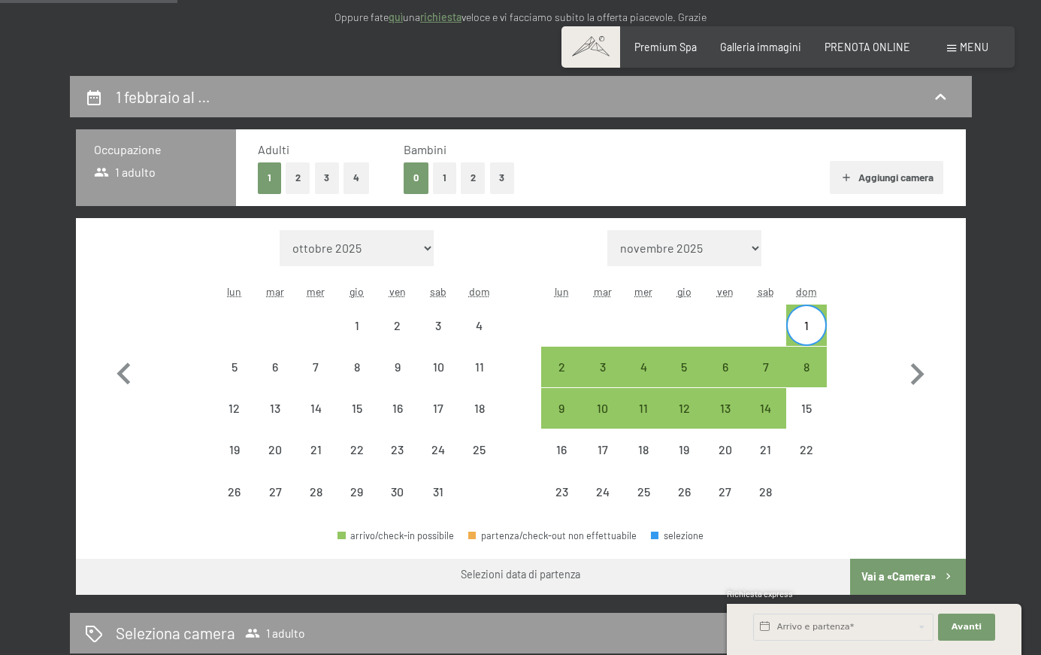
click at [689, 361] on div "5" at bounding box center [684, 380] width 38 height 38
select select "[DATE]"
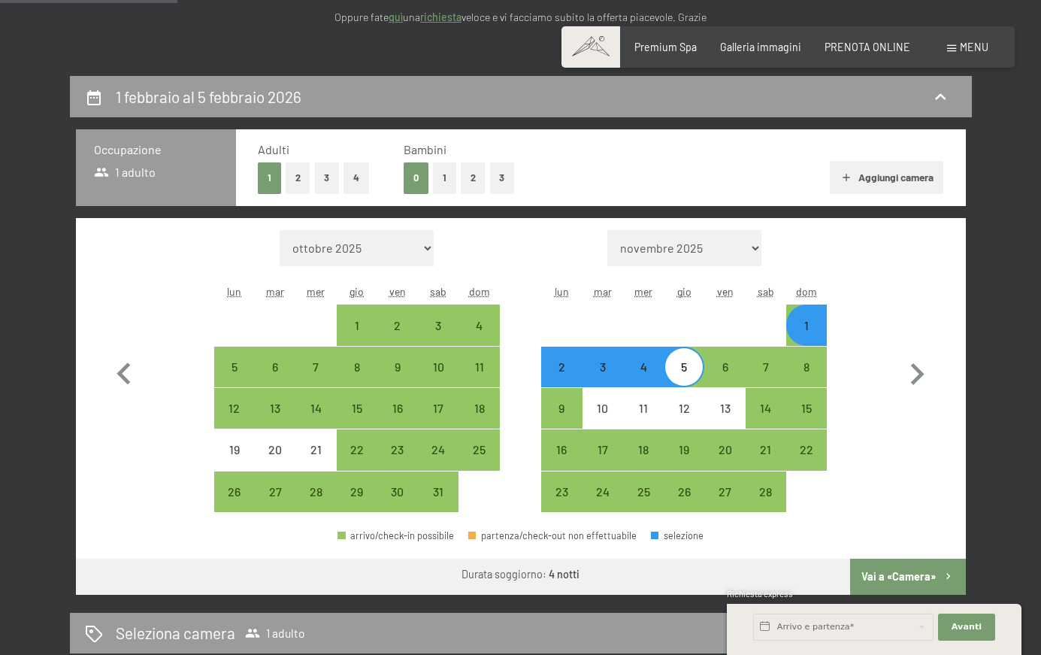
click at [895, 580] on button "Vai a «Camera»" at bounding box center [907, 577] width 115 height 36
select select "[DATE]"
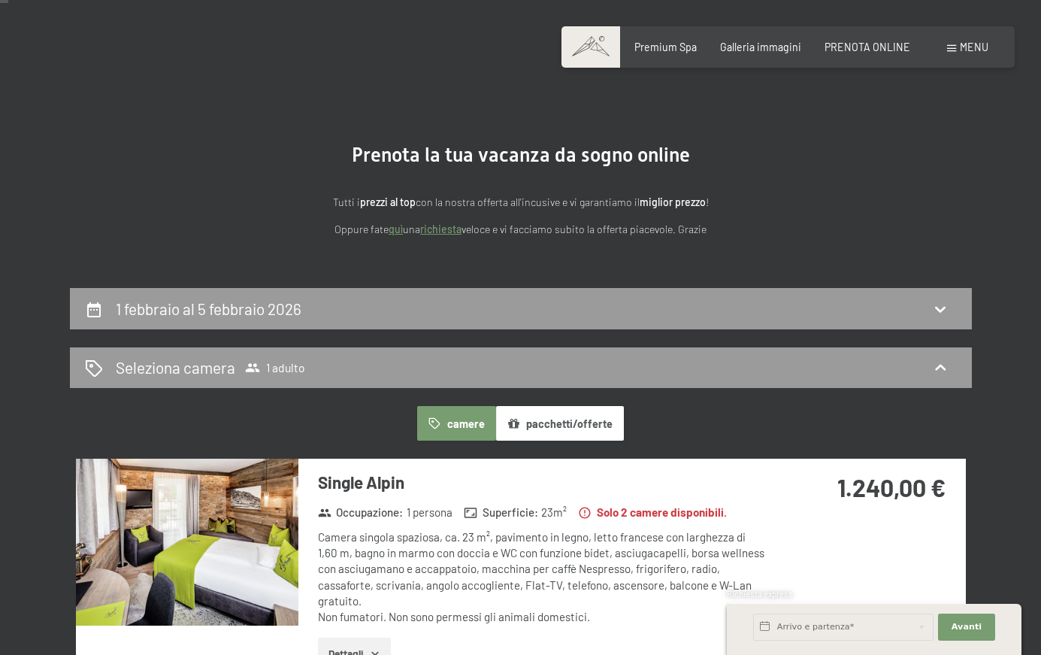
scroll to position [14, 0]
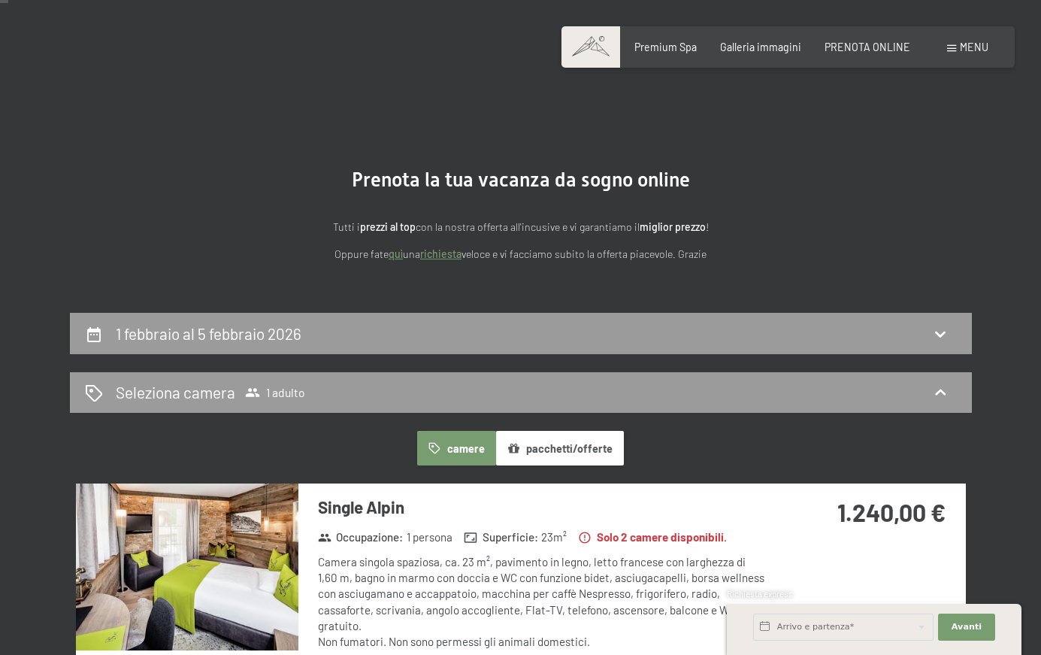
click at [259, 333] on h2 "1 febbraio al 5 febbraio 2026" at bounding box center [209, 333] width 186 height 19
select select "[DATE]"
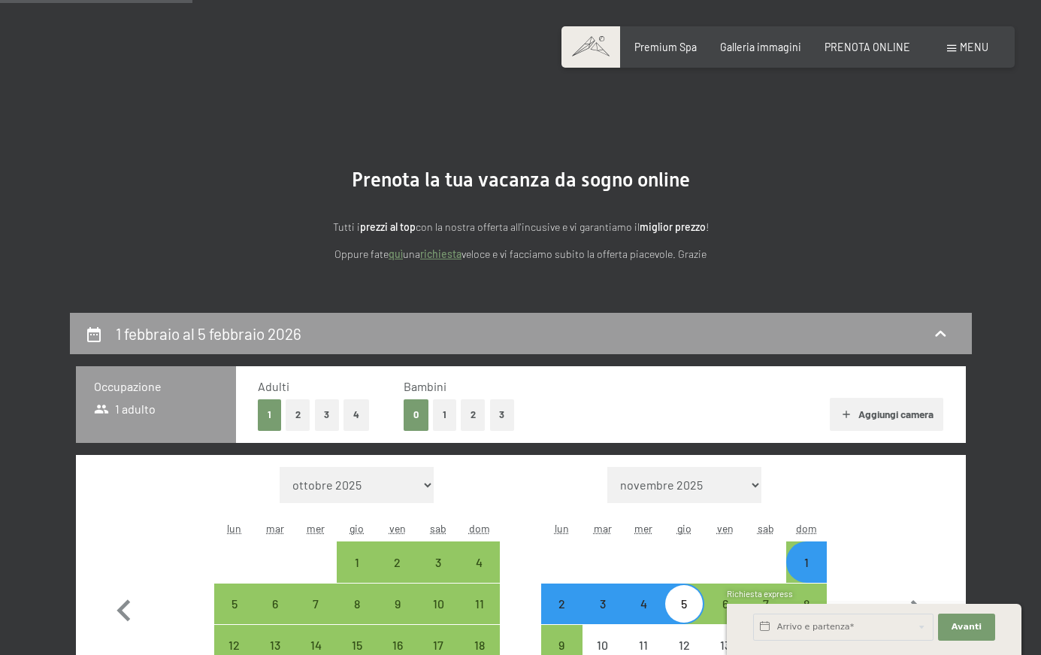
scroll to position [326, 0]
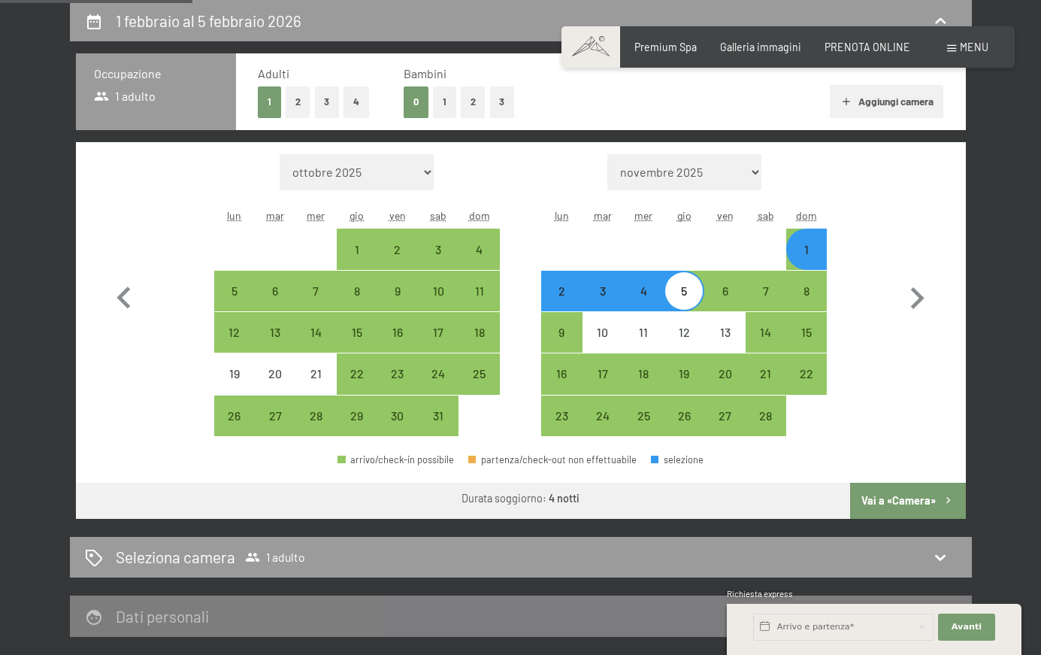
click at [721, 296] on div "6" at bounding box center [725, 304] width 38 height 38
select select "[DATE]"
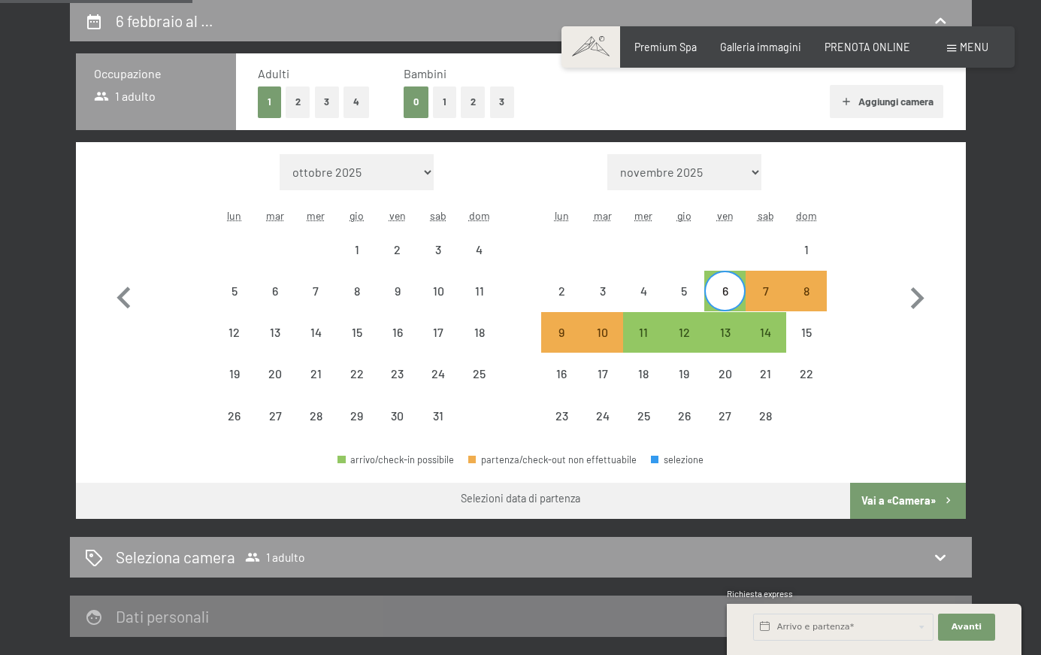
click at [811, 255] on div "1" at bounding box center [807, 263] width 38 height 38
select select "[DATE]"
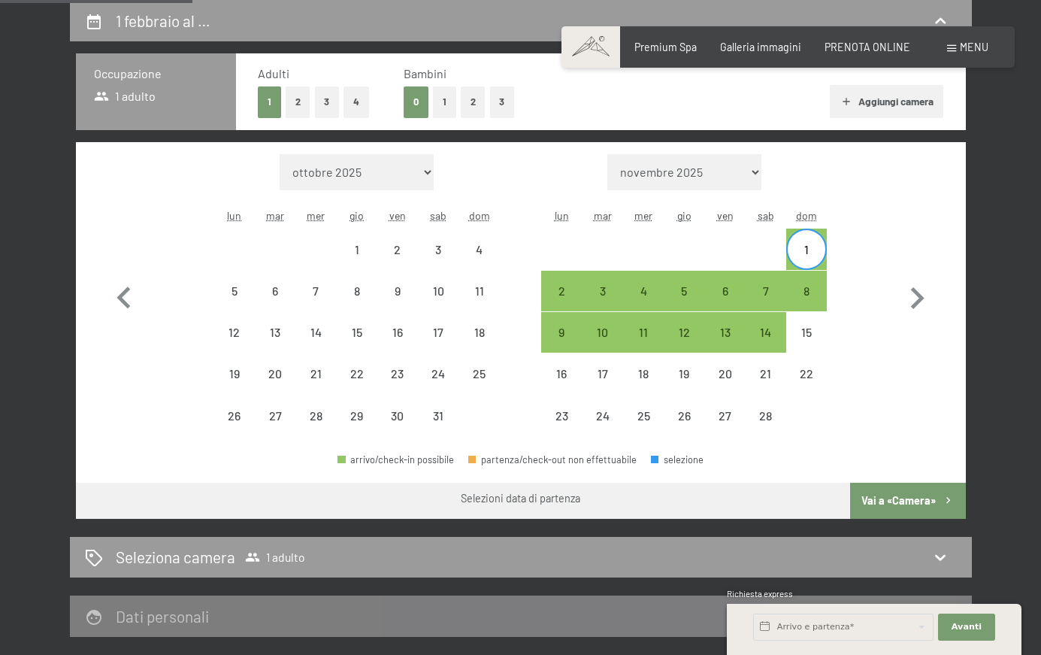
click at [719, 295] on div "6" at bounding box center [725, 304] width 38 height 38
select select "[DATE]"
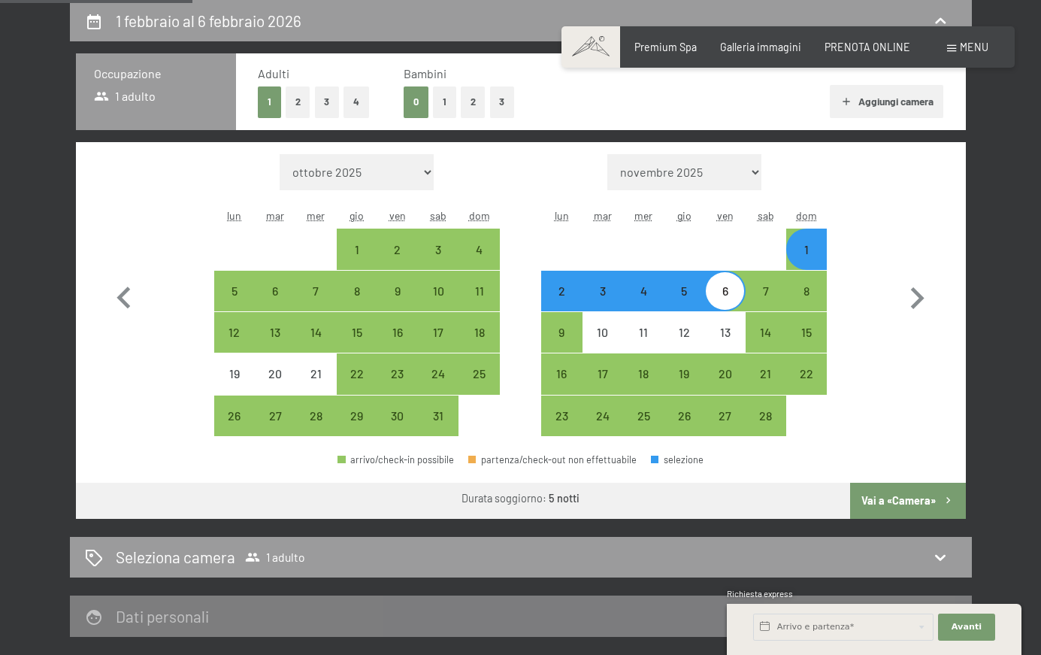
click at [897, 501] on button "Vai a «Camera»" at bounding box center [907, 501] width 115 height 36
select select "[DATE]"
